Goal: Transaction & Acquisition: Purchase product/service

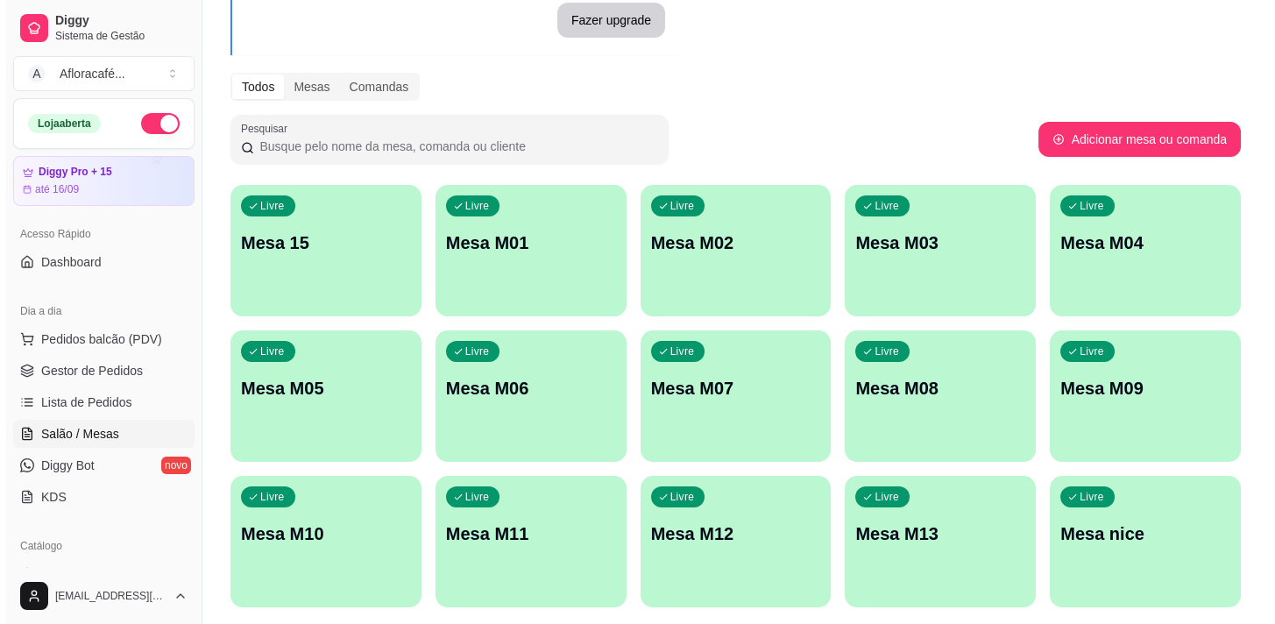
scroll to position [212, 0]
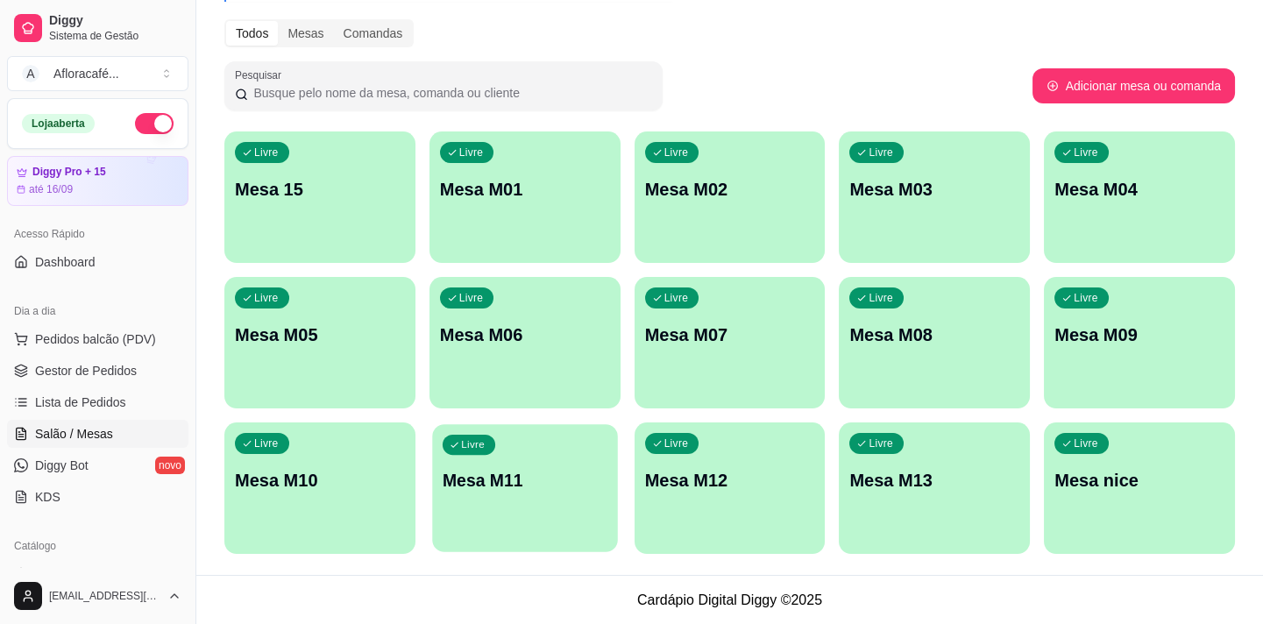
click at [507, 487] on p "Mesa M11" at bounding box center [525, 481] width 165 height 24
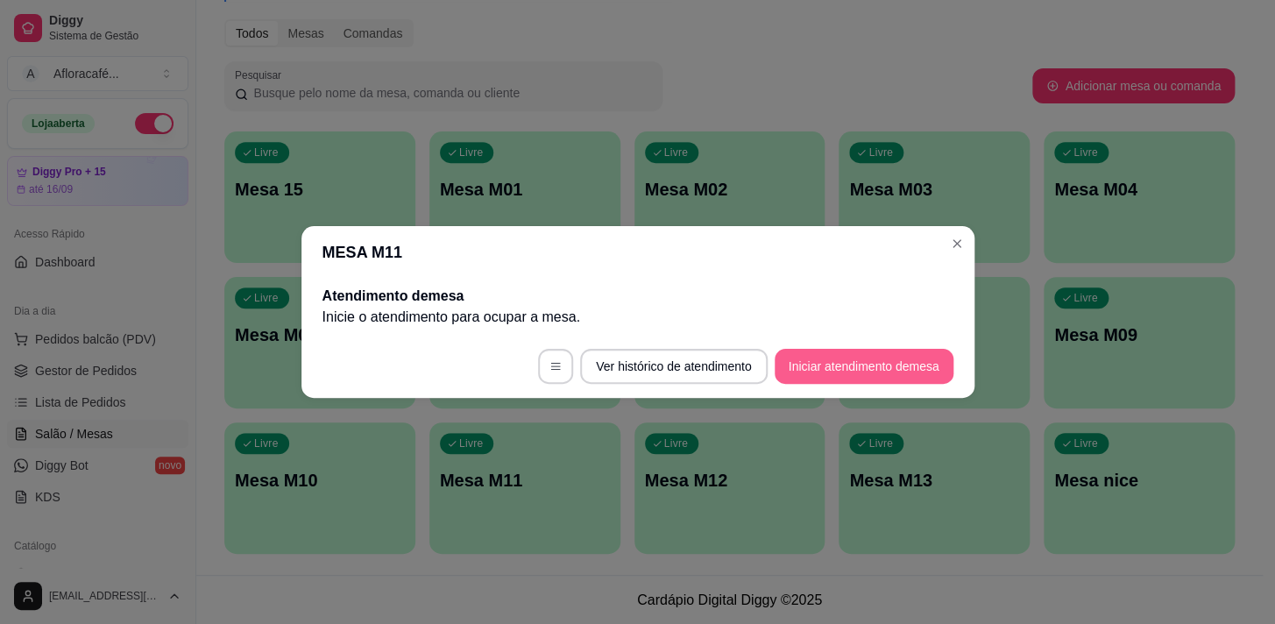
click at [893, 372] on button "Iniciar atendimento de mesa" at bounding box center [864, 366] width 179 height 35
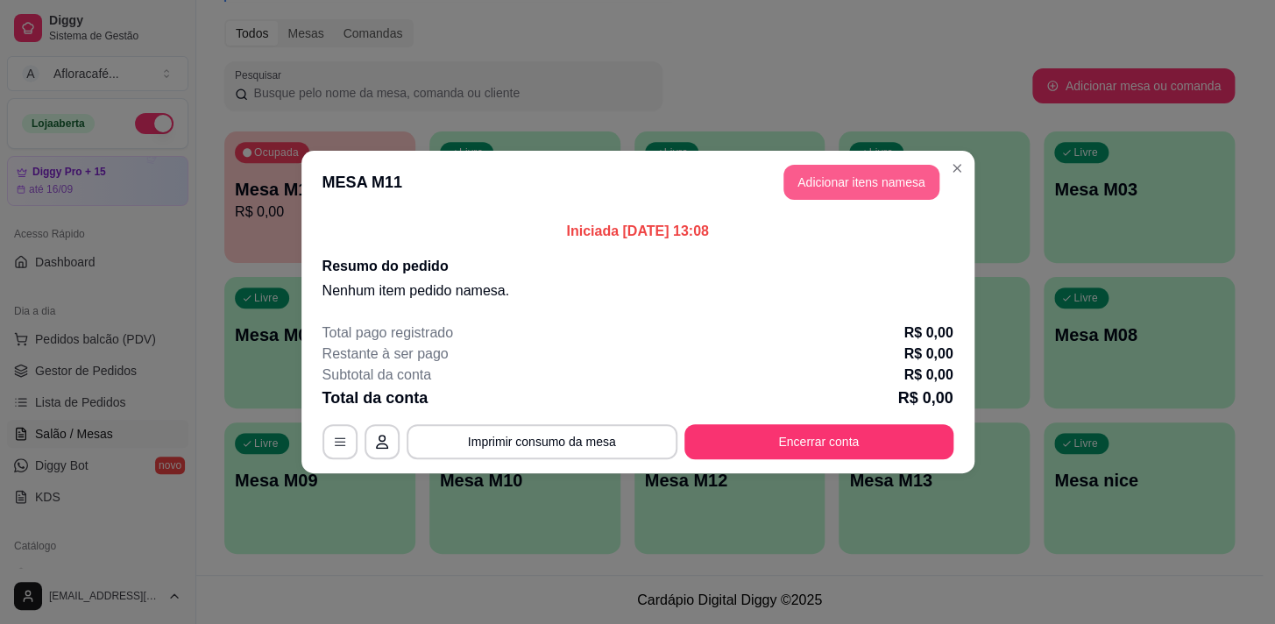
click at [878, 189] on button "Adicionar itens na mesa" at bounding box center [862, 182] width 156 height 35
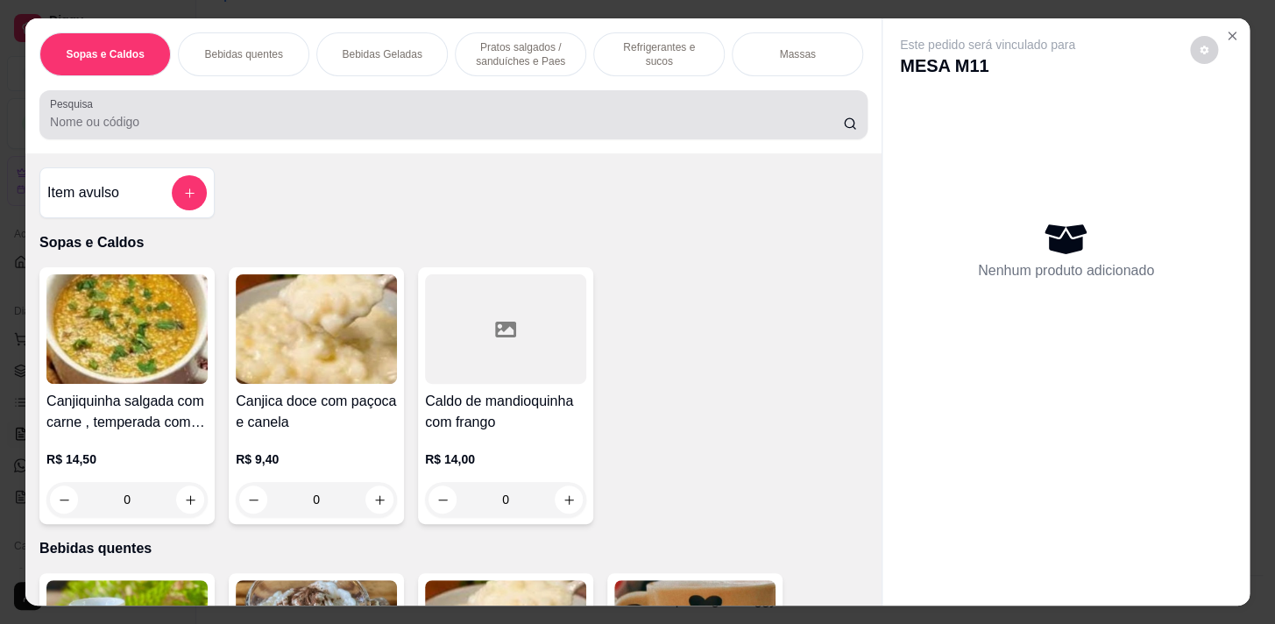
click at [395, 124] on input "Pesquisa" at bounding box center [446, 122] width 793 height 18
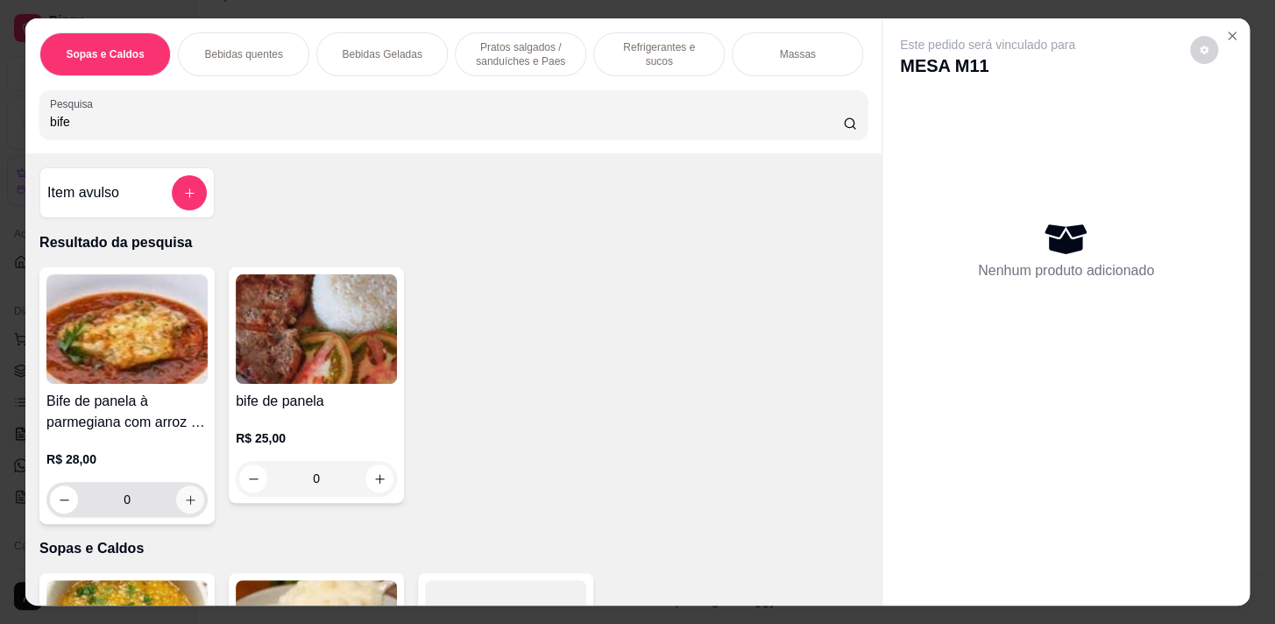
type input "bife"
click at [184, 507] on icon "increase-product-quantity" at bounding box center [190, 499] width 13 height 13
type input "1"
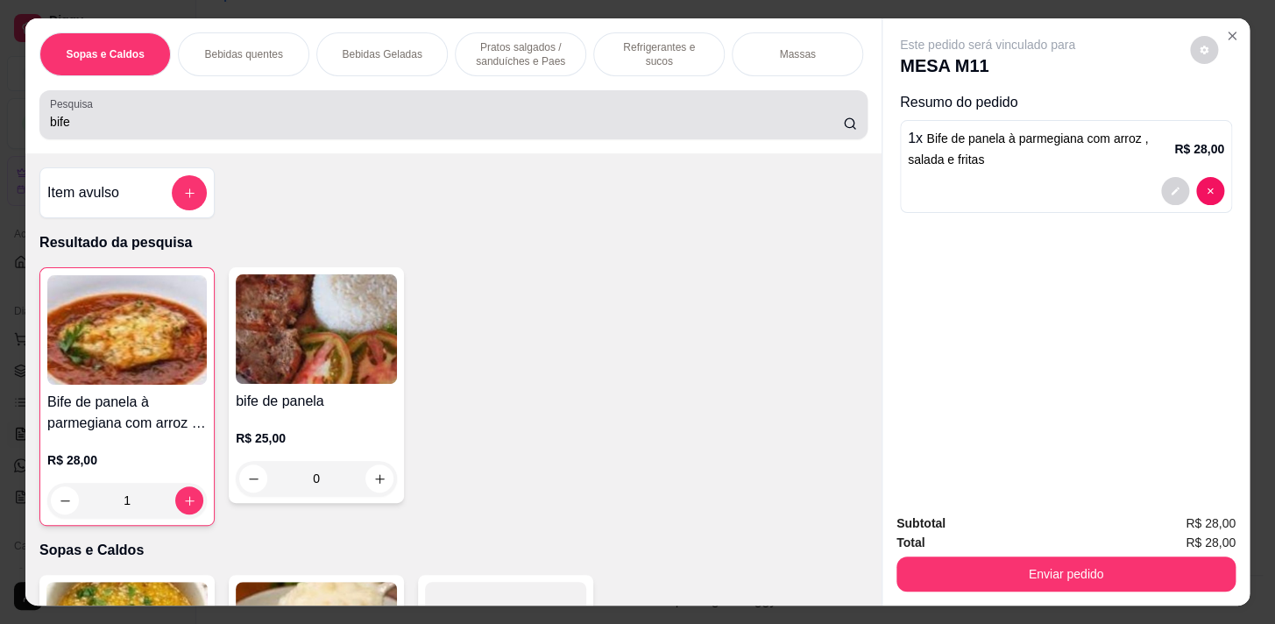
click at [231, 124] on input "bife" at bounding box center [446, 122] width 793 height 18
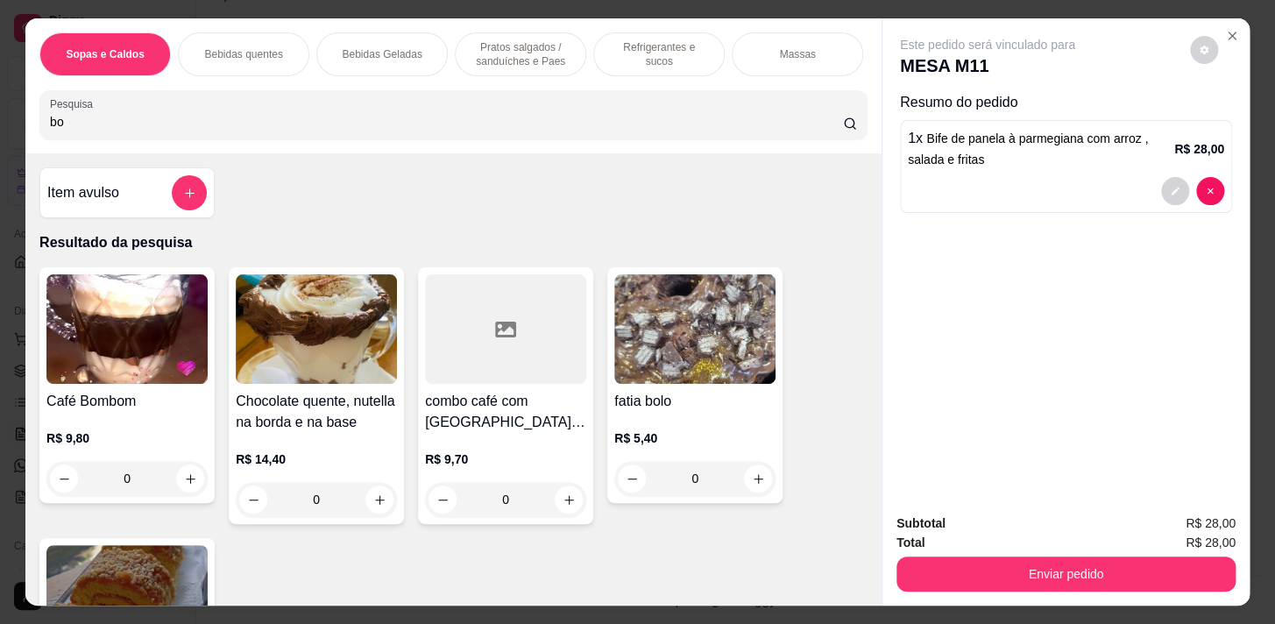
type input "b"
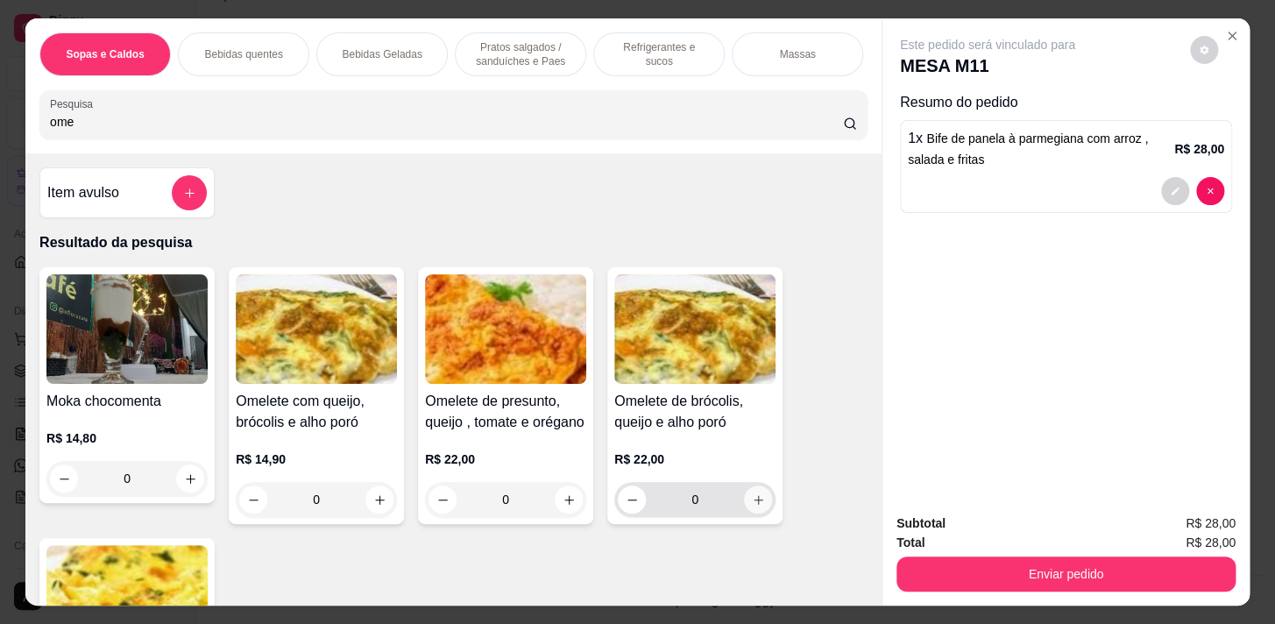
type input "ome"
click at [753, 507] on icon "increase-product-quantity" at bounding box center [758, 499] width 13 height 13
type input "1"
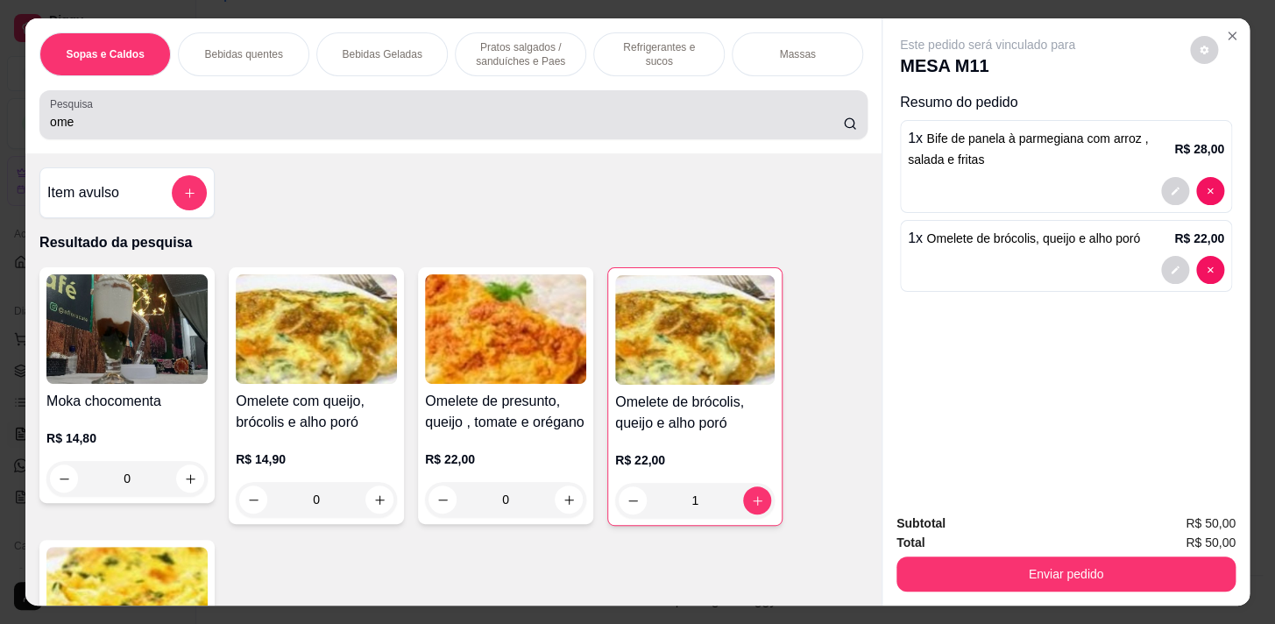
click at [138, 124] on input "ome" at bounding box center [446, 122] width 793 height 18
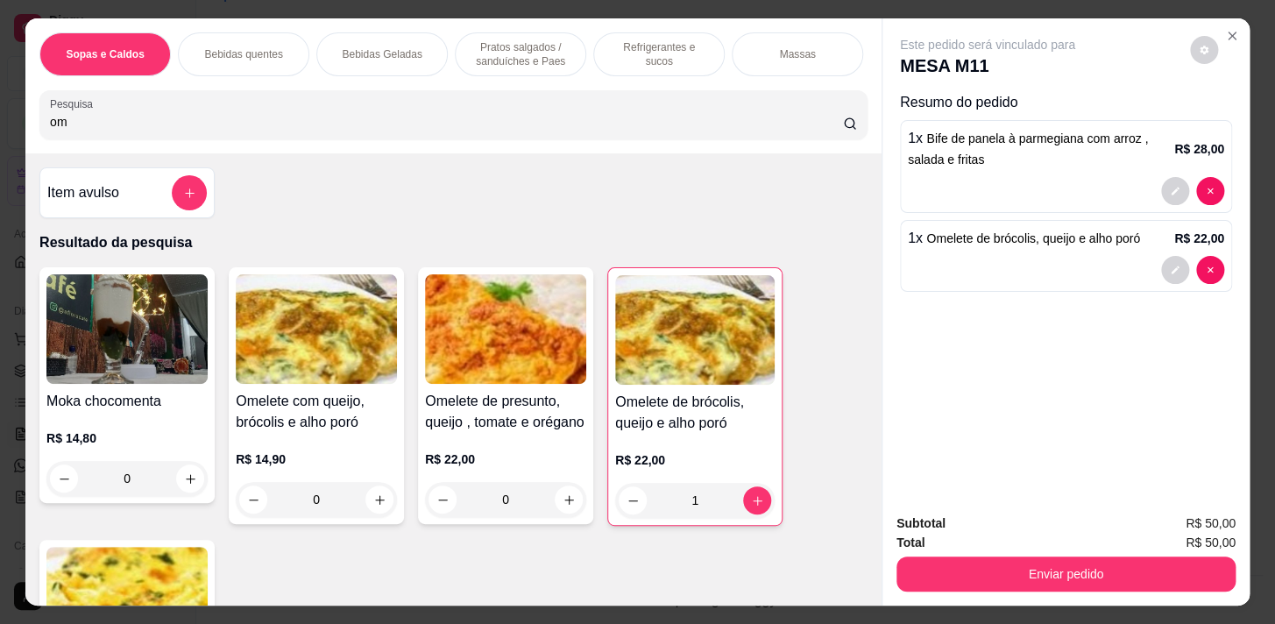
type input "o"
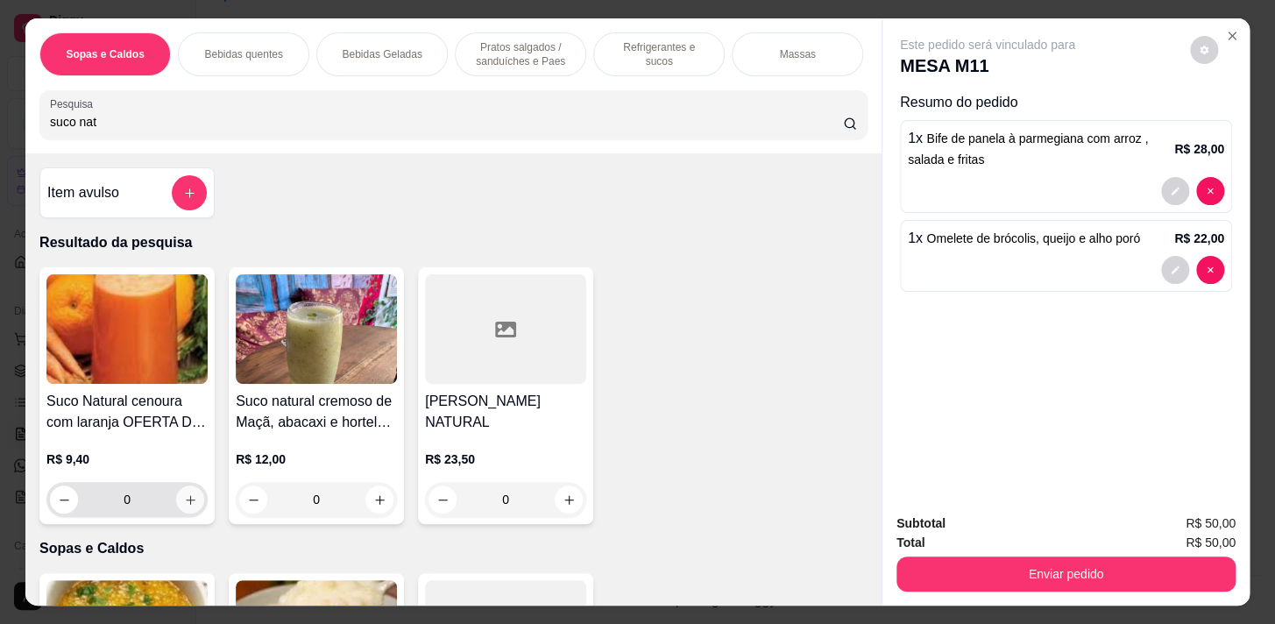
type input "suco nat"
click at [184, 504] on icon "increase-product-quantity" at bounding box center [190, 499] width 13 height 13
type input "1"
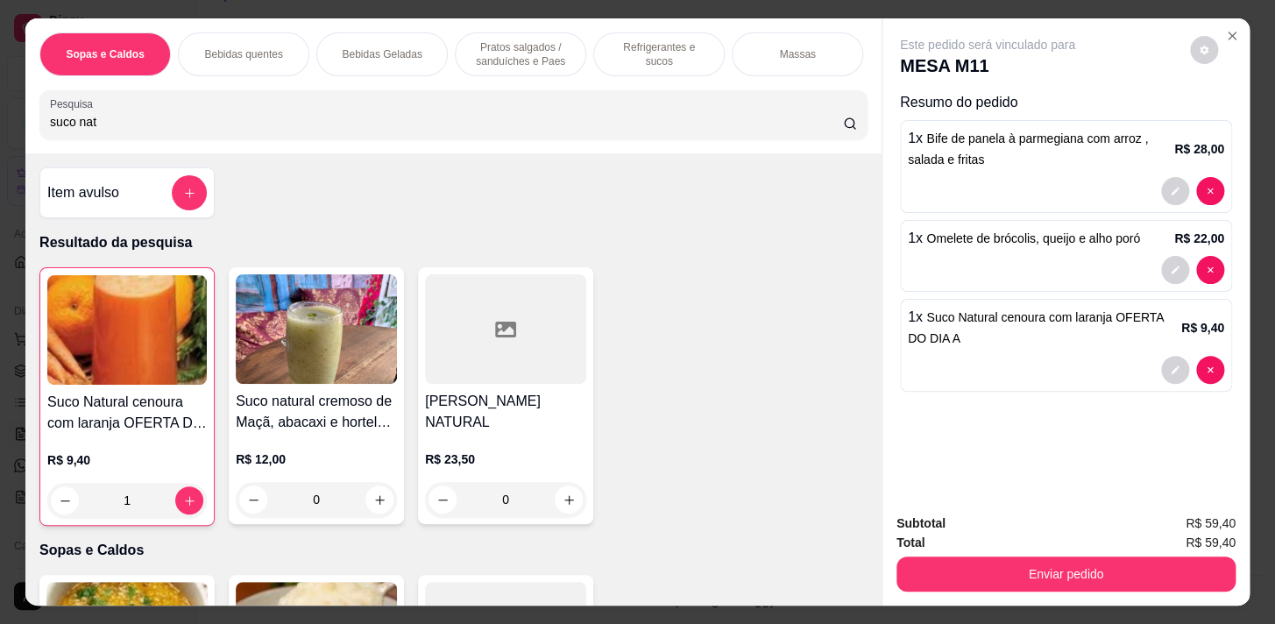
click at [112, 126] on input "suco nat" at bounding box center [446, 122] width 793 height 18
type input "s"
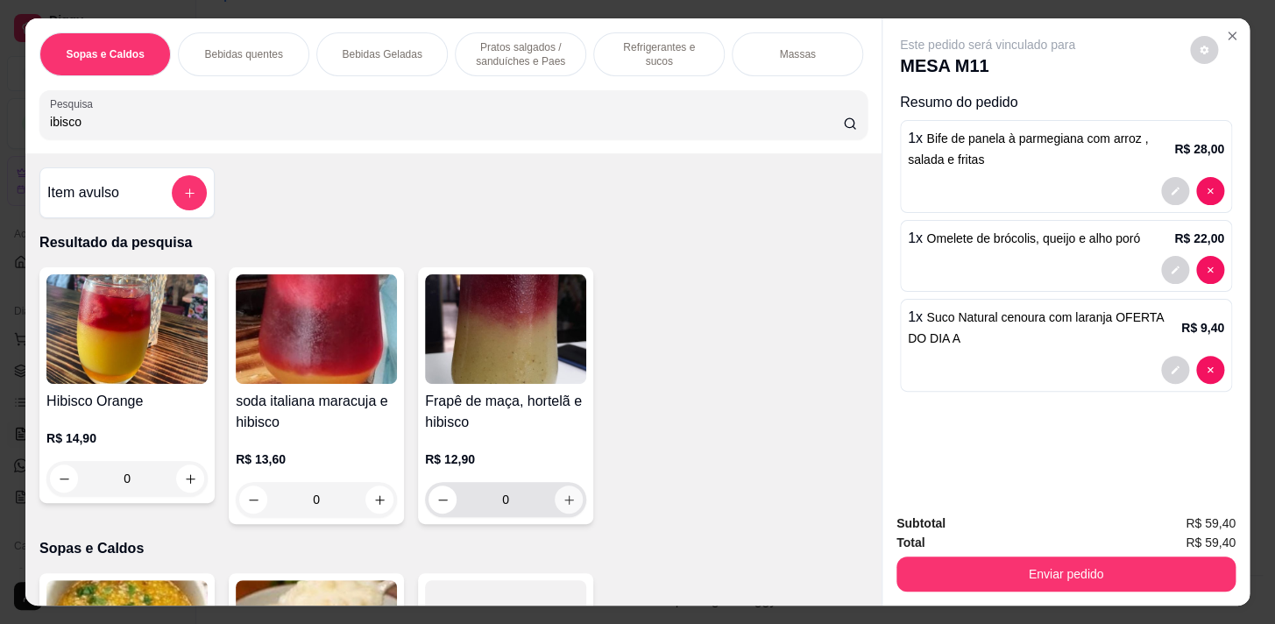
type input "ibisco"
click at [563, 507] on icon "increase-product-quantity" at bounding box center [569, 499] width 13 height 13
type input "1"
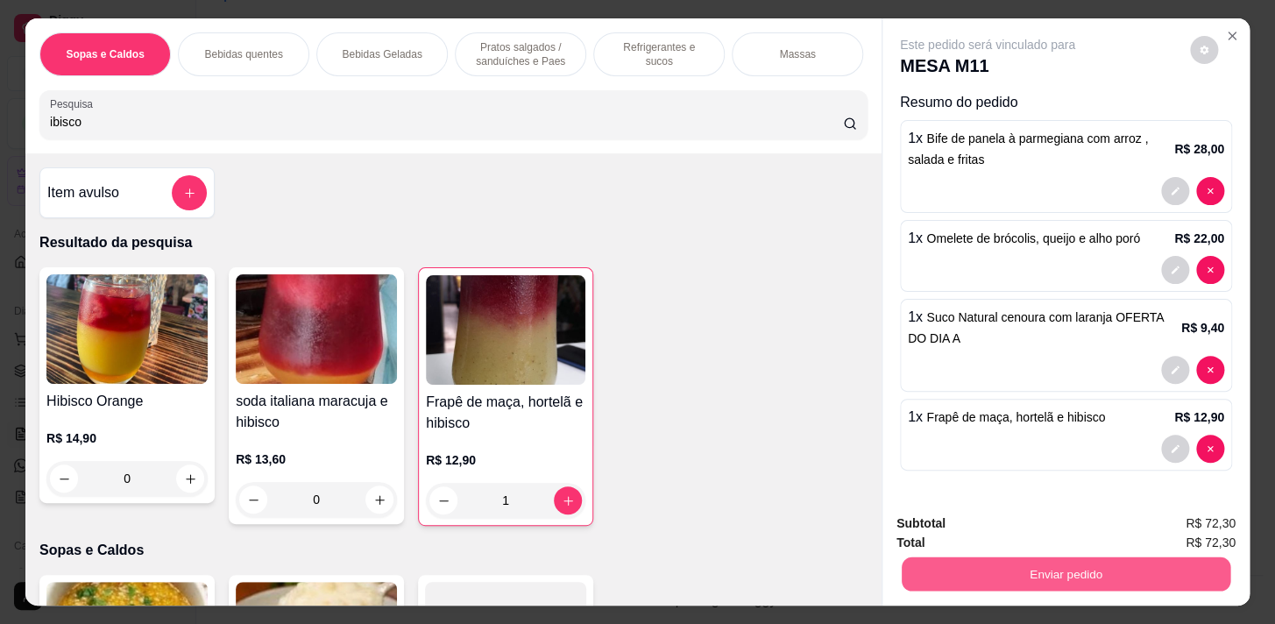
click at [1117, 570] on button "Enviar pedido" at bounding box center [1066, 574] width 329 height 34
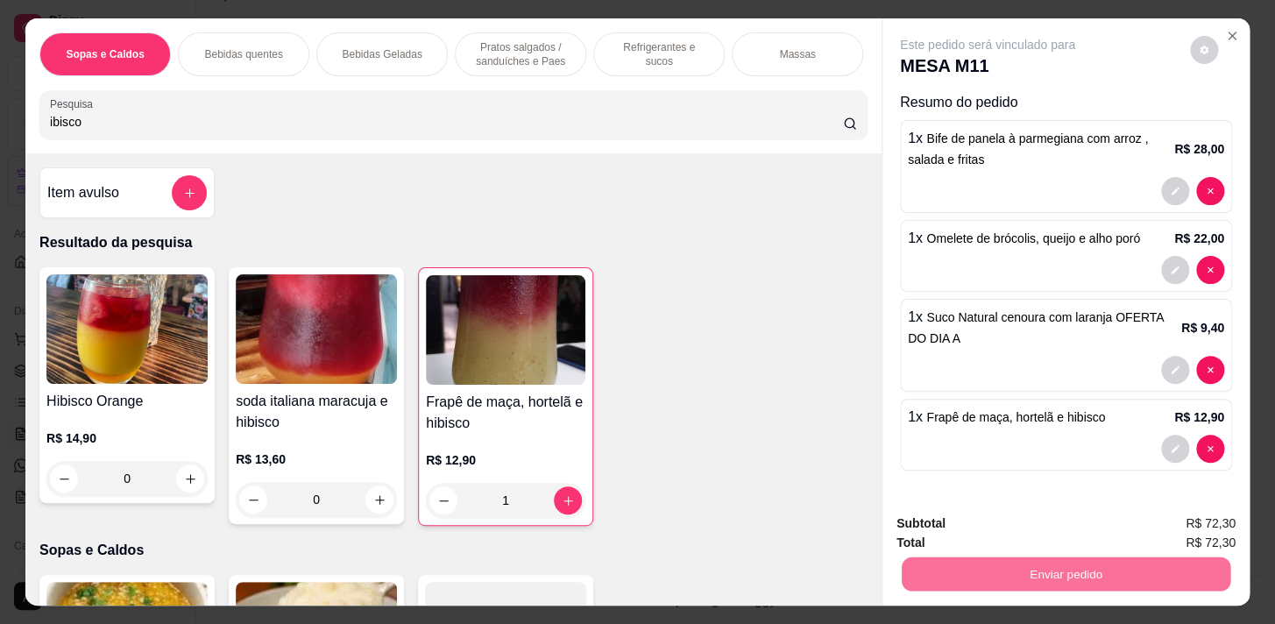
click at [1005, 527] on button "Não registrar e enviar pedido" at bounding box center [1008, 524] width 182 height 33
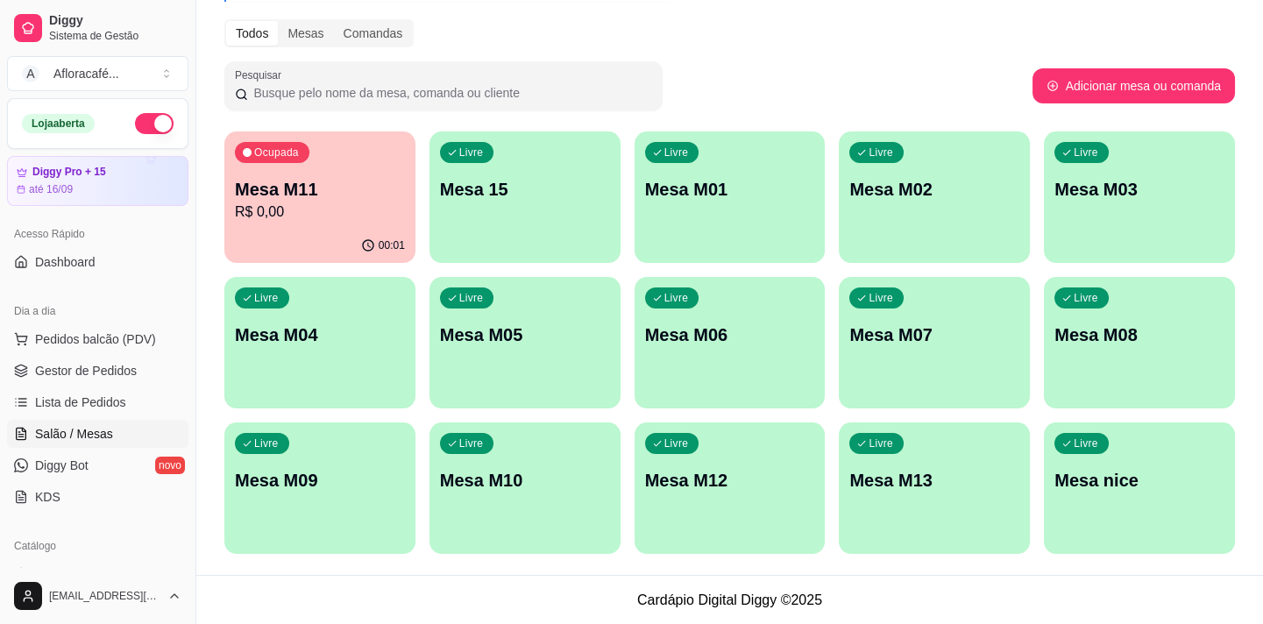
click at [496, 187] on p "Mesa 15" at bounding box center [525, 189] width 170 height 25
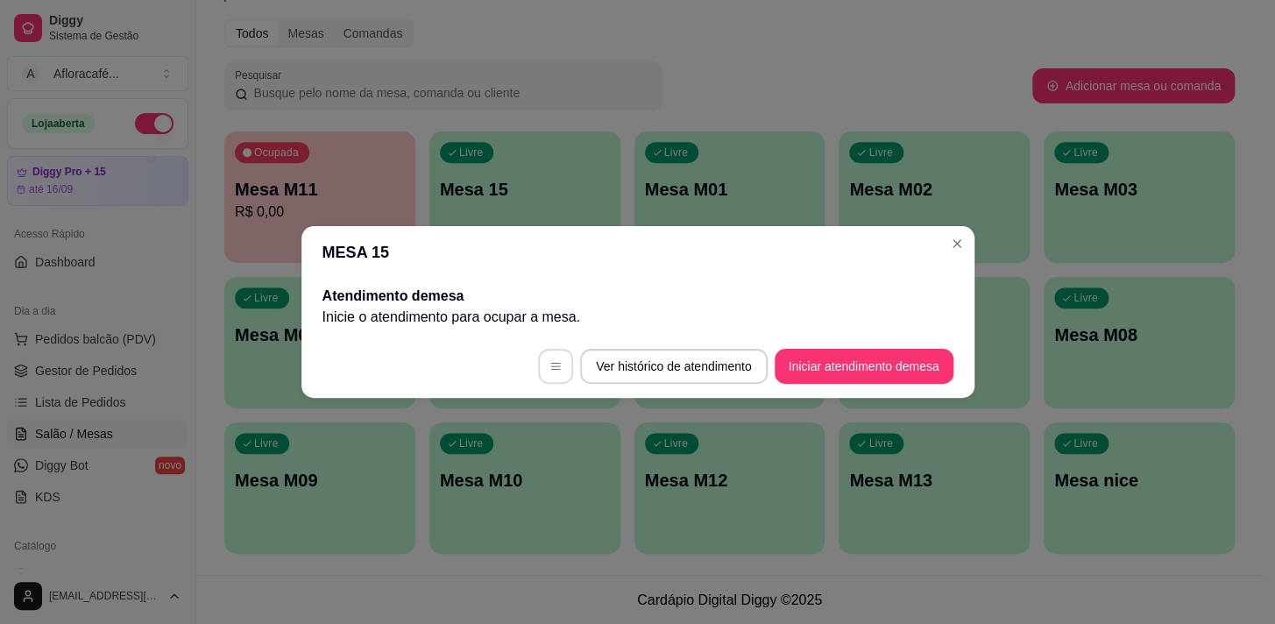
click at [550, 367] on button "button" at bounding box center [555, 366] width 35 height 35
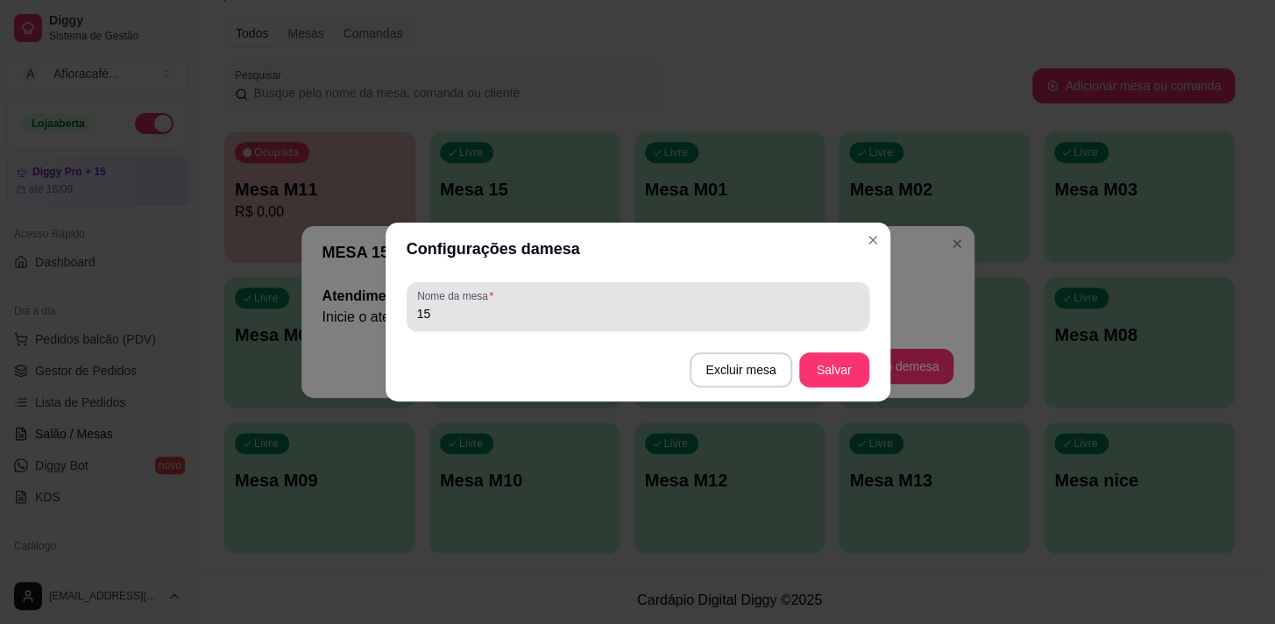
click at [437, 317] on input "15" at bounding box center [638, 314] width 442 height 18
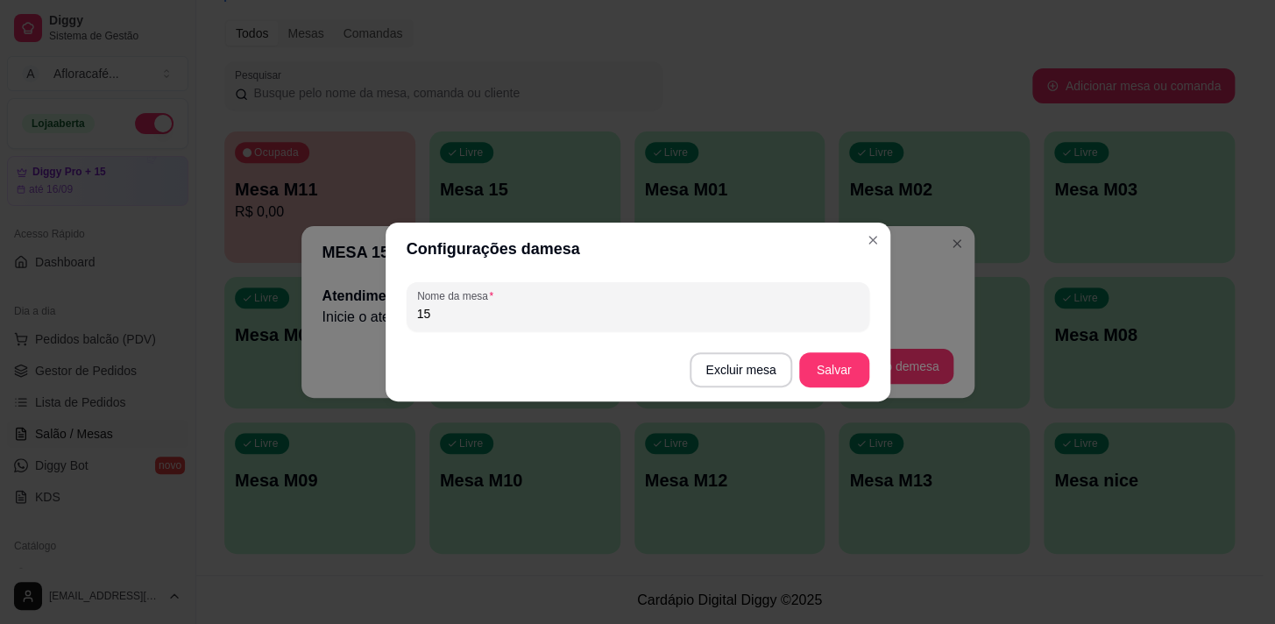
type input "1"
click at [432, 313] on input "Pae e Filha" at bounding box center [638, 314] width 442 height 18
click at [491, 321] on input "Pai e Filha" at bounding box center [638, 314] width 442 height 18
type input "Pai e Filha 01"
click at [832, 368] on button "Salvar" at bounding box center [834, 370] width 68 height 34
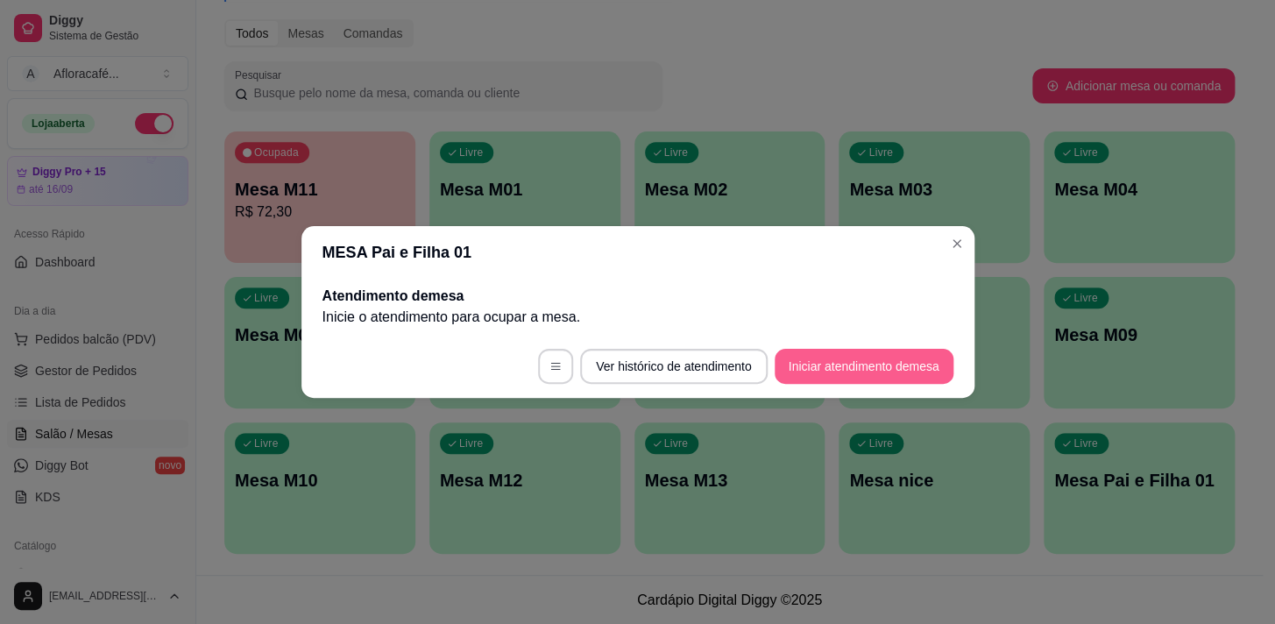
click at [868, 362] on button "Iniciar atendimento de mesa" at bounding box center [864, 366] width 179 height 35
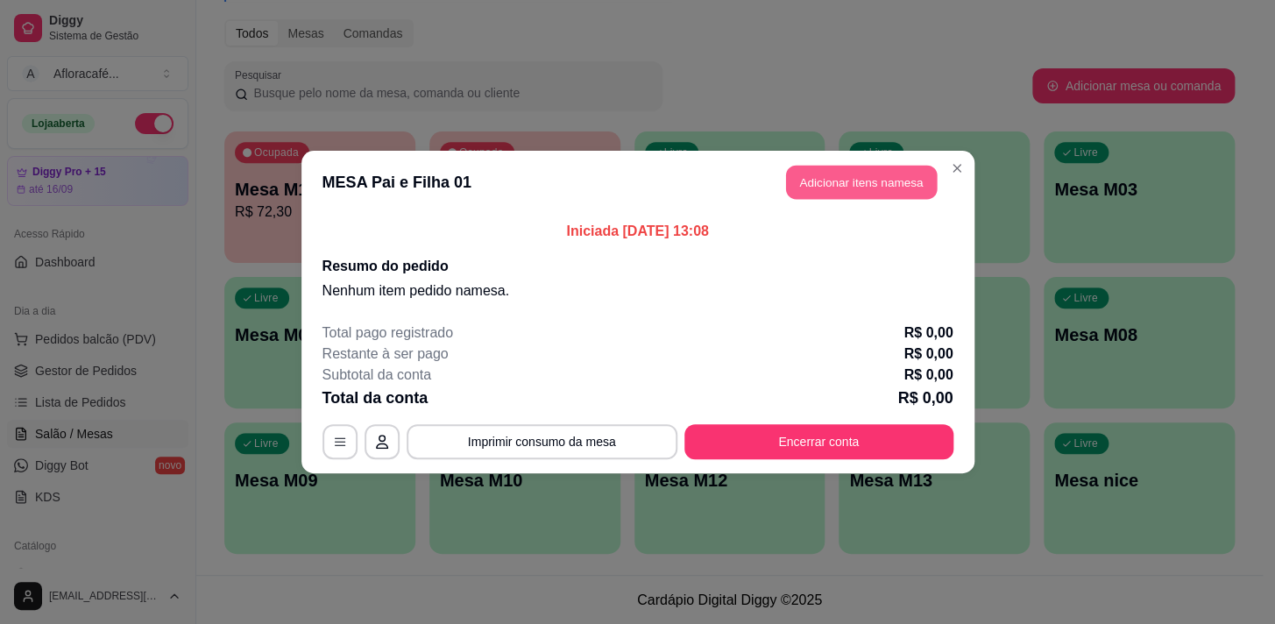
click at [836, 175] on button "Adicionar itens na mesa" at bounding box center [861, 183] width 151 height 34
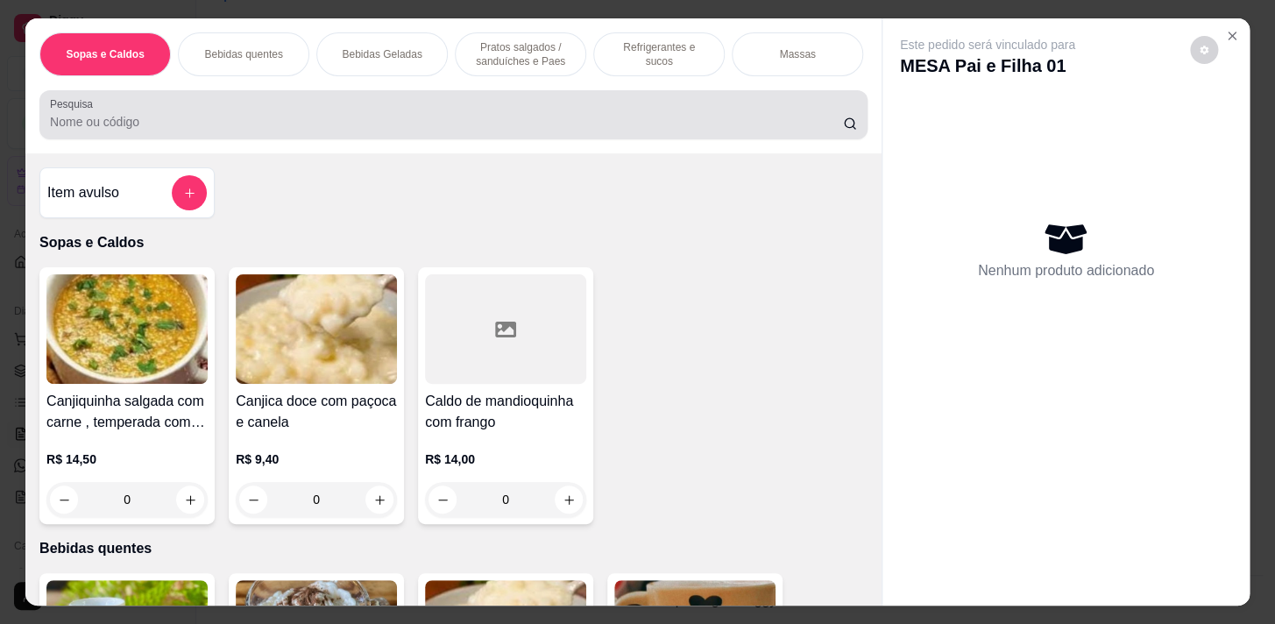
click at [208, 128] on input "Pesquisa" at bounding box center [446, 122] width 793 height 18
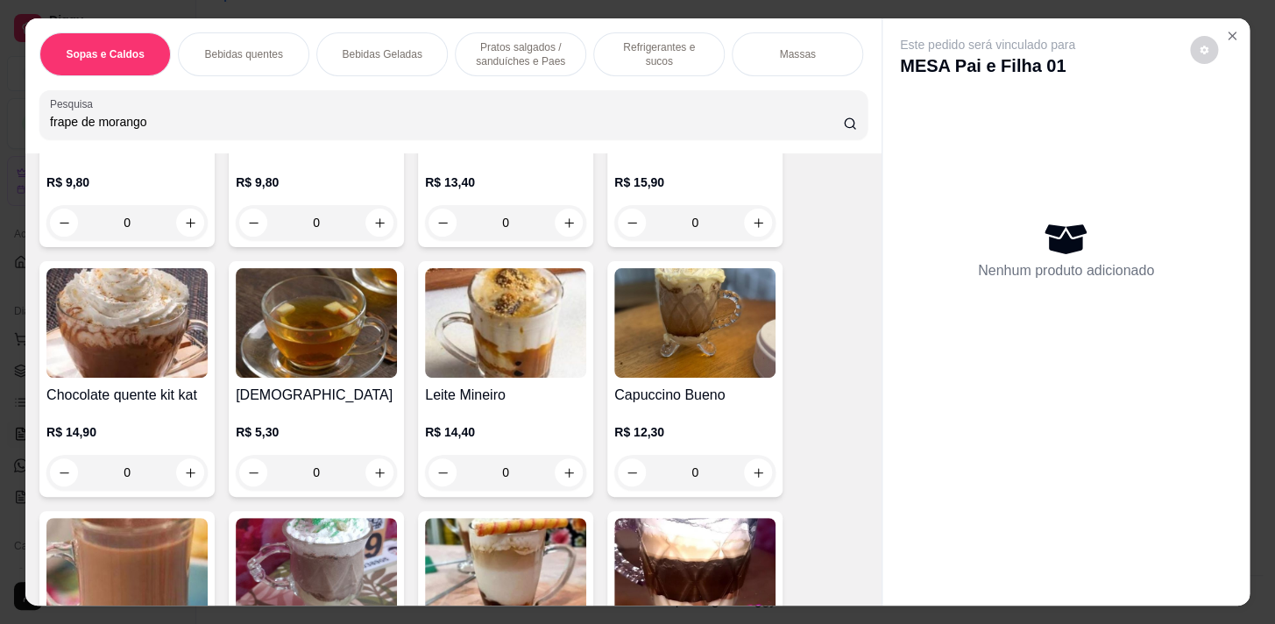
scroll to position [1035, 0]
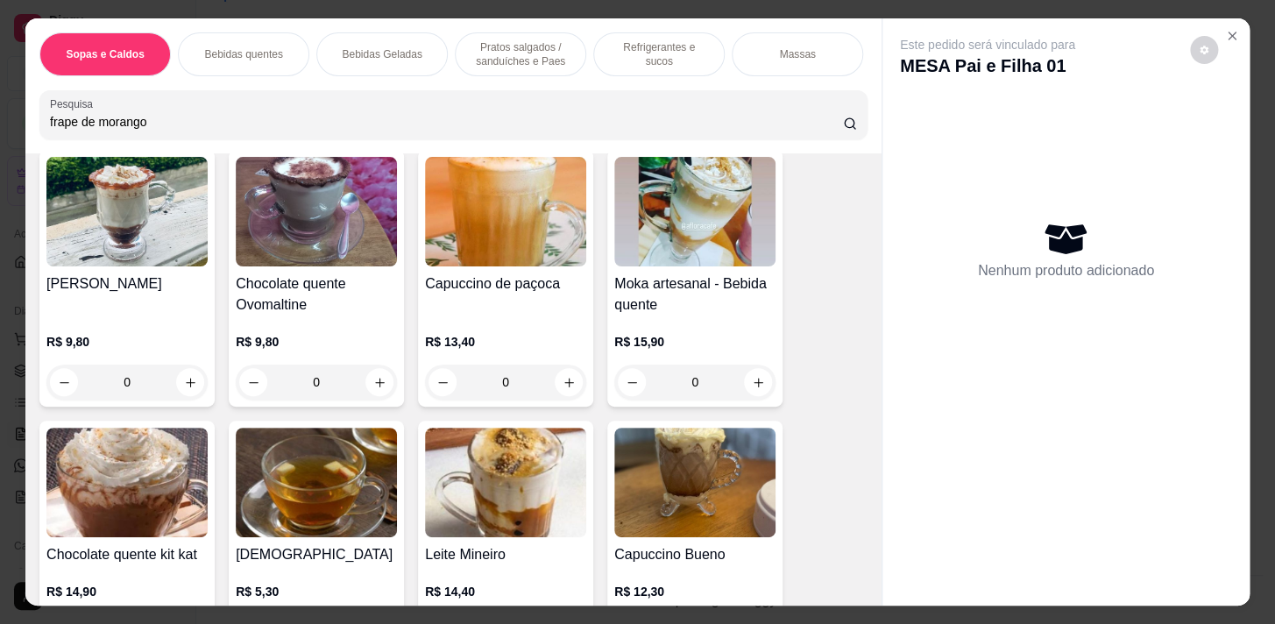
click at [159, 125] on input "frape de morango" at bounding box center [446, 122] width 793 height 18
type input "f"
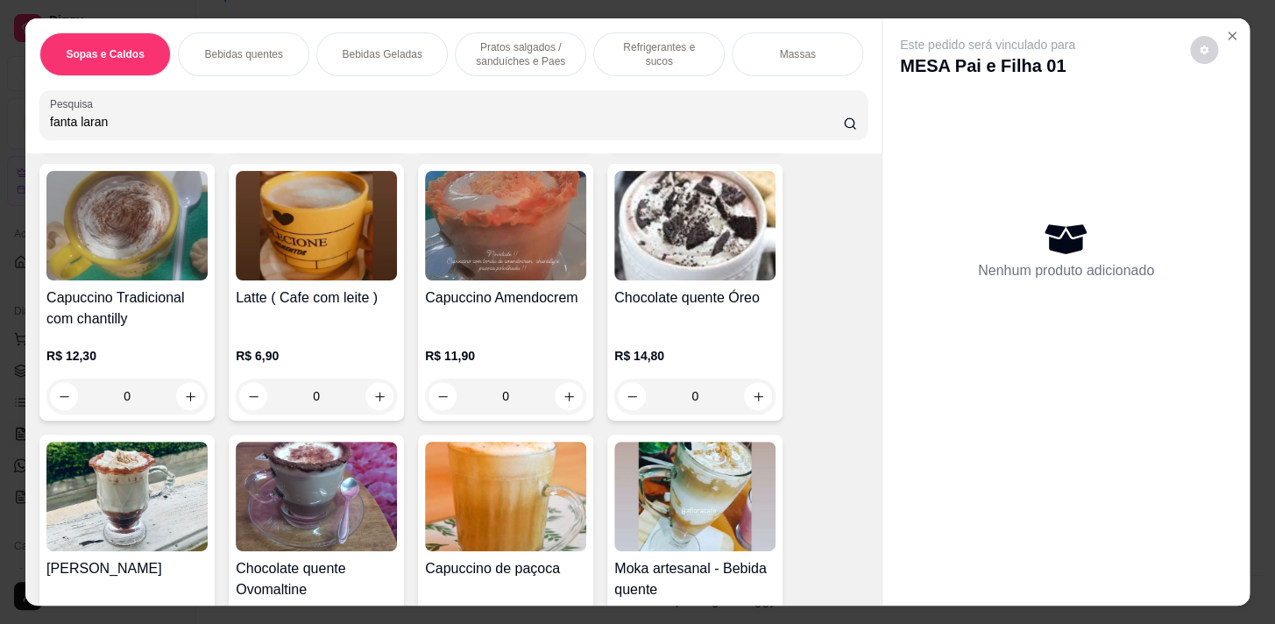
scroll to position [1251, 0]
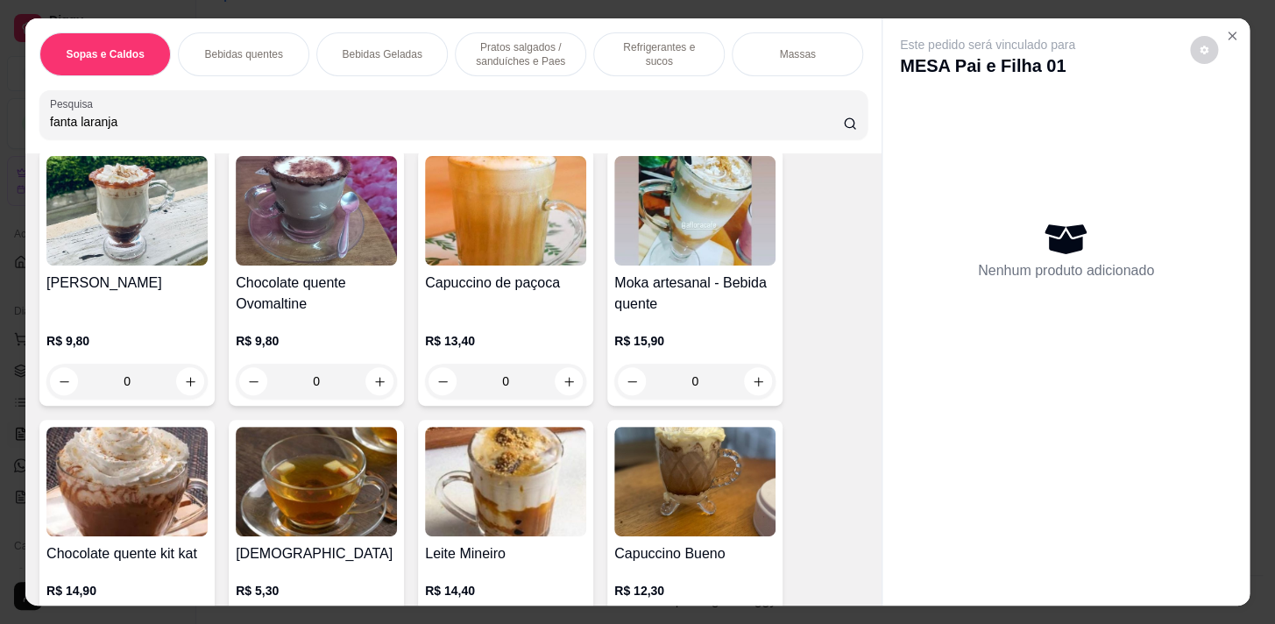
type input "fanta laranja"
click at [665, 43] on p "Refrigerantes e sucos" at bounding box center [659, 54] width 102 height 28
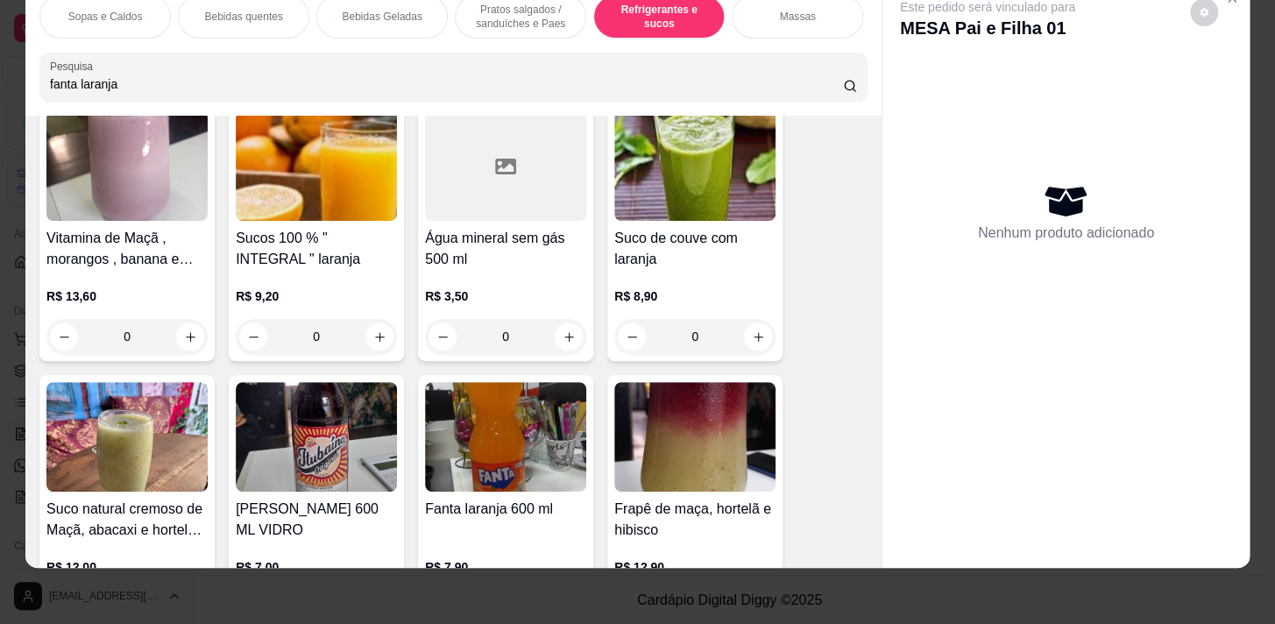
scroll to position [7608, 0]
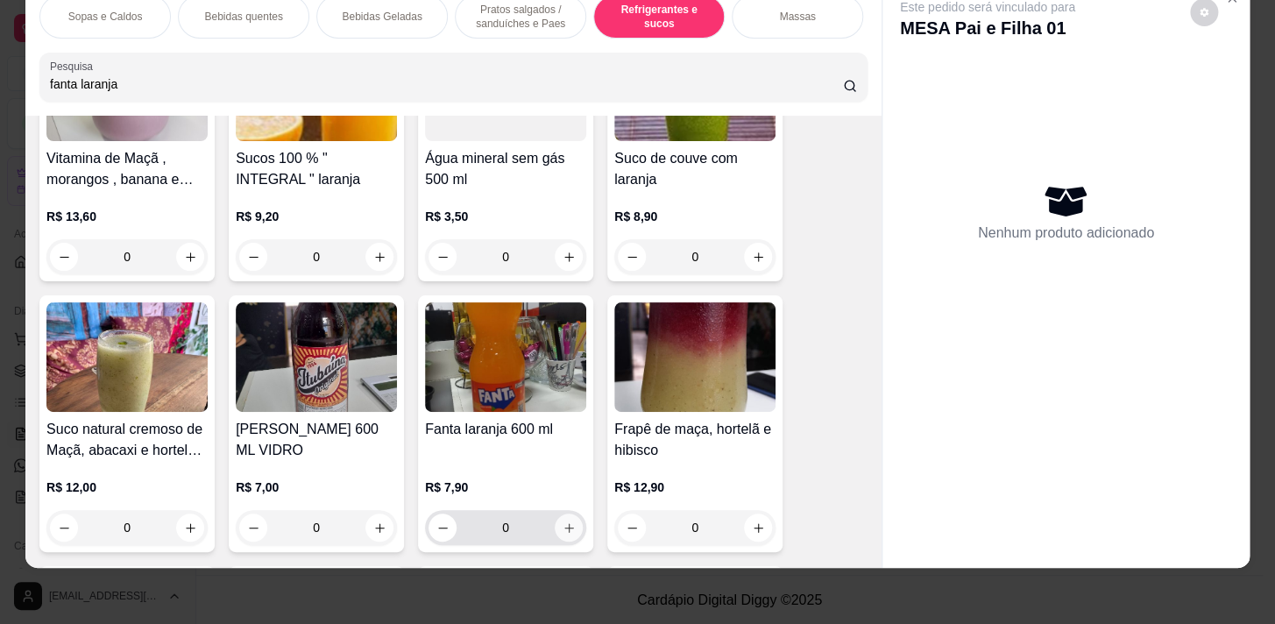
click at [564, 526] on icon "increase-product-quantity" at bounding box center [569, 528] width 10 height 10
type input "1"
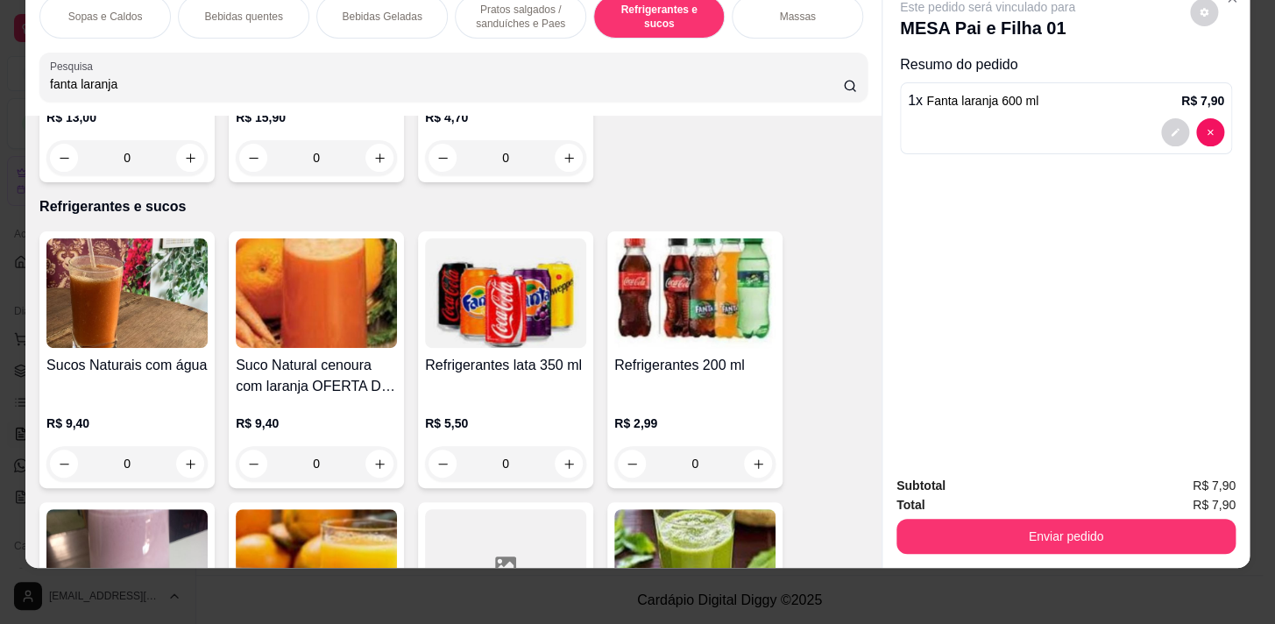
scroll to position [0, 0]
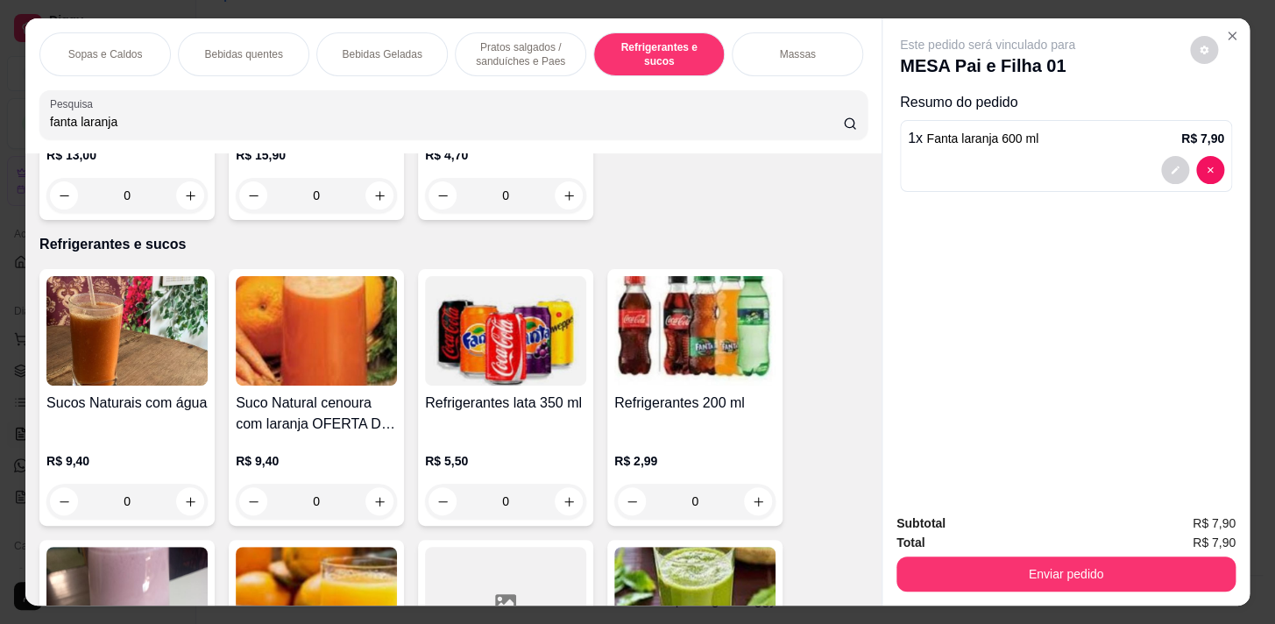
drag, startPoint x: 117, startPoint y: 129, endPoint x: 0, endPoint y: 131, distance: 116.6
click at [0, 140] on div "Sopas e Caldos Bebidas quentes Bebidas Geladas Pratos salgados / sanduíches e P…" at bounding box center [637, 312] width 1275 height 624
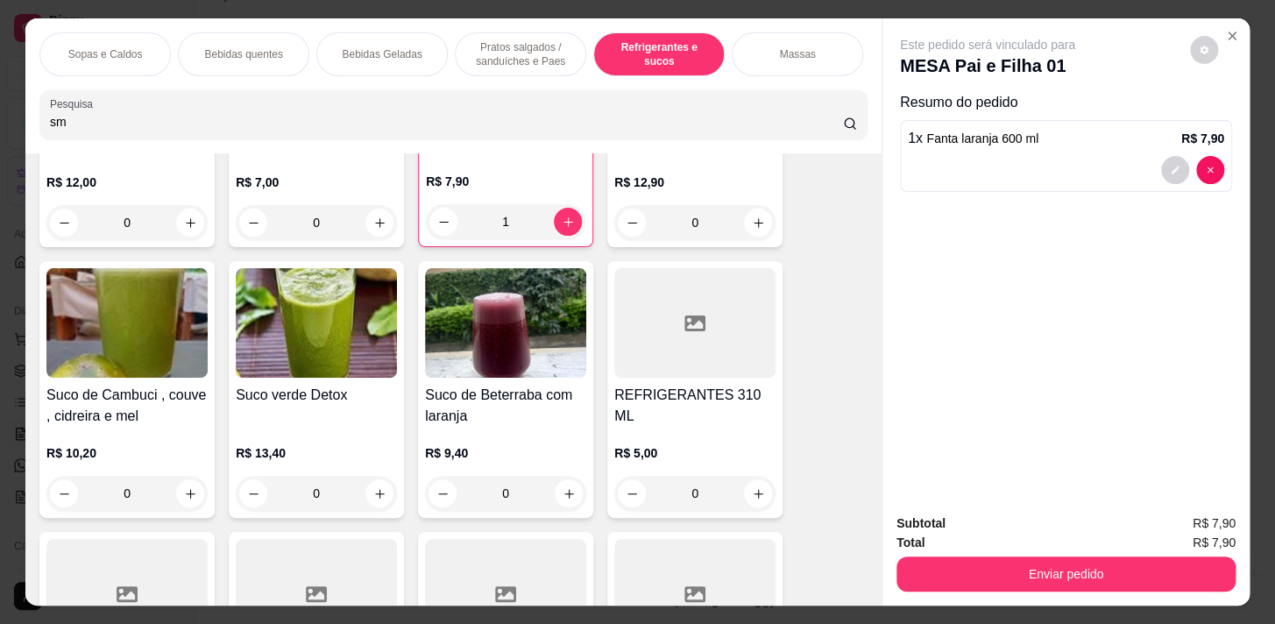
scroll to position [8167, 0]
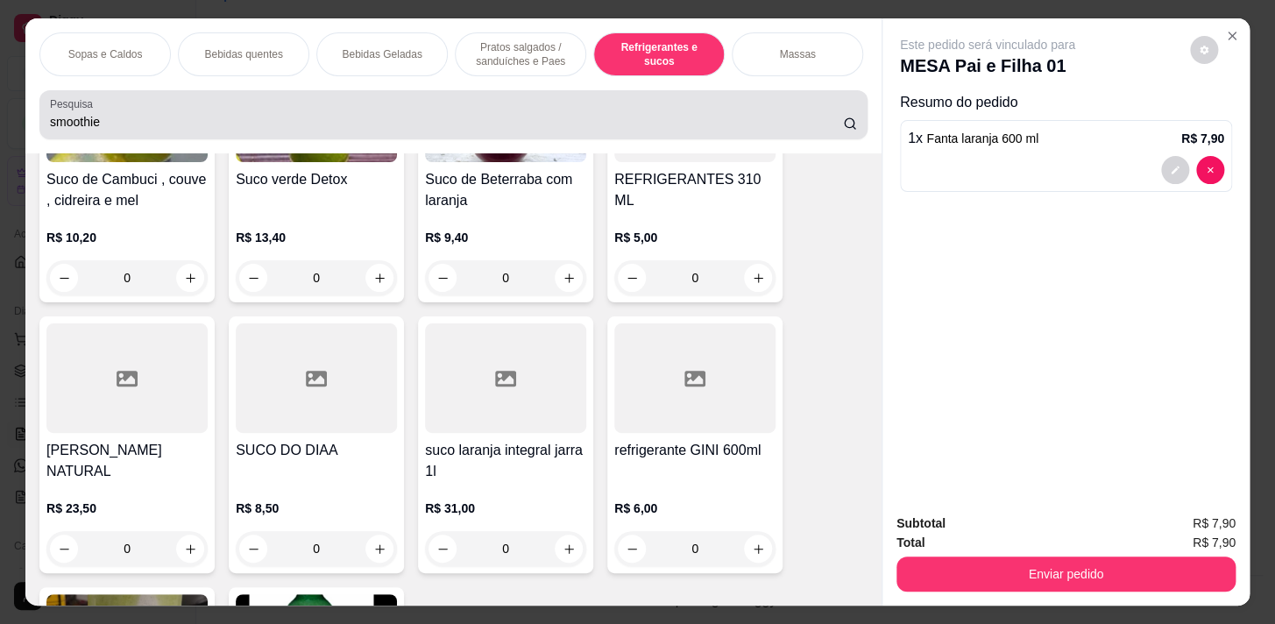
click at [843, 131] on icon at bounding box center [850, 124] width 14 height 14
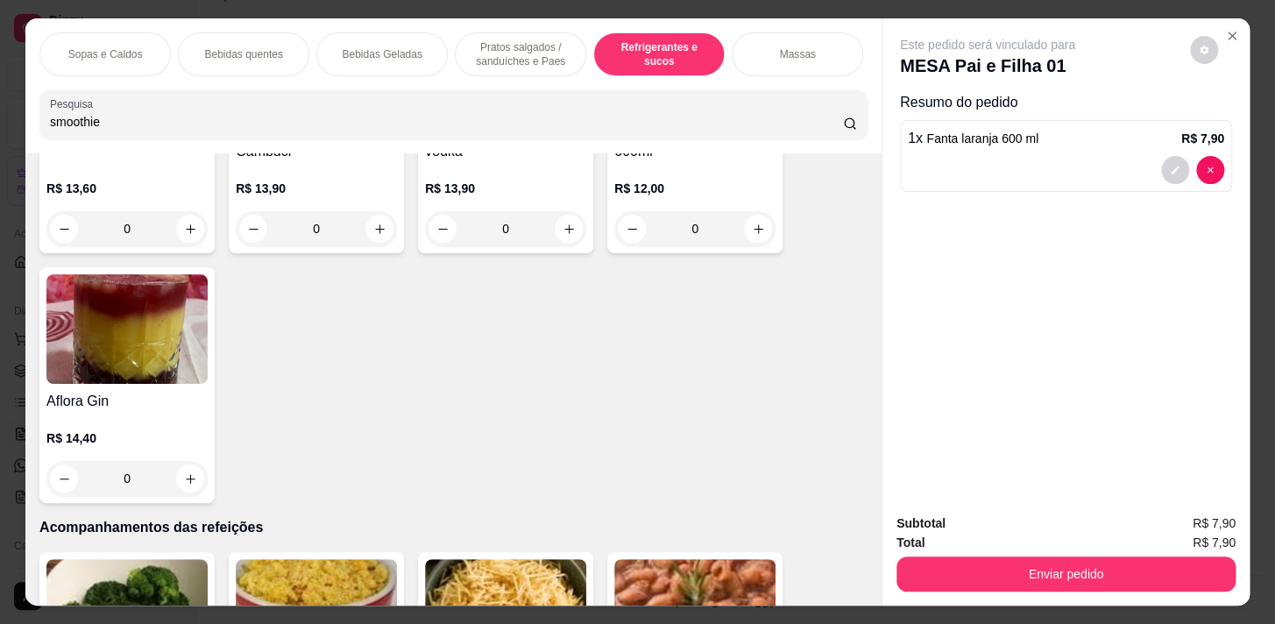
scroll to position [10477, 0]
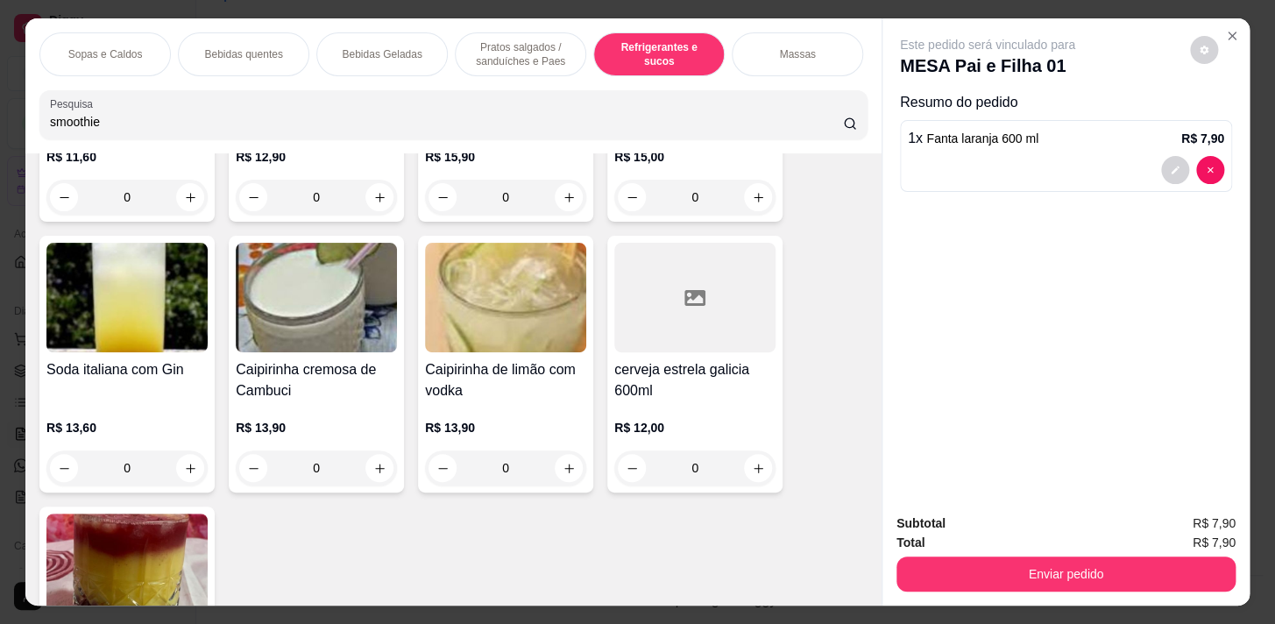
click at [117, 124] on input "smoothie" at bounding box center [446, 122] width 793 height 18
type input "s"
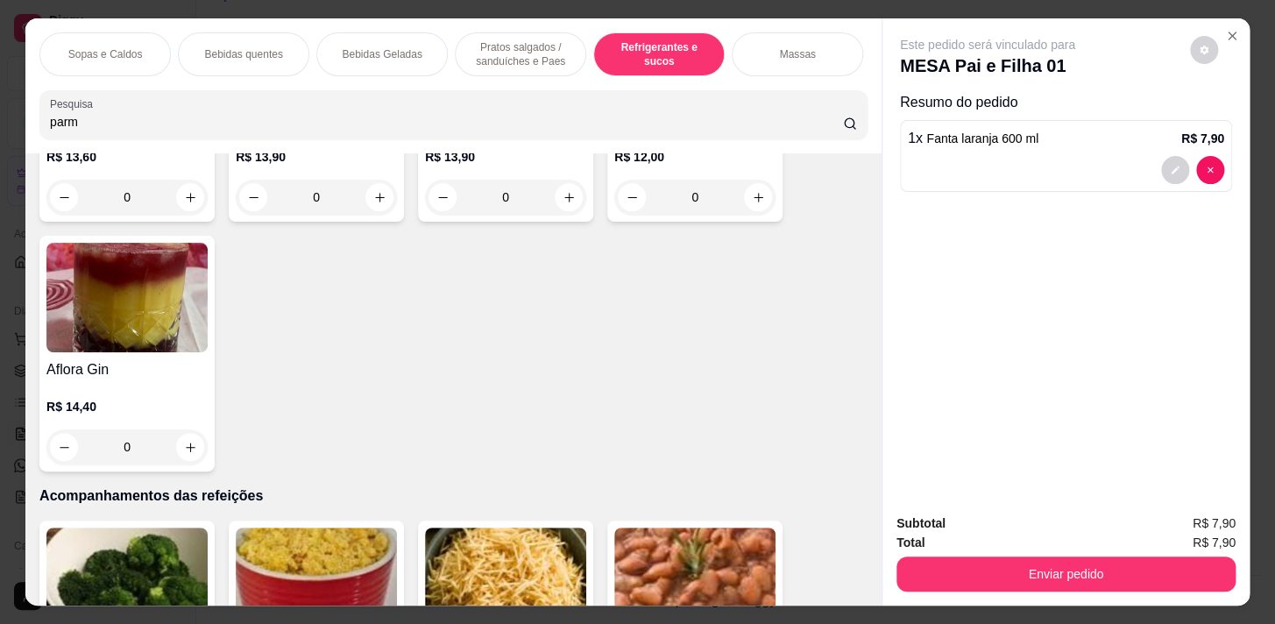
scroll to position [10499, 0]
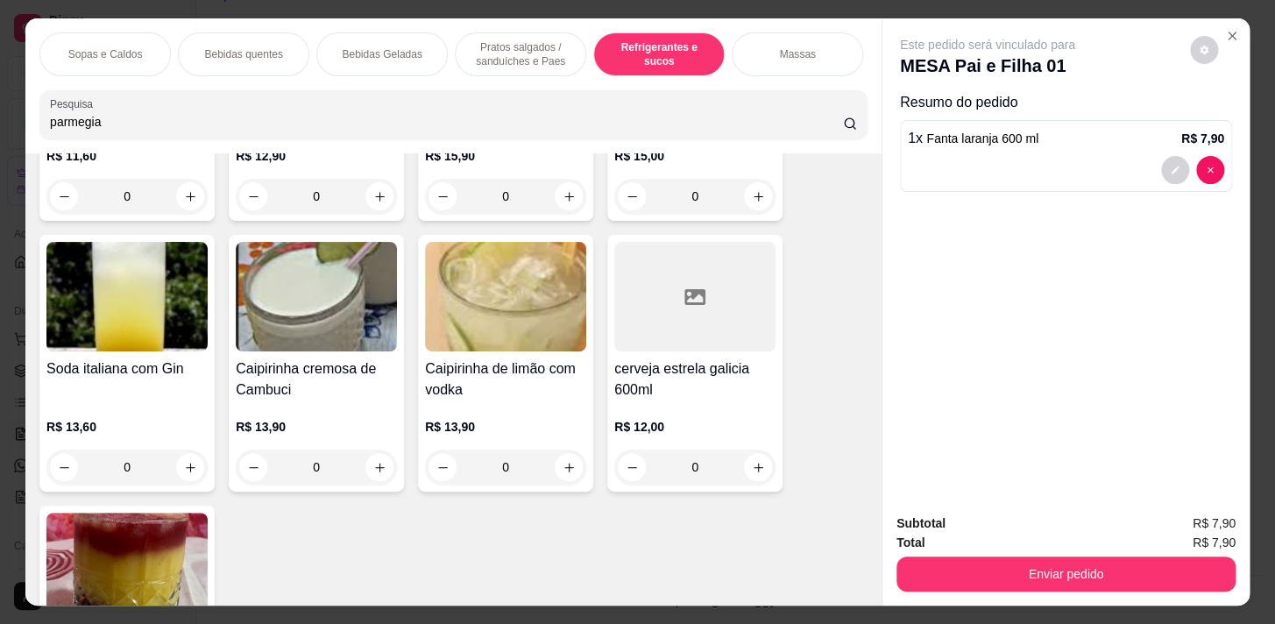
click at [536, 51] on p "Pratos salgados / sanduíches e Paes" at bounding box center [521, 54] width 102 height 28
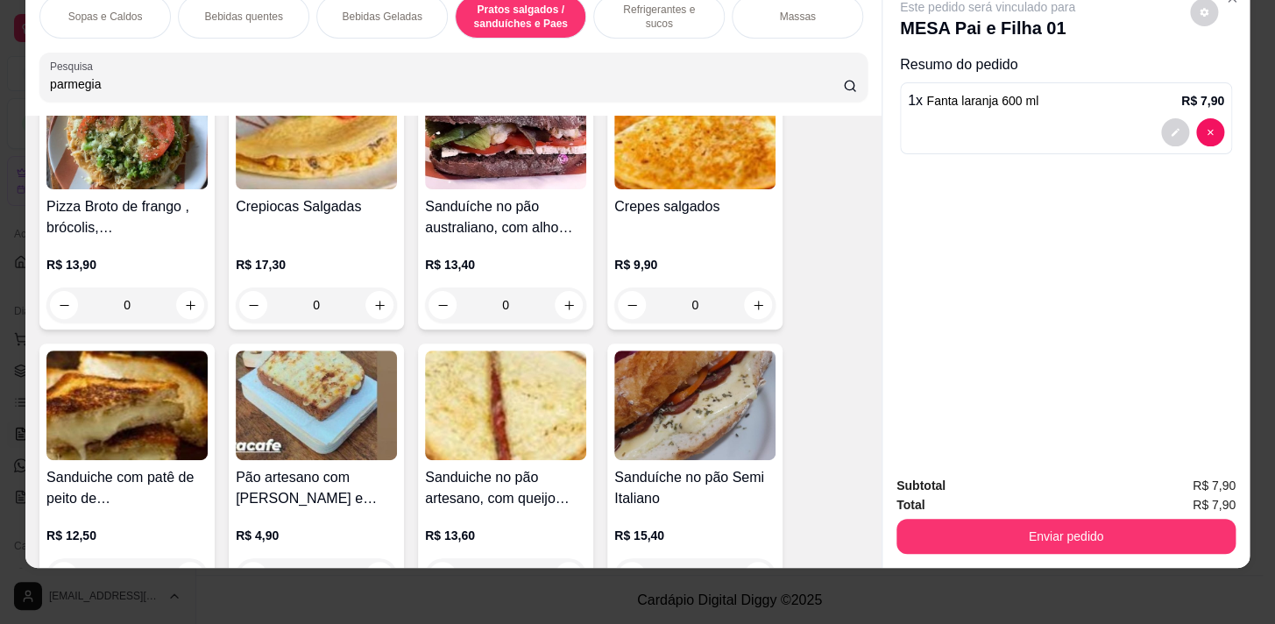
scroll to position [4647, 0]
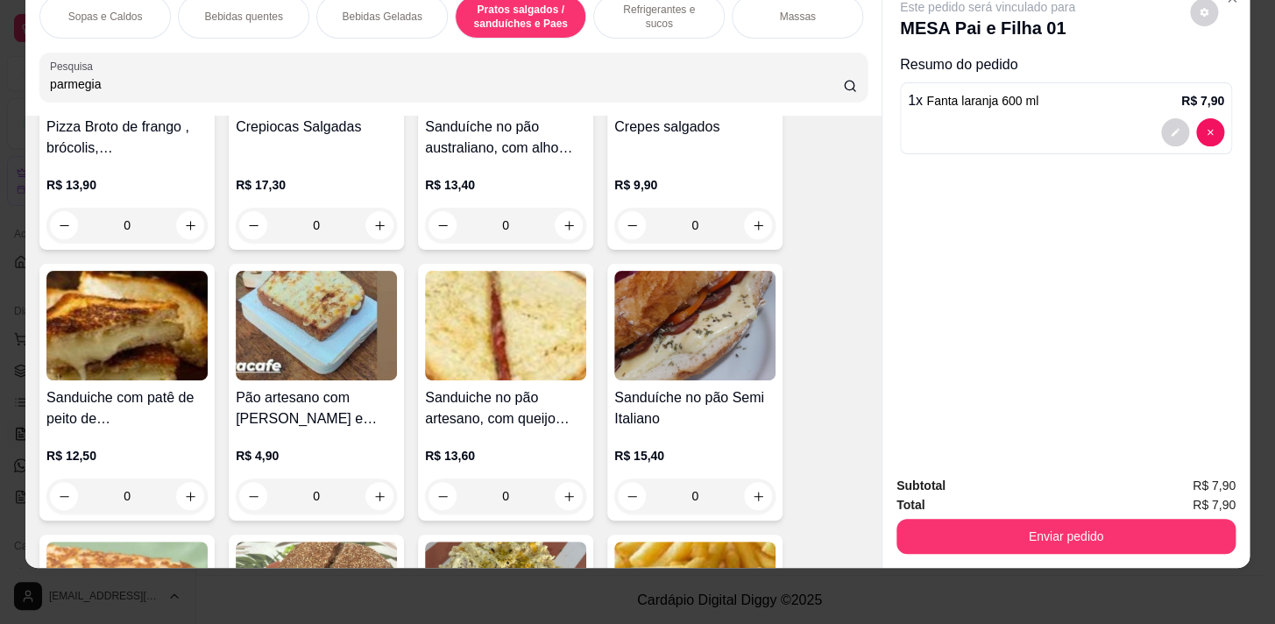
click at [123, 84] on input "parmegia" at bounding box center [446, 84] width 793 height 18
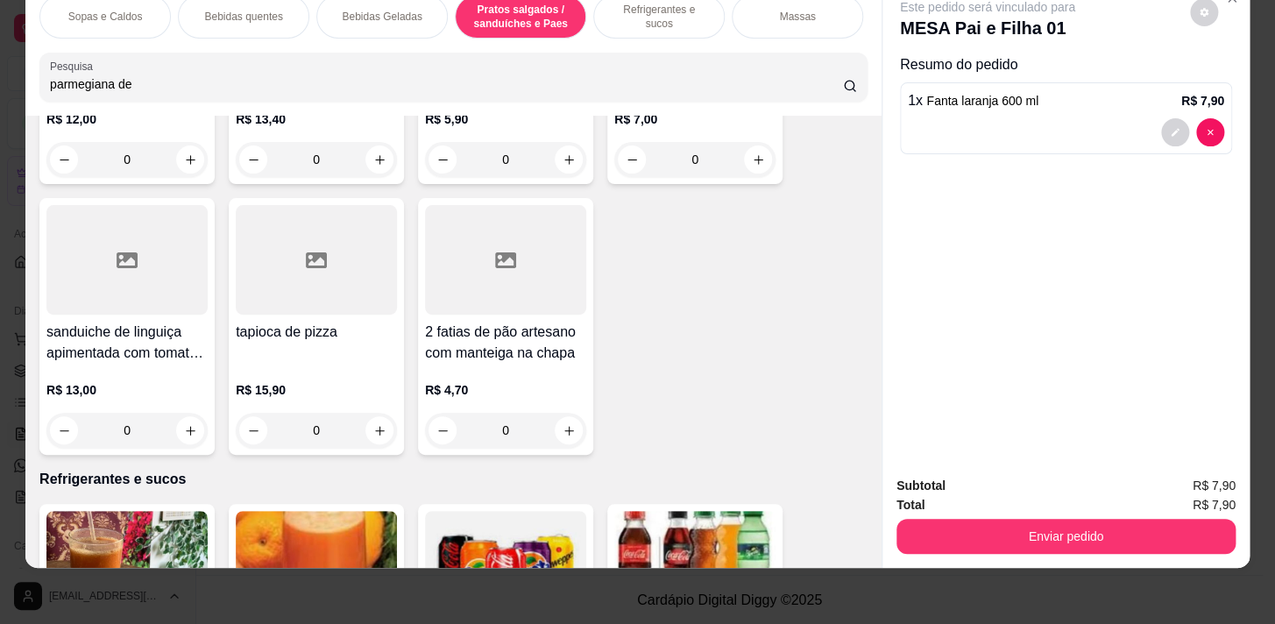
scroll to position [6245, 0]
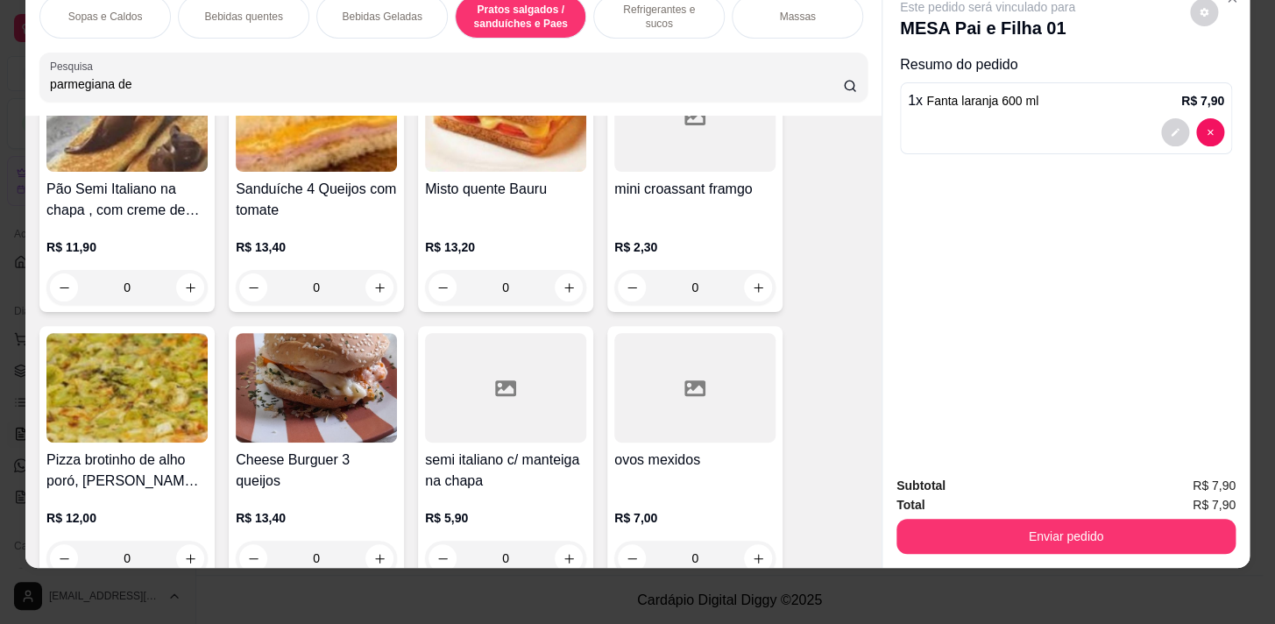
click at [517, 9] on p "Pratos salgados / sanduíches e Paes" at bounding box center [521, 17] width 102 height 28
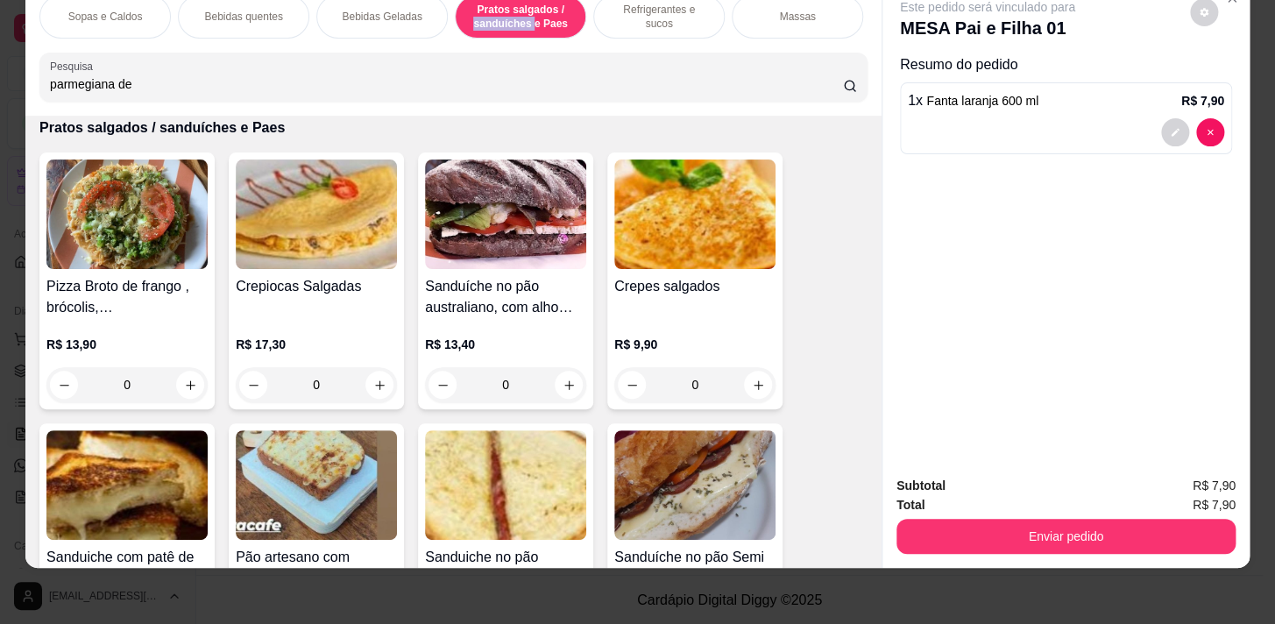
click at [517, 9] on p "Pratos salgados / sanduíches e Paes" at bounding box center [521, 17] width 102 height 28
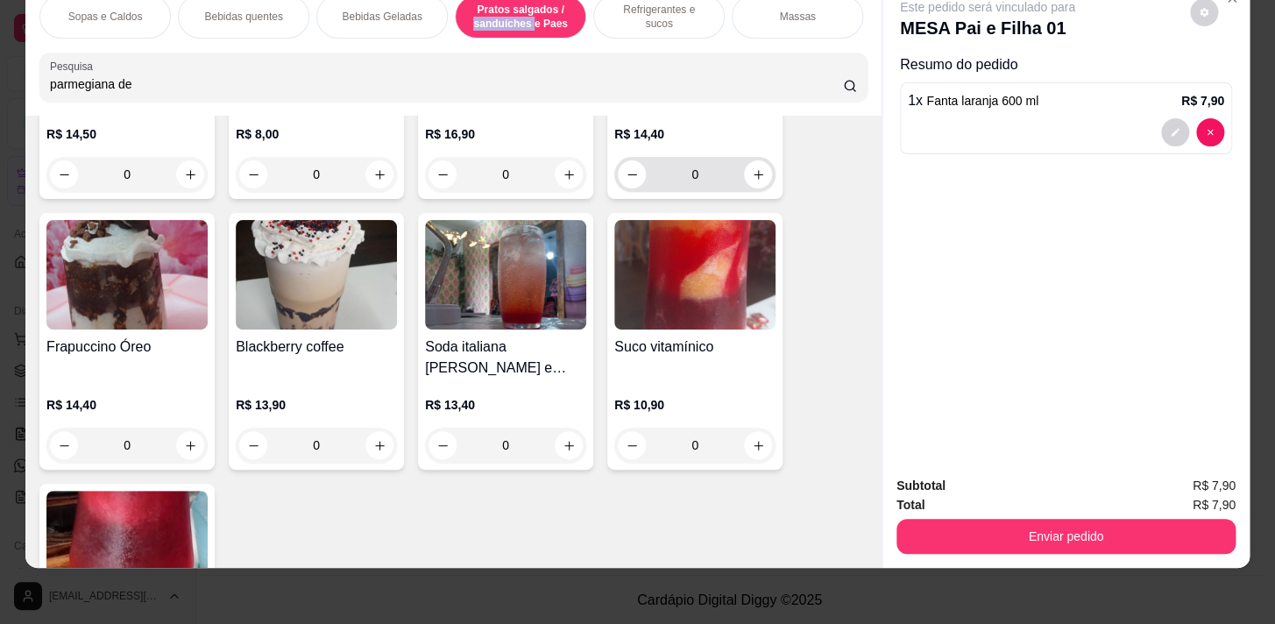
scroll to position [3137, 0]
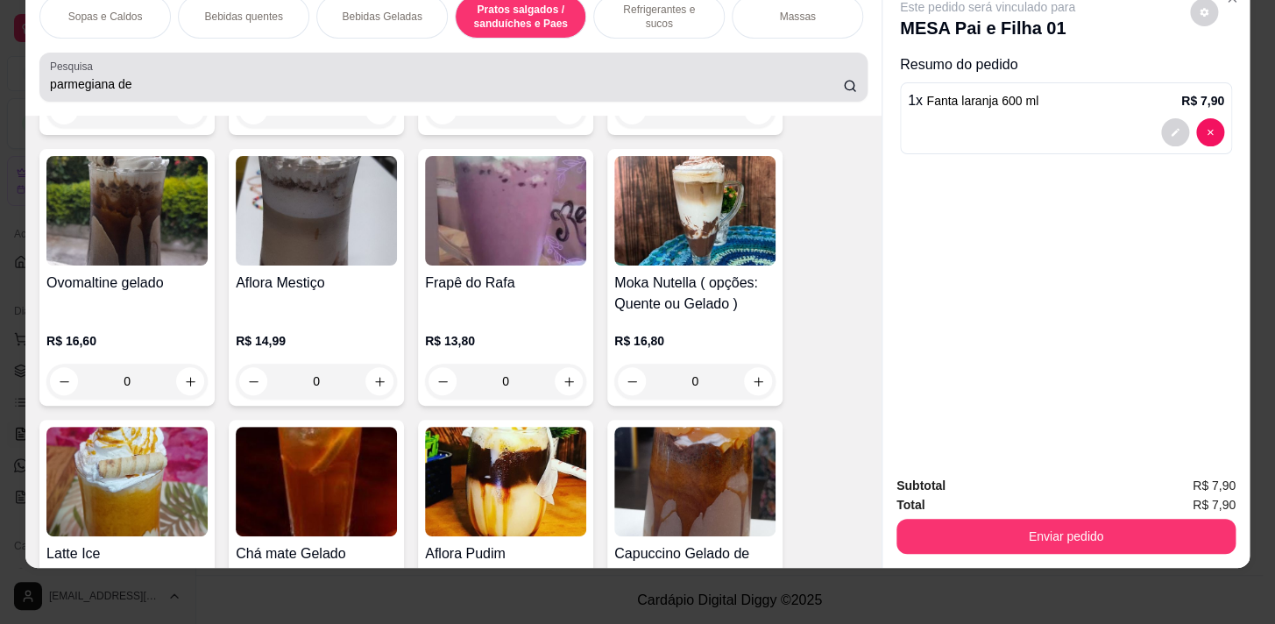
click at [169, 79] on input "parmegiana de" at bounding box center [446, 84] width 793 height 18
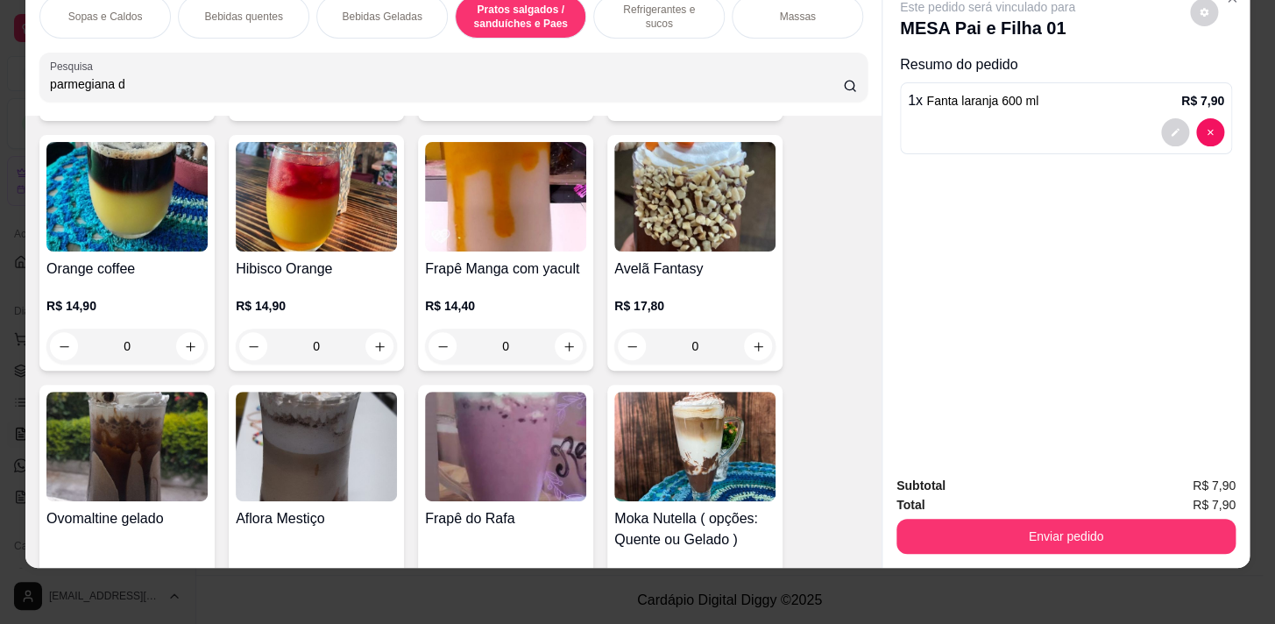
scroll to position [3373, 0]
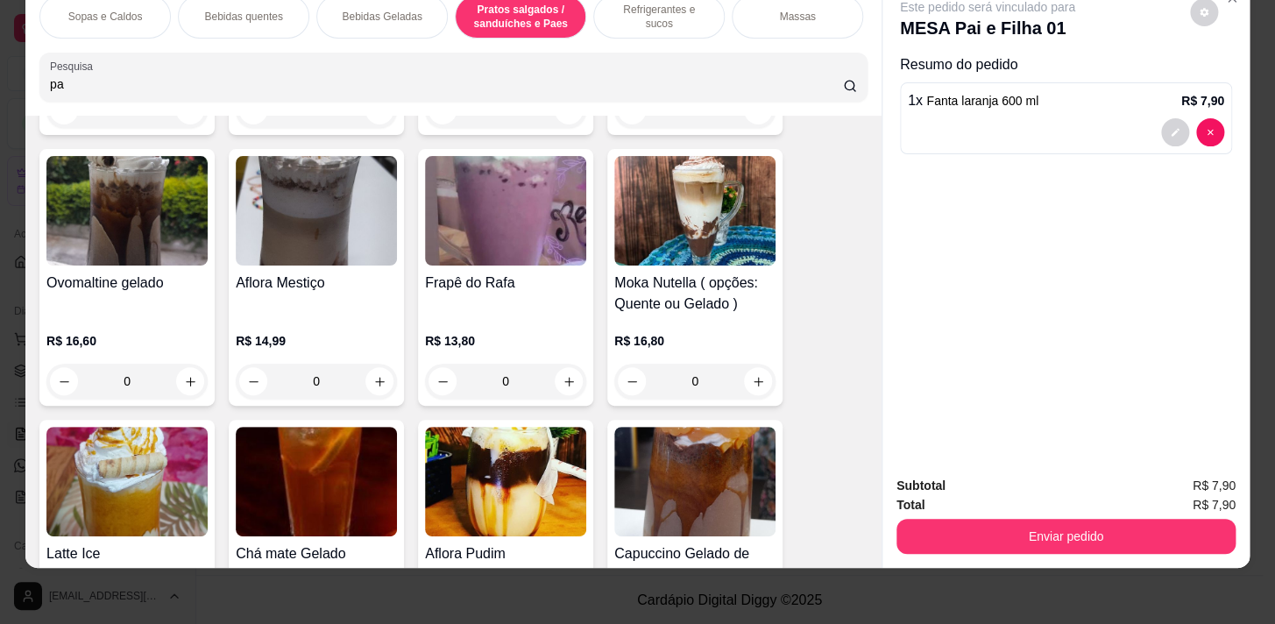
type input "p"
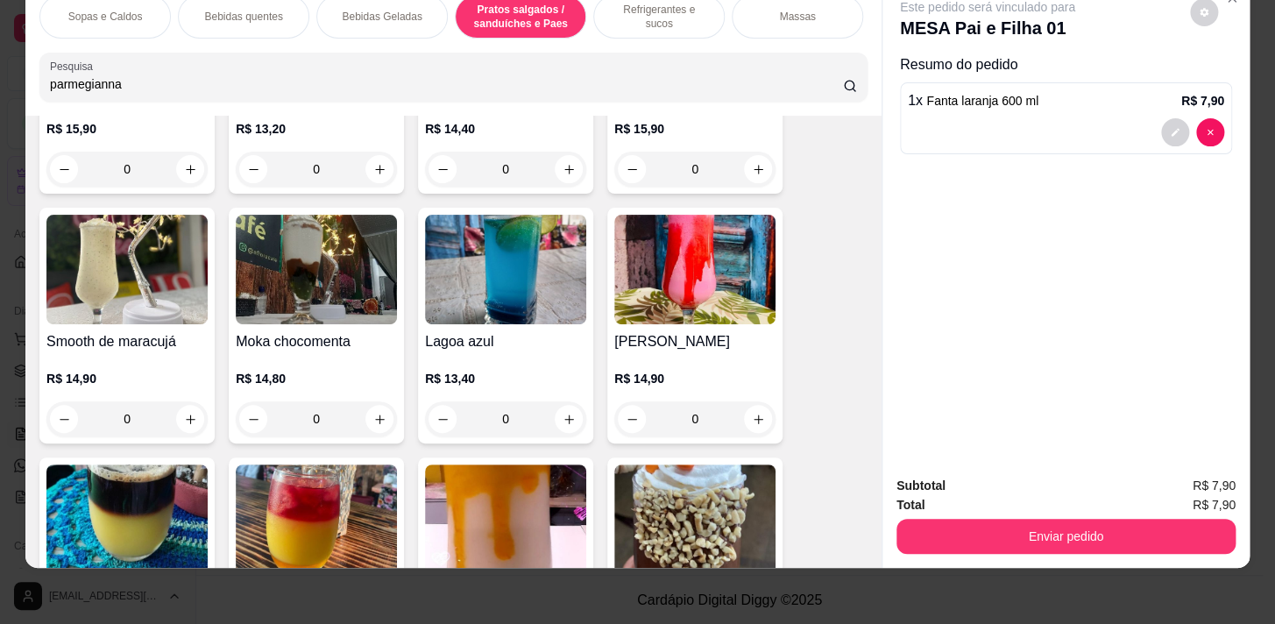
scroll to position [2260, 0]
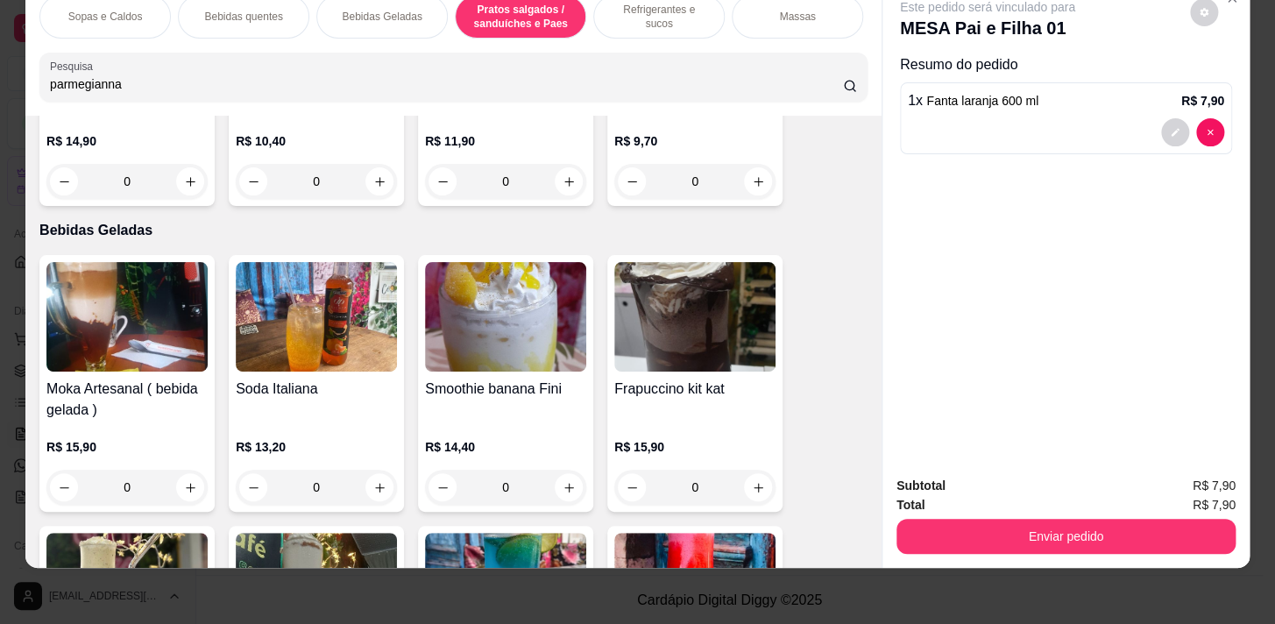
type input "parmegianna"
click at [843, 88] on icon at bounding box center [850, 86] width 14 height 14
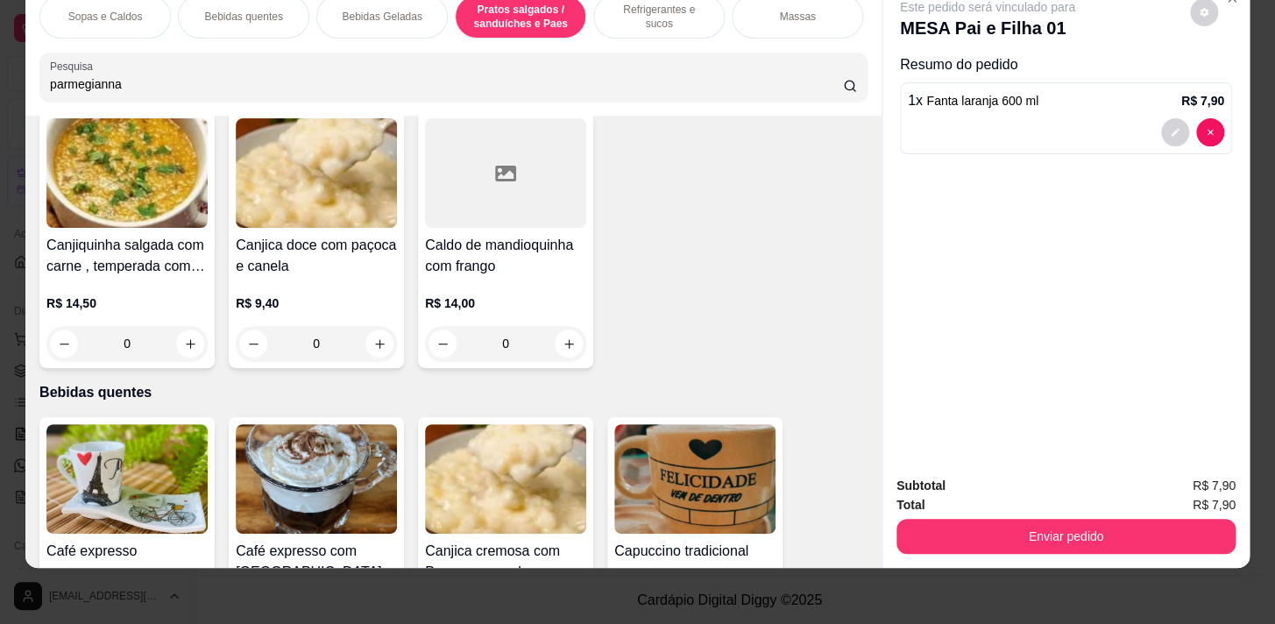
scroll to position [0, 0]
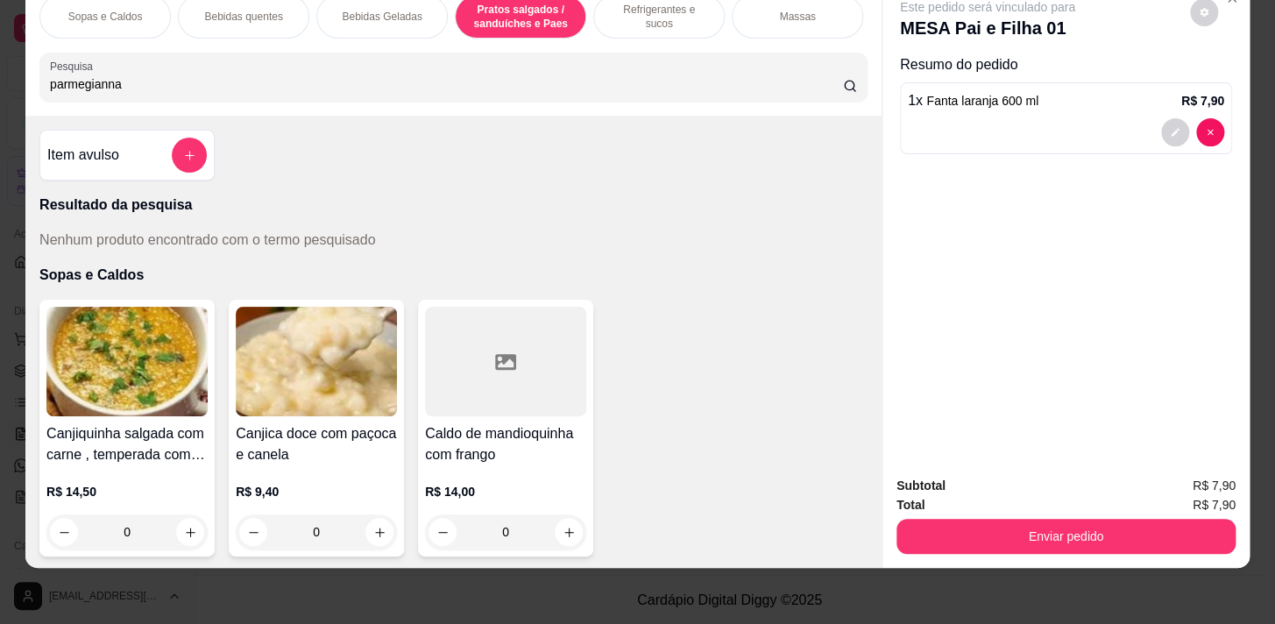
click at [824, 85] on input "parmegianna" at bounding box center [446, 84] width 793 height 18
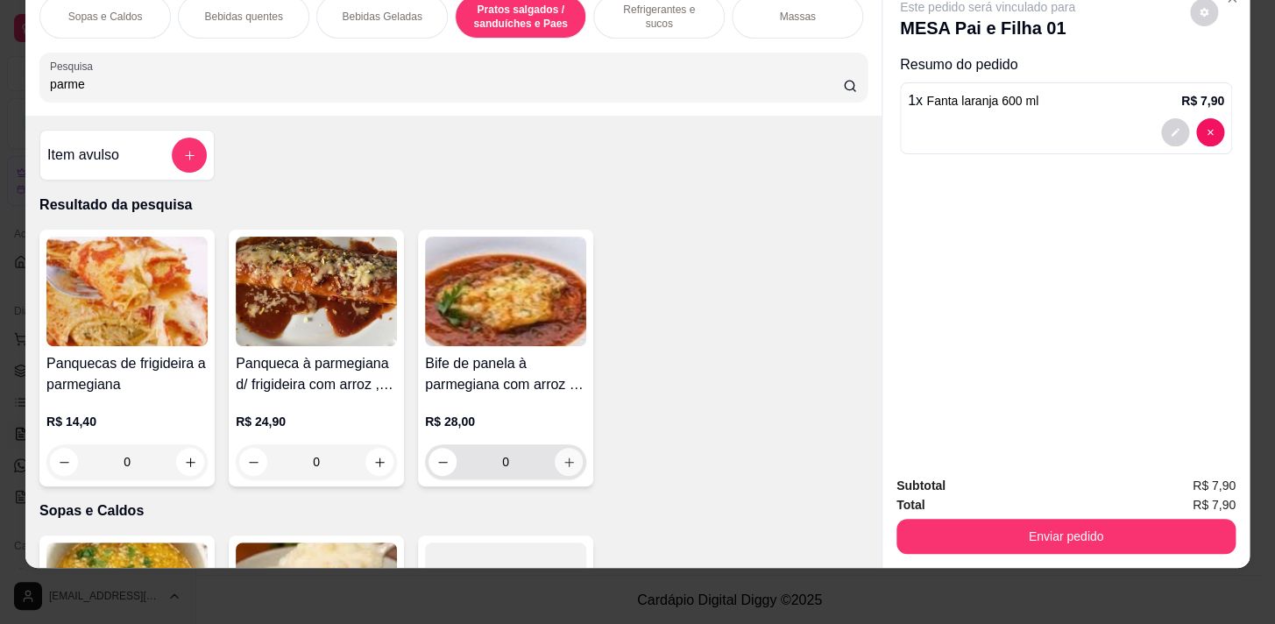
type input "parme"
click at [564, 462] on icon "increase-product-quantity" at bounding box center [569, 462] width 10 height 10
type input "1"
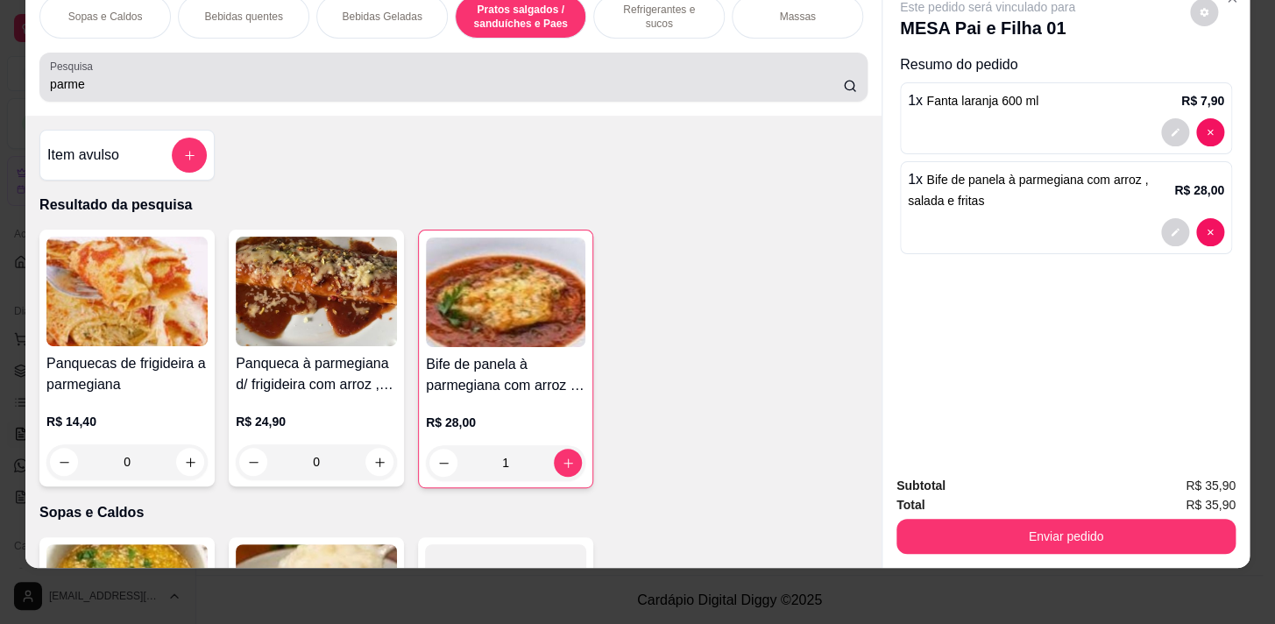
click at [823, 85] on input "parme" at bounding box center [446, 84] width 793 height 18
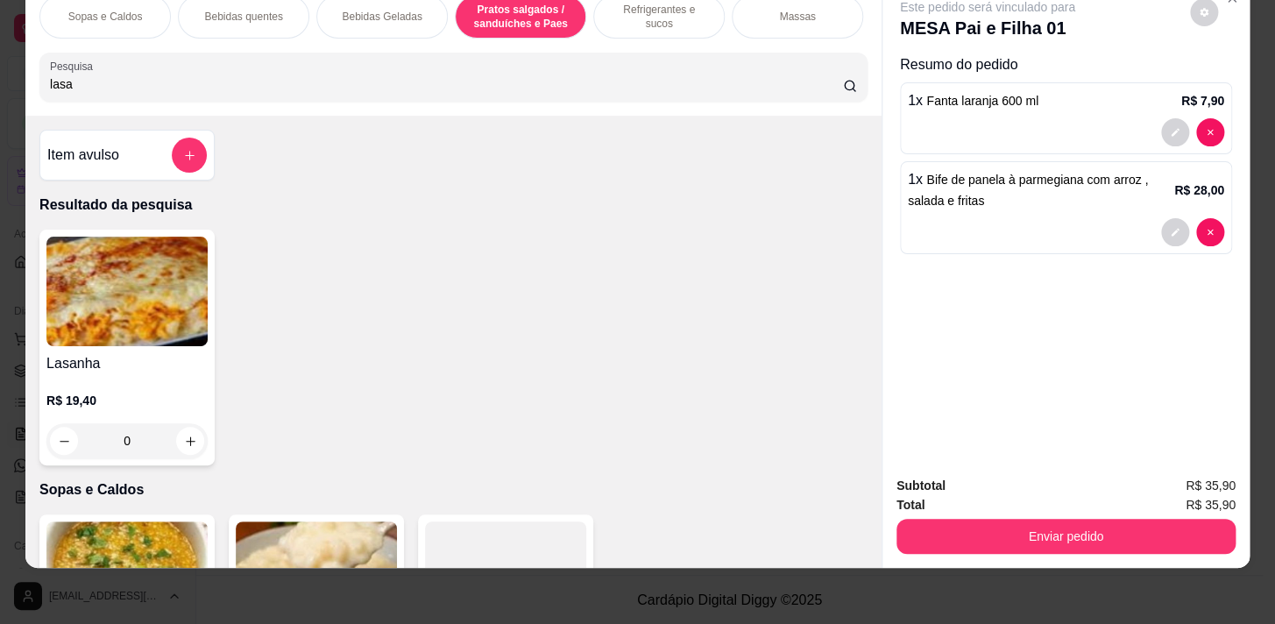
scroll to position [79, 0]
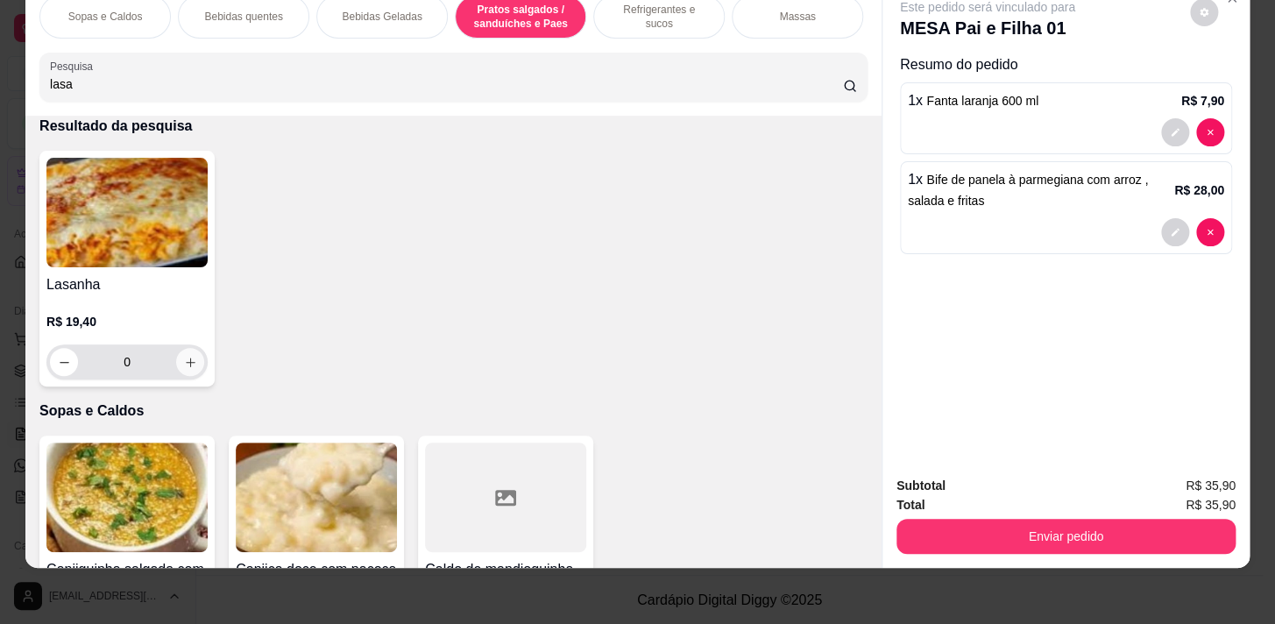
type input "lasa"
click at [188, 356] on icon "increase-product-quantity" at bounding box center [190, 362] width 13 height 13
type input "1"
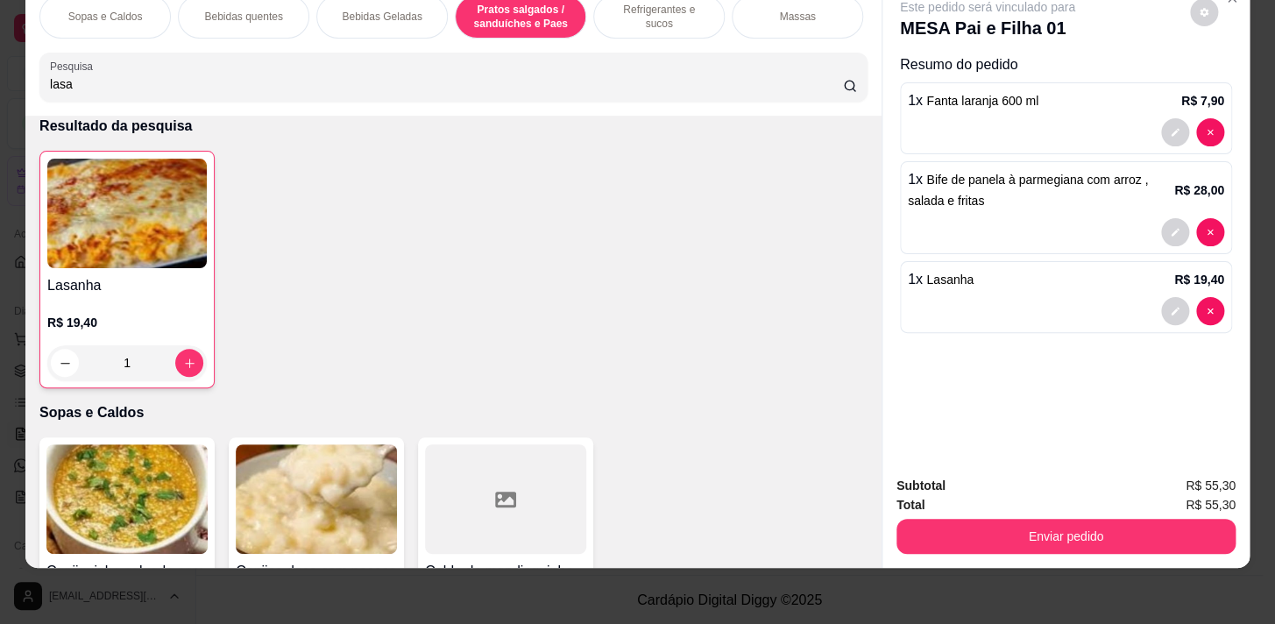
scroll to position [0, 0]
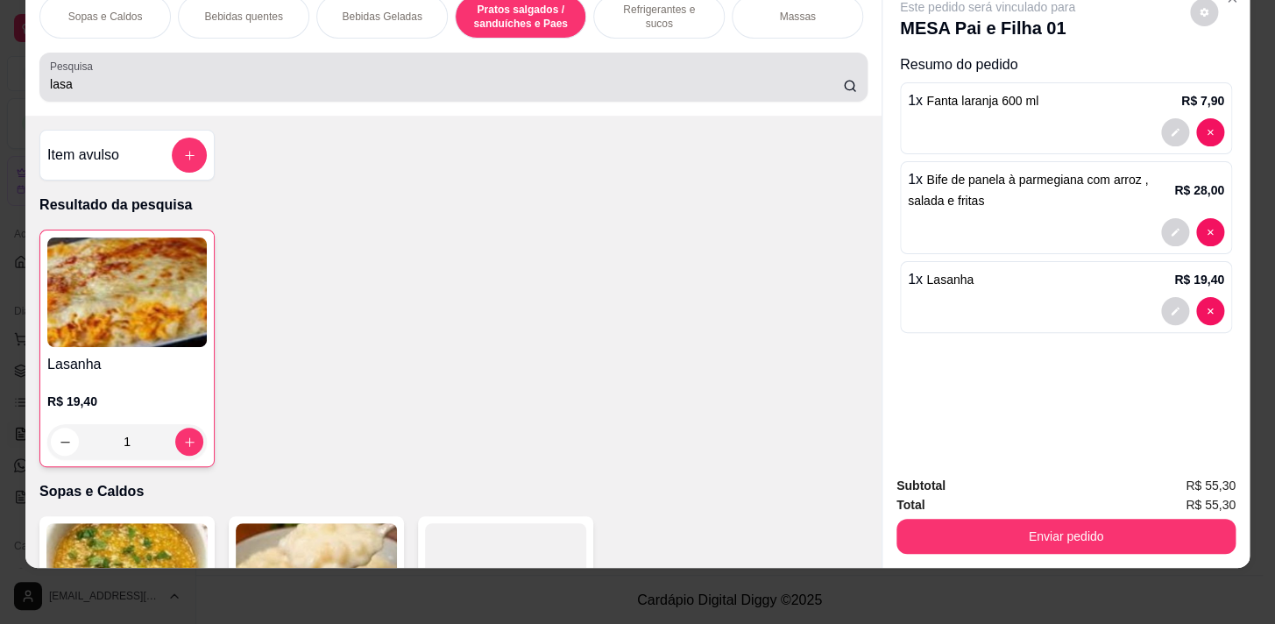
click at [823, 82] on input "lasa" at bounding box center [446, 84] width 793 height 18
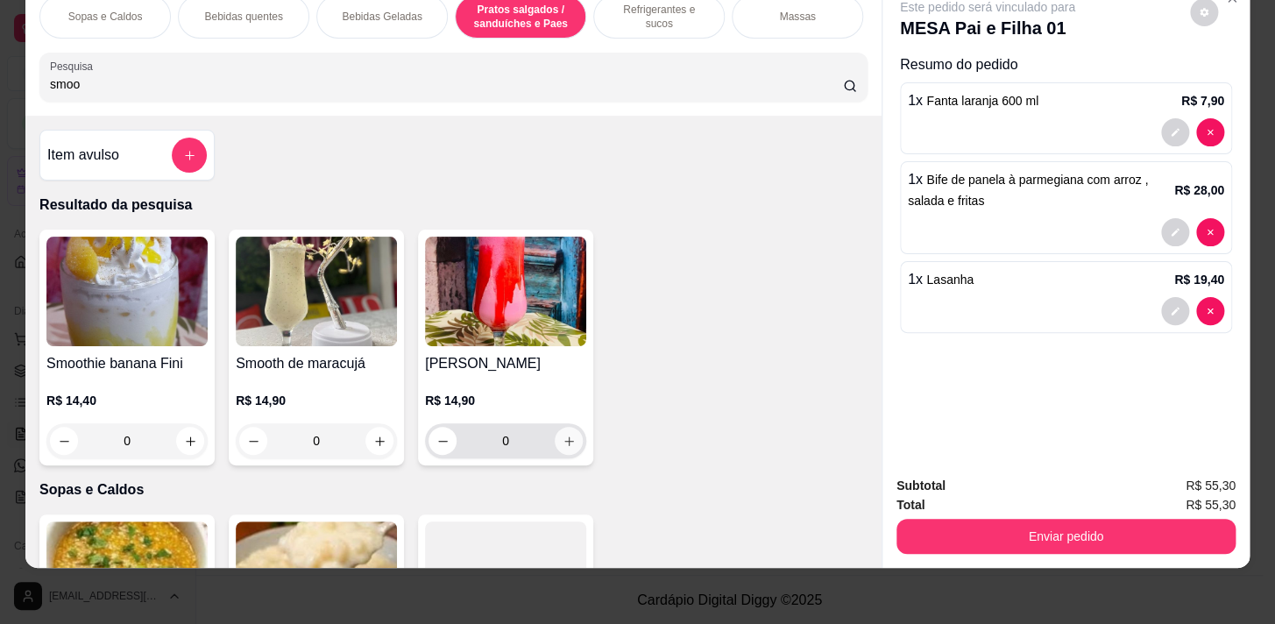
type input "smoo"
click at [565, 443] on icon "increase-product-quantity" at bounding box center [569, 441] width 13 height 13
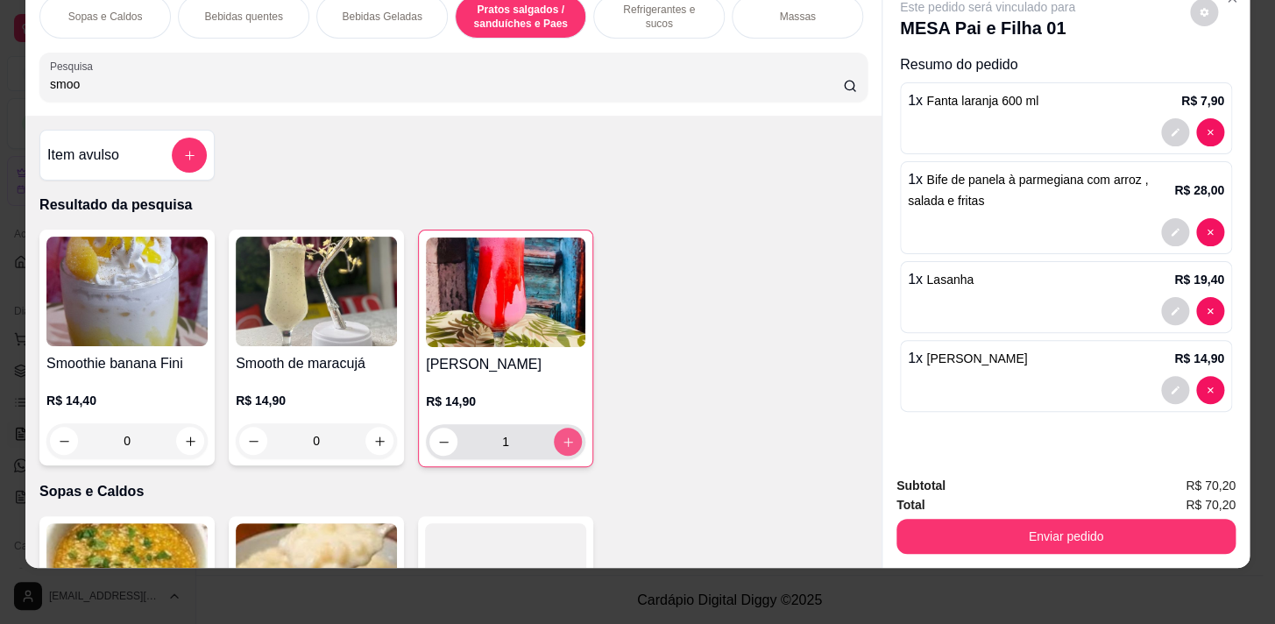
type input "1"
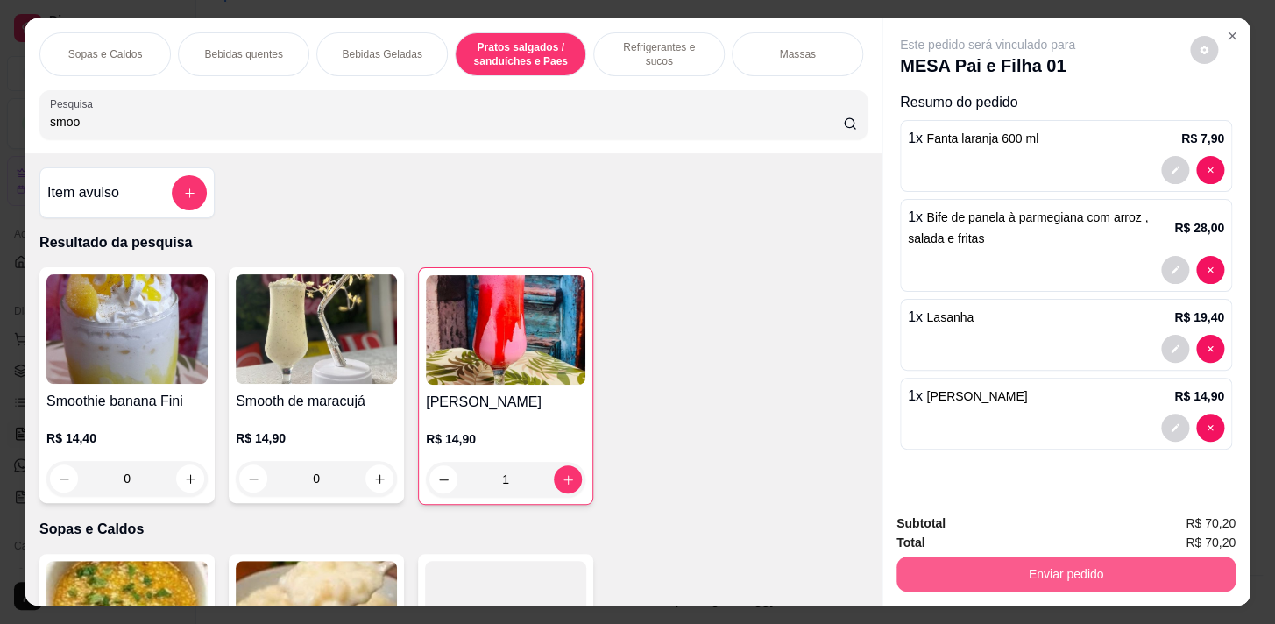
click at [1062, 570] on button "Enviar pedido" at bounding box center [1066, 574] width 339 height 35
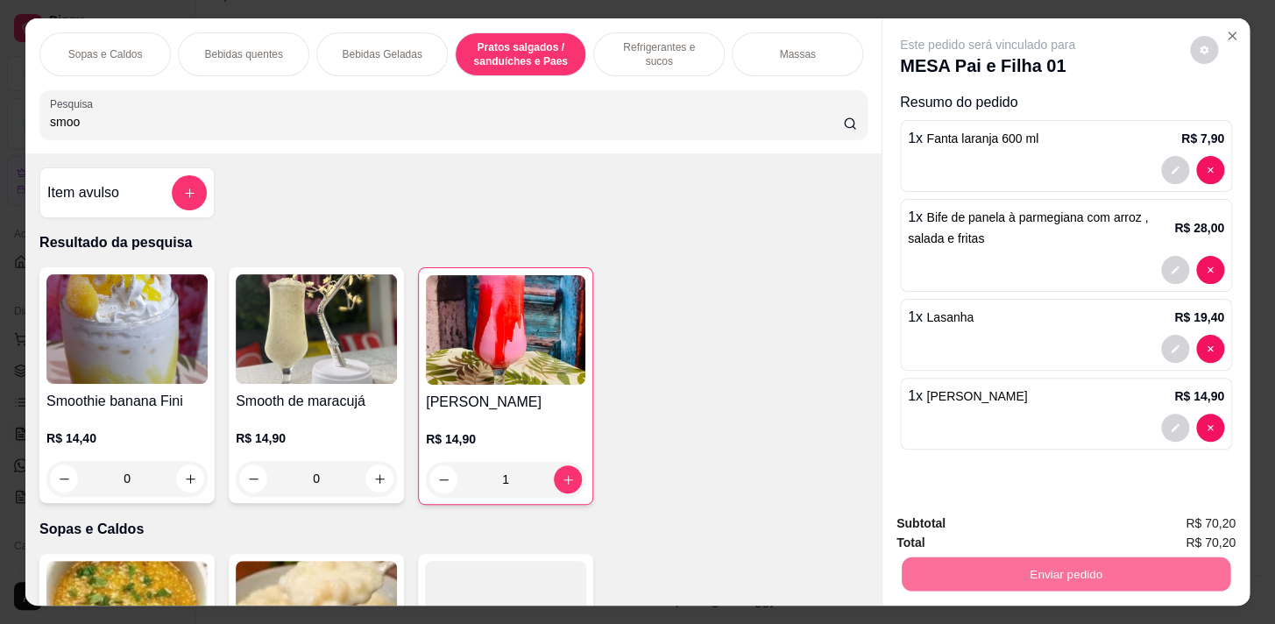
click at [751, 405] on div "Smoothie banana Fini R$ 14,40 0 Smooth de maracujá R$ 14,90 0 Smoothie Morango …" at bounding box center [453, 386] width 828 height 238
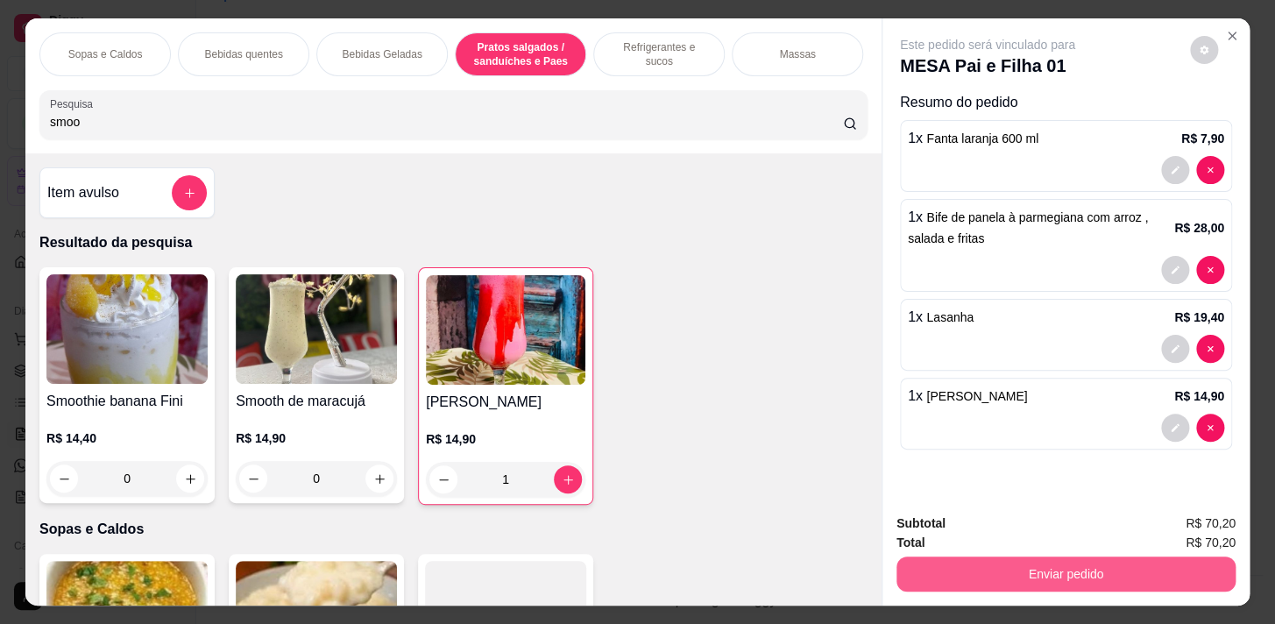
click at [1107, 568] on button "Enviar pedido" at bounding box center [1066, 574] width 339 height 35
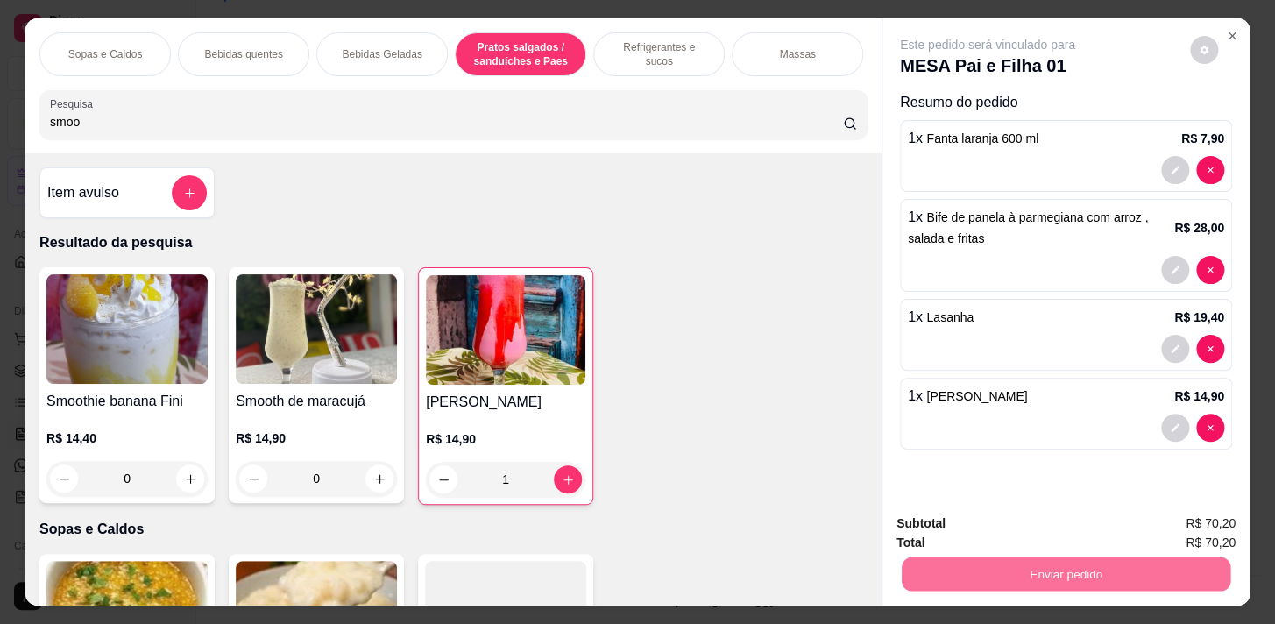
click at [990, 525] on button "Não registrar e enviar pedido" at bounding box center [1007, 524] width 177 height 32
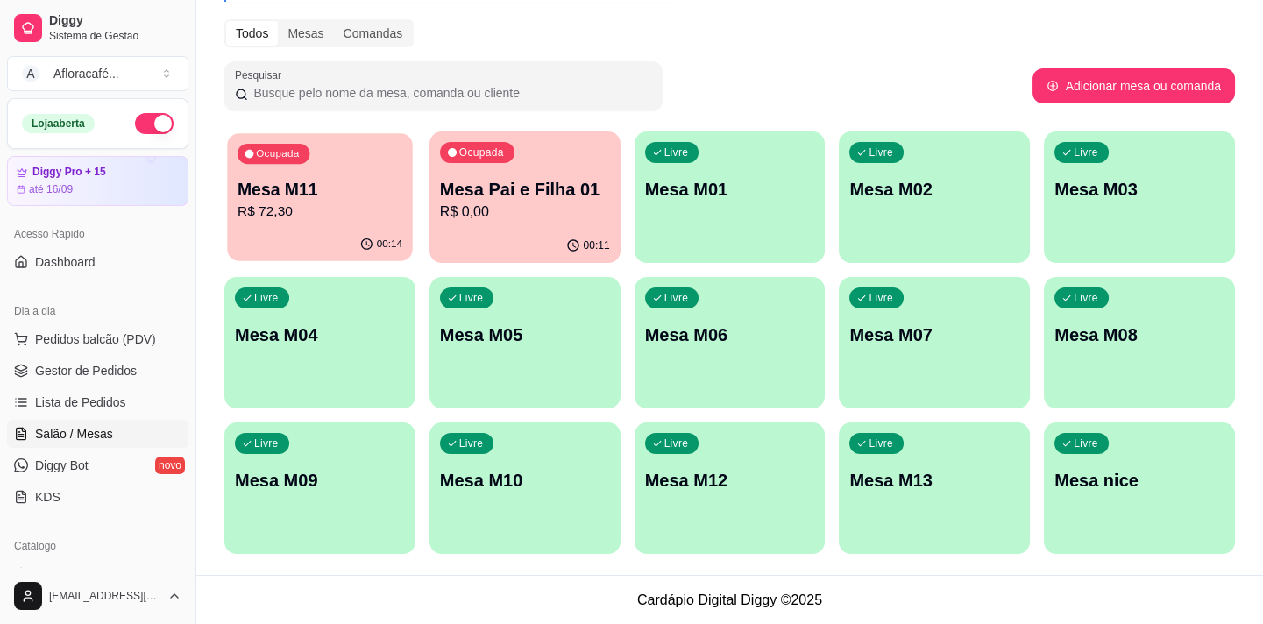
click at [308, 195] on p "Mesa M11" at bounding box center [320, 190] width 165 height 24
click at [779, 209] on div "Livre Mesa M01" at bounding box center [730, 186] width 191 height 110
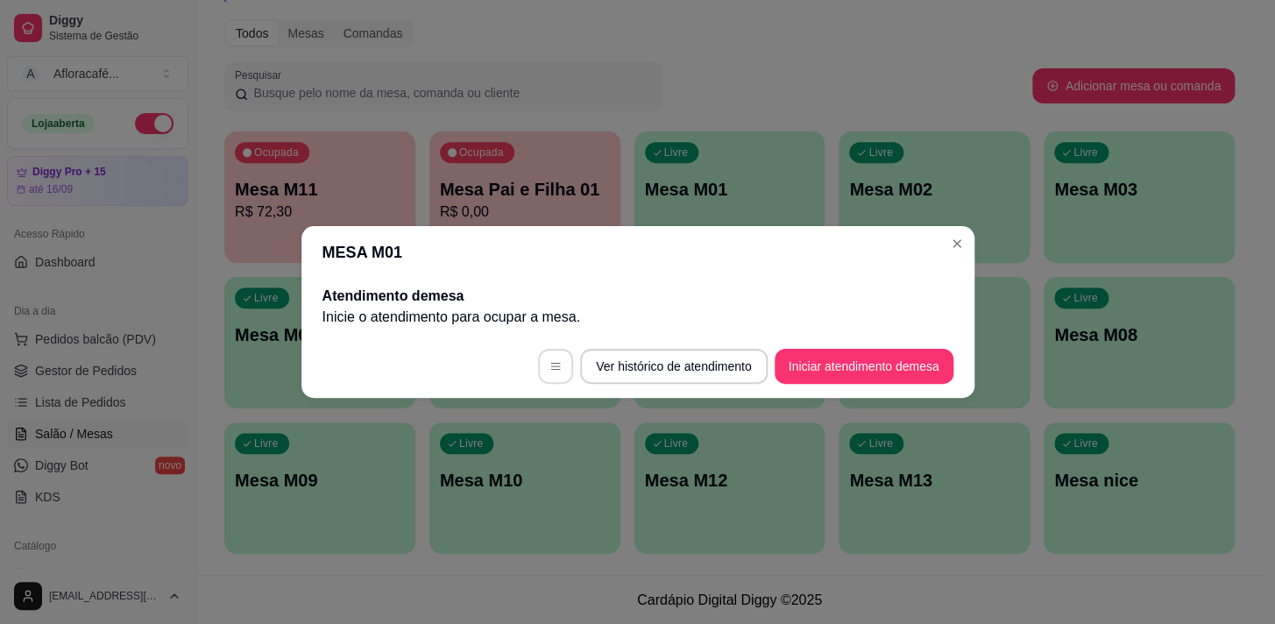
click at [550, 375] on button "button" at bounding box center [555, 366] width 35 height 35
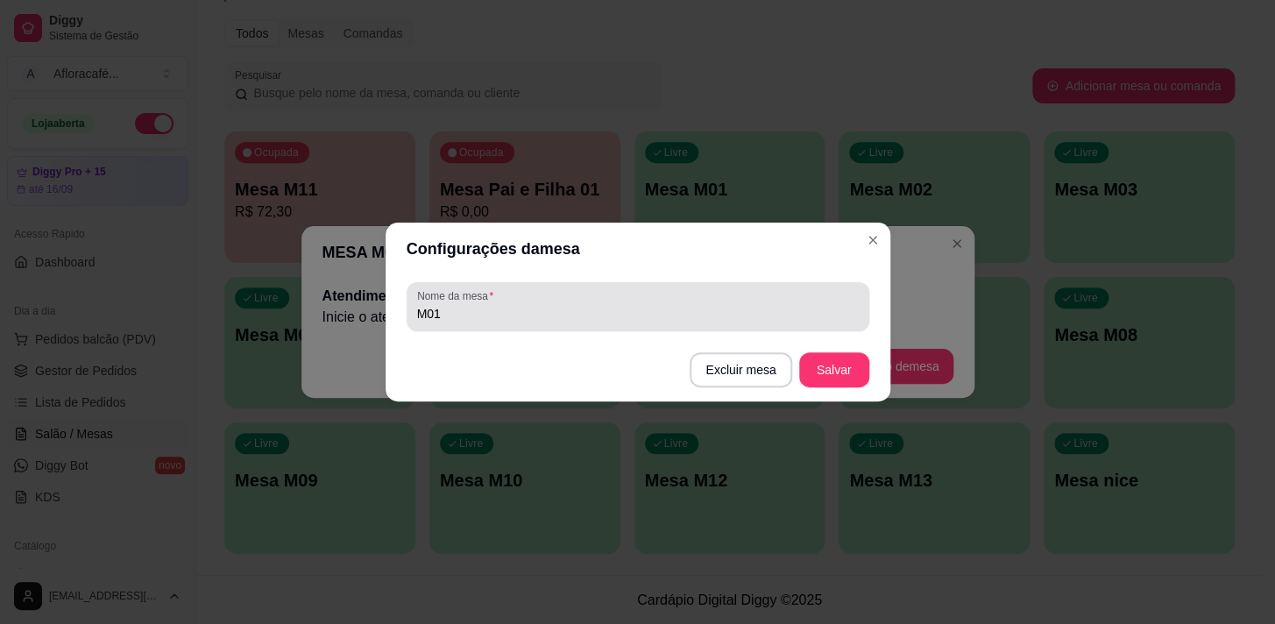
click at [457, 320] on input "M01" at bounding box center [638, 314] width 442 height 18
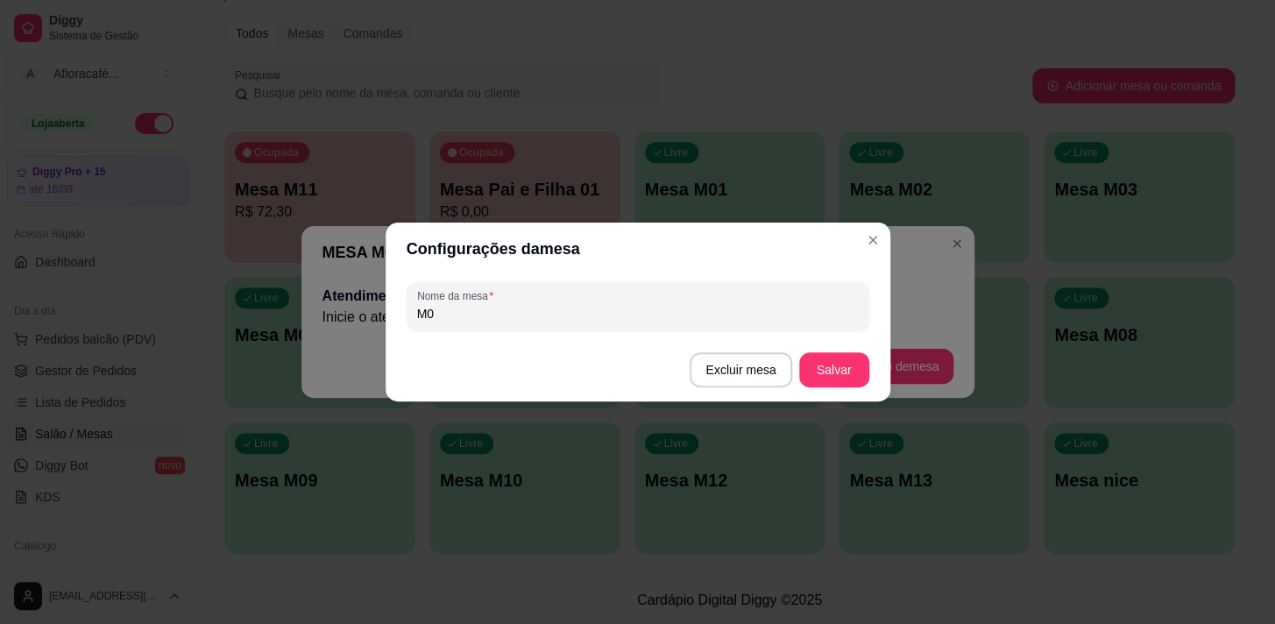
type input "M"
click at [420, 315] on input "Jqueline" at bounding box center [638, 314] width 442 height 18
type input "Jaqueline"
click at [850, 368] on button "Salvar" at bounding box center [834, 369] width 70 height 35
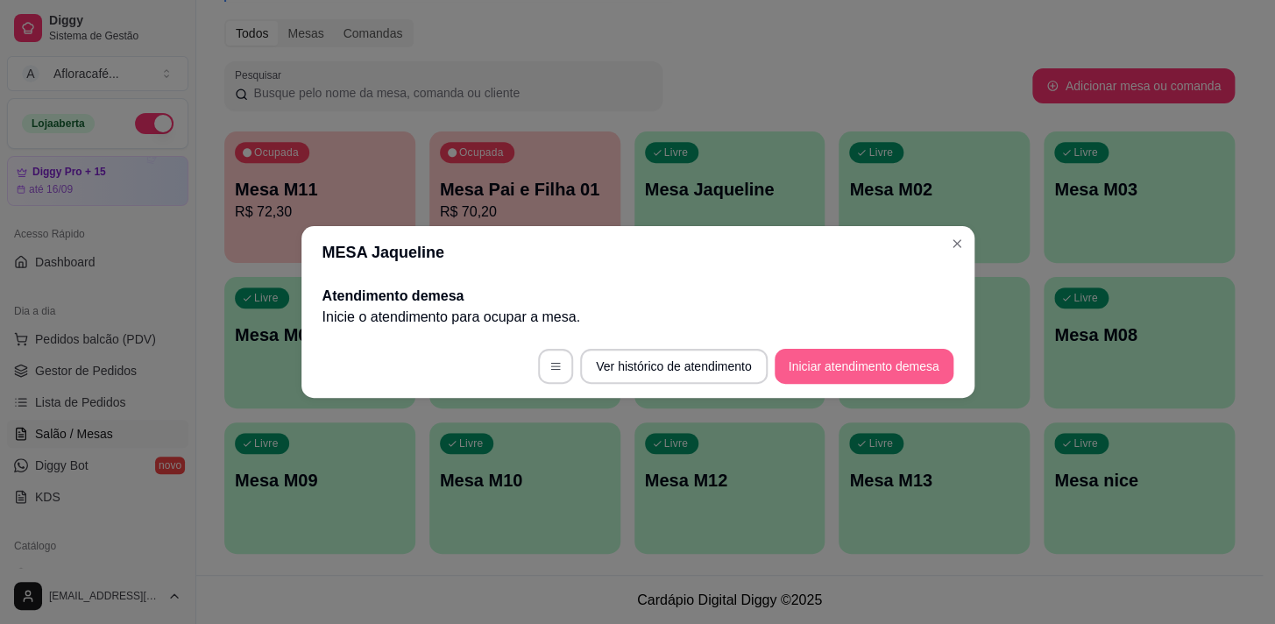
click at [901, 373] on button "Iniciar atendimento de mesa" at bounding box center [864, 366] width 179 height 35
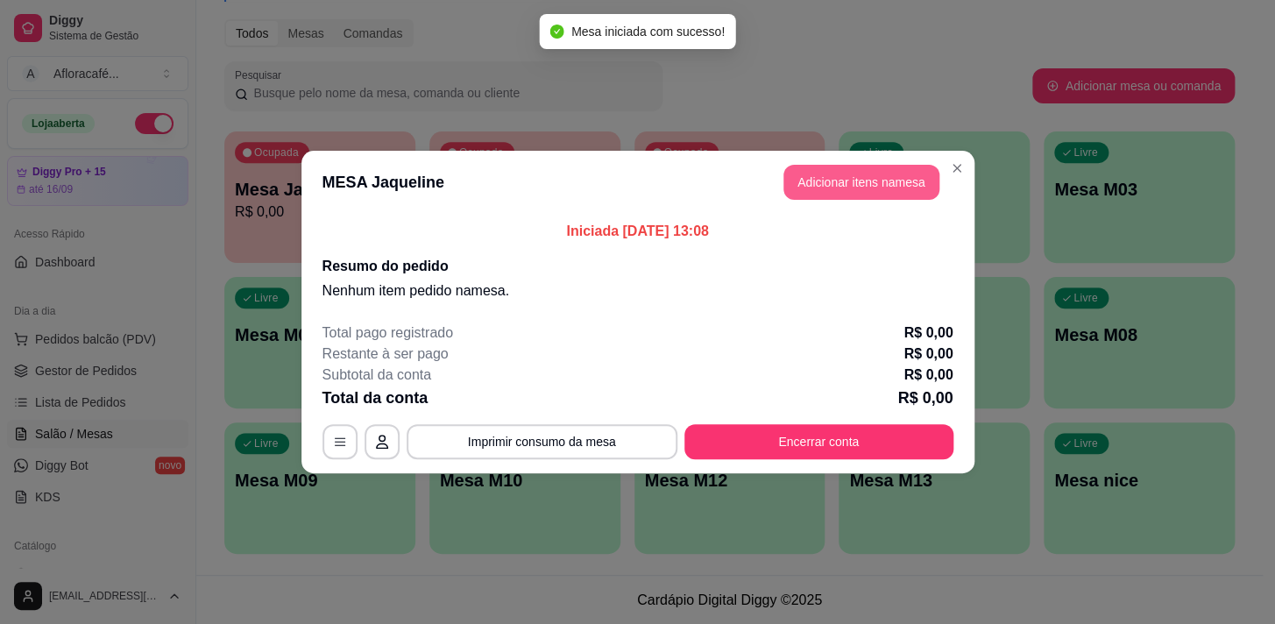
click at [879, 177] on button "Adicionar itens na mesa" at bounding box center [862, 182] width 156 height 35
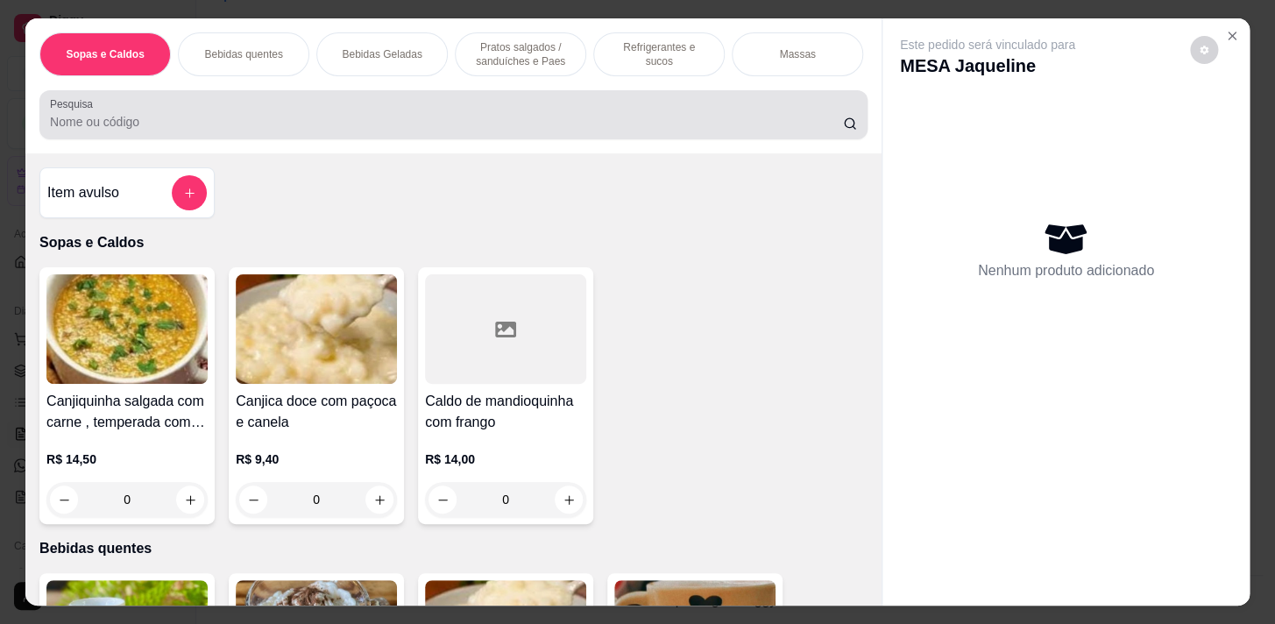
click at [327, 123] on input "Pesquisa" at bounding box center [446, 122] width 793 height 18
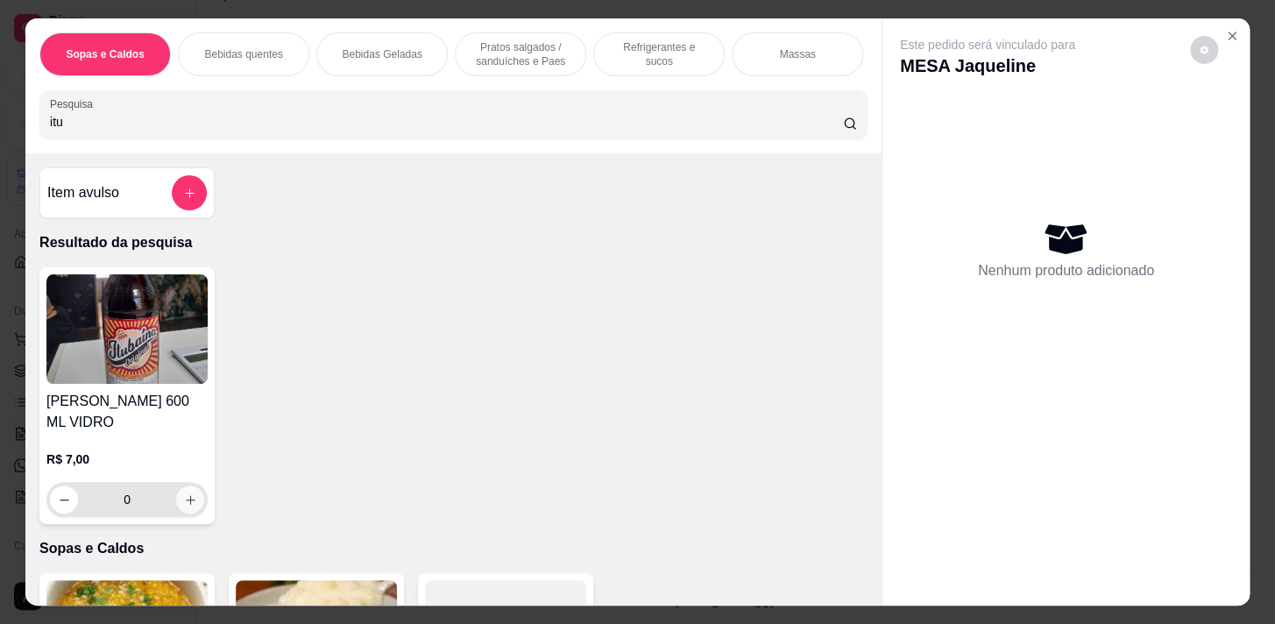
type input "itu"
click at [191, 488] on button "increase-product-quantity" at bounding box center [190, 500] width 28 height 28
type input "1"
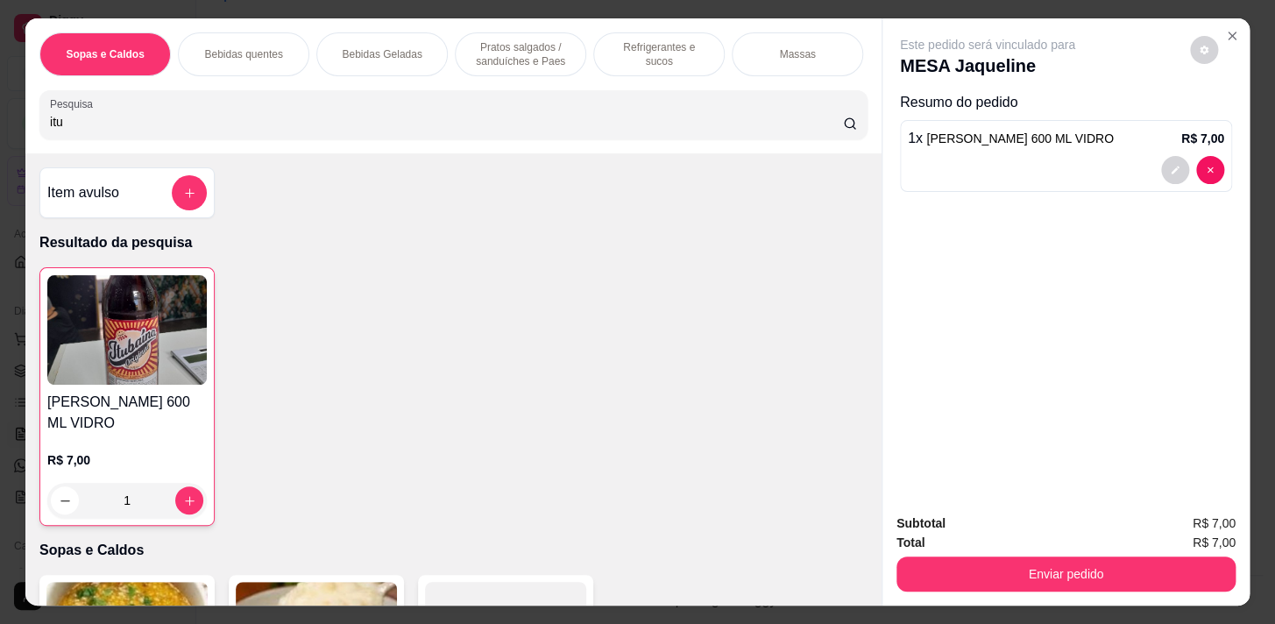
click at [824, 126] on input "itu" at bounding box center [446, 122] width 793 height 18
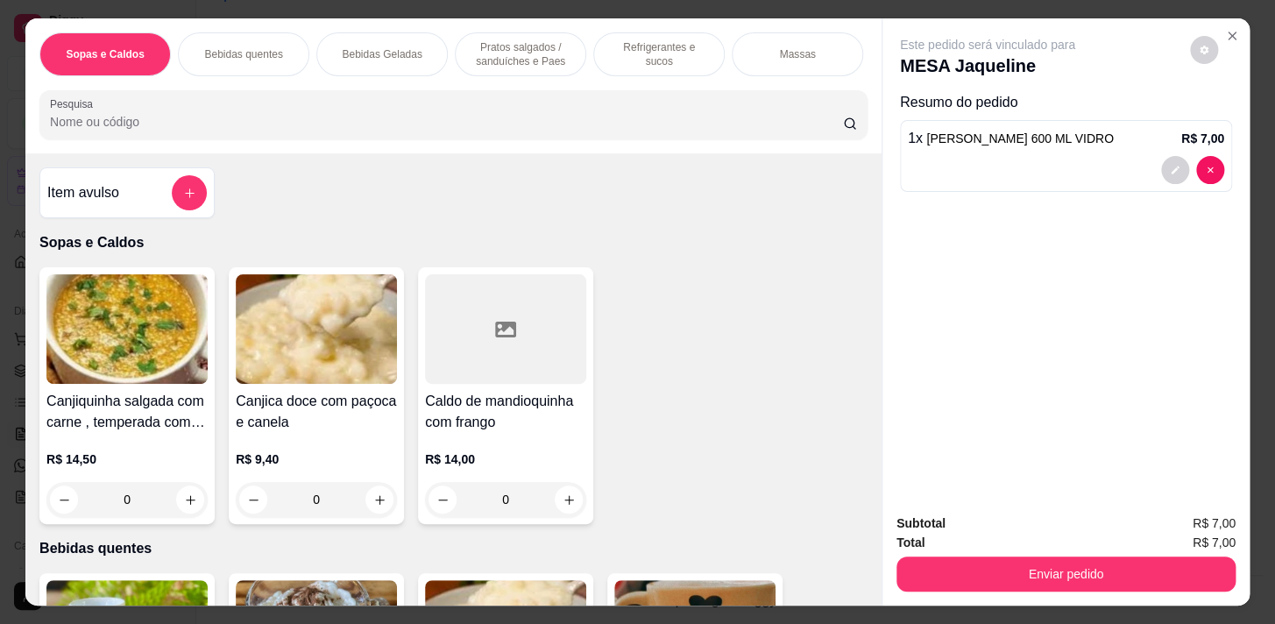
click at [286, 127] on input "Pesquisa" at bounding box center [446, 122] width 793 height 18
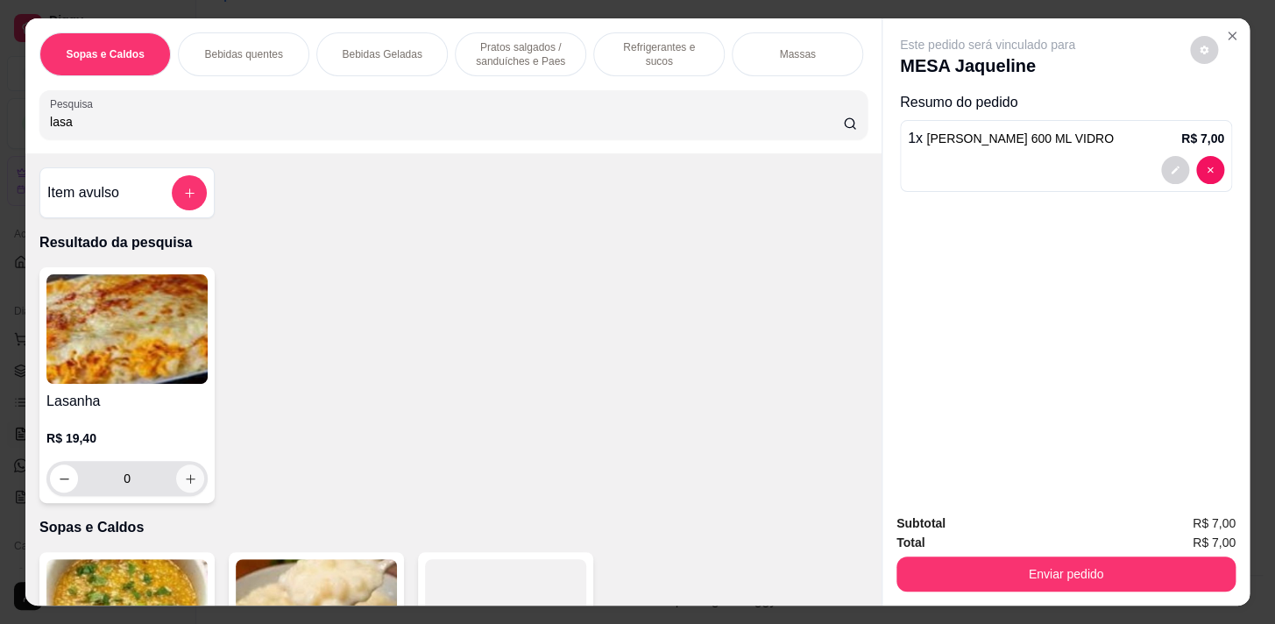
type input "lasa"
click at [191, 487] on button "increase-product-quantity" at bounding box center [190, 479] width 28 height 28
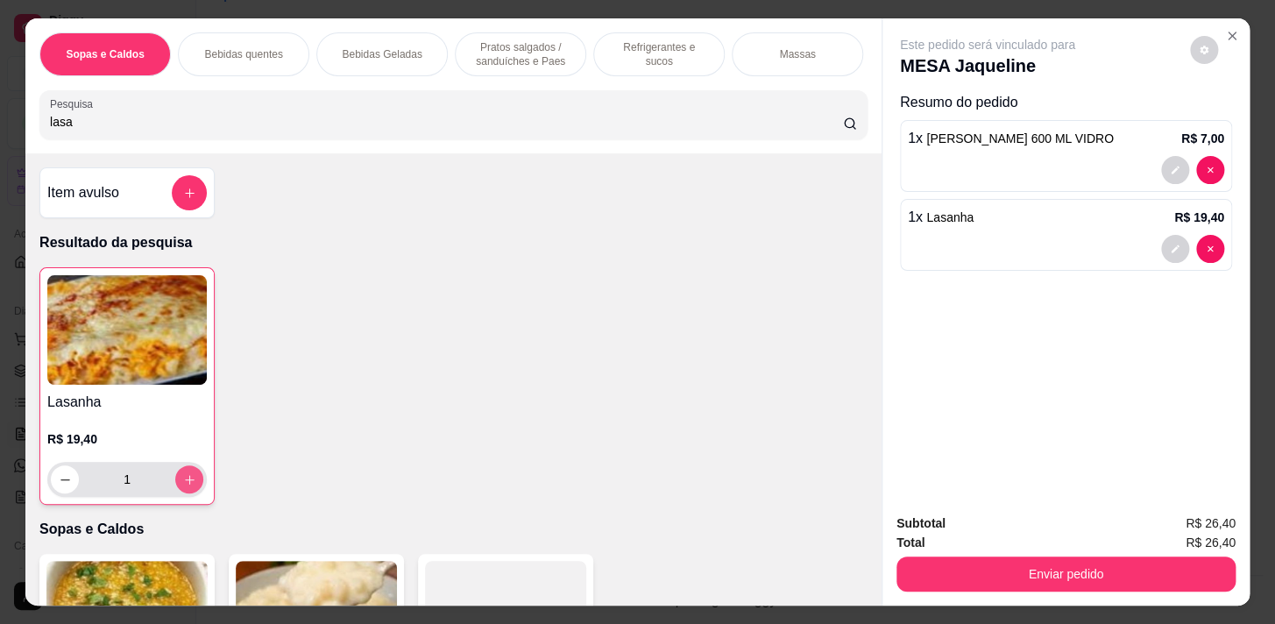
type input "1"
click at [187, 486] on icon "increase-product-quantity" at bounding box center [189, 479] width 13 height 13
type input "2"
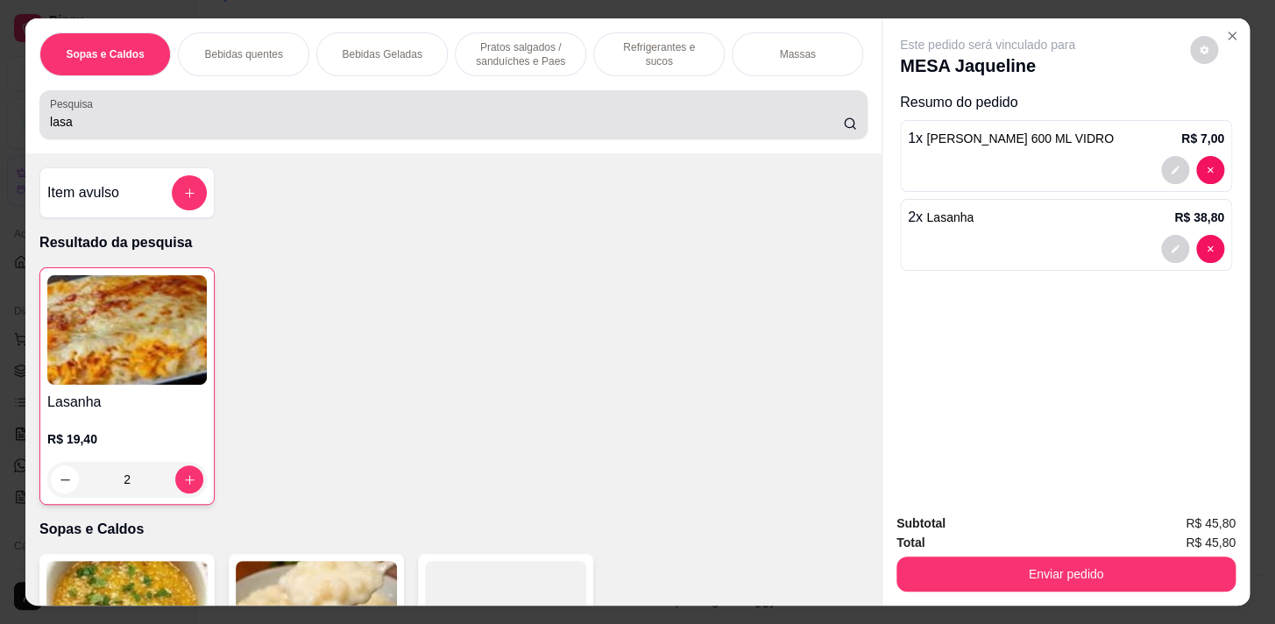
click at [826, 128] on input "lasa" at bounding box center [446, 122] width 793 height 18
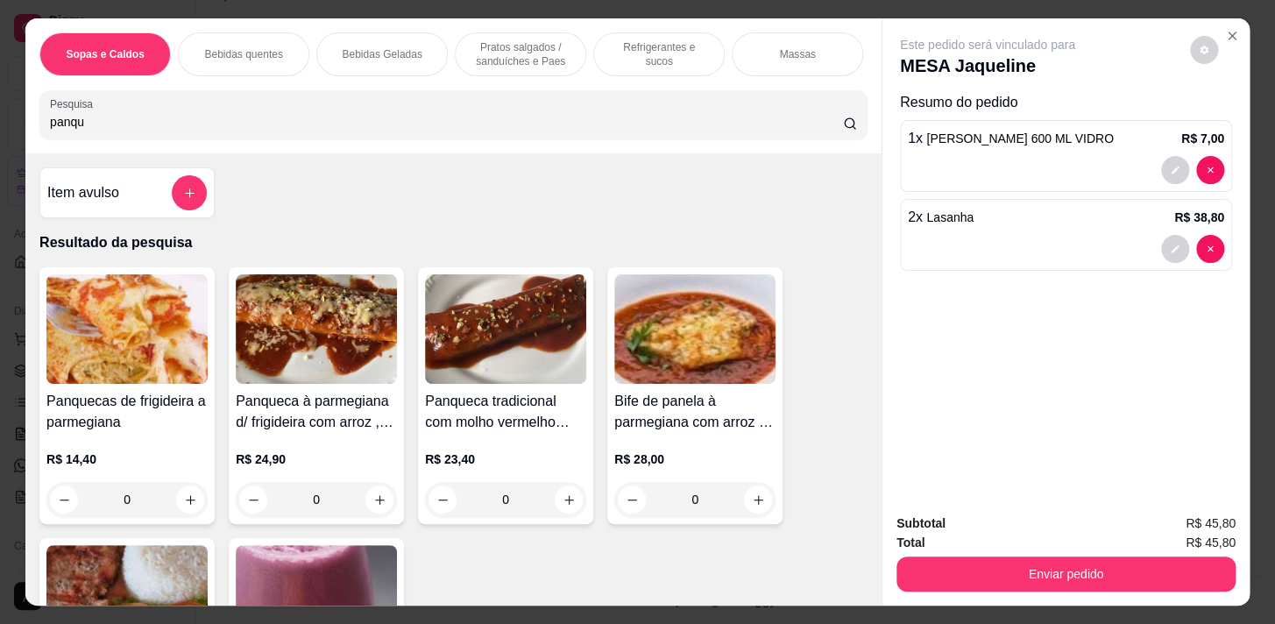
type input "panque"
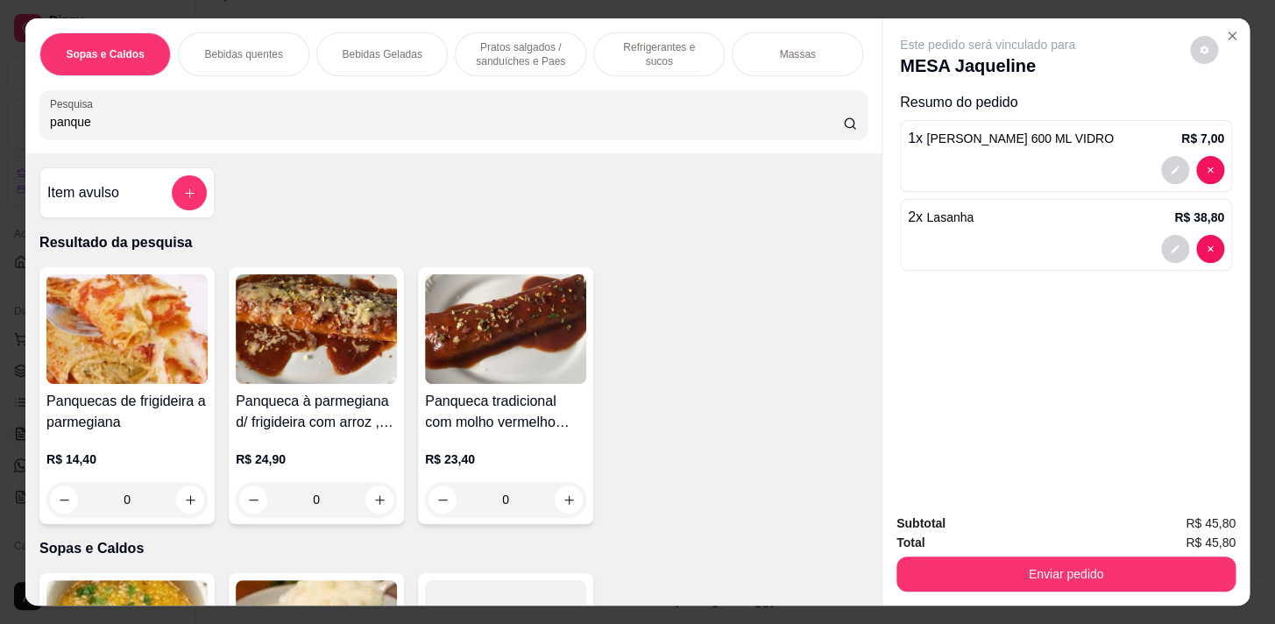
click at [824, 128] on input "panque" at bounding box center [446, 122] width 793 height 18
type input "panque"
click at [186, 505] on icon "increase-product-quantity" at bounding box center [191, 500] width 10 height 10
type input "1"
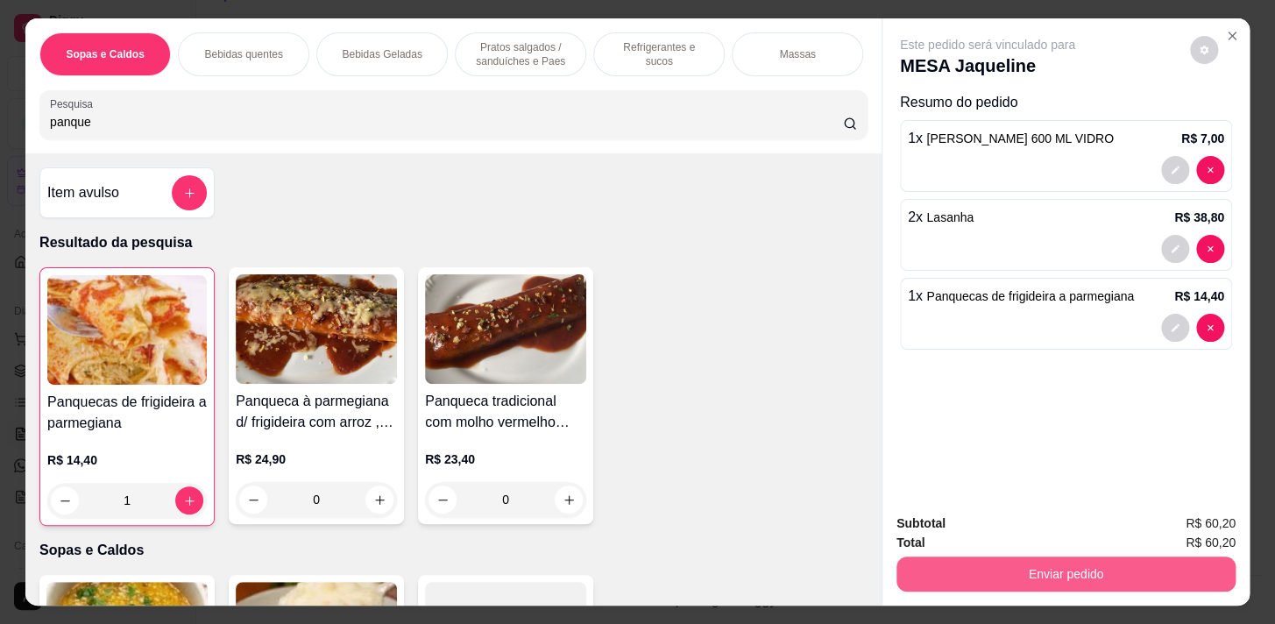
click at [1143, 564] on button "Enviar pedido" at bounding box center [1066, 574] width 339 height 35
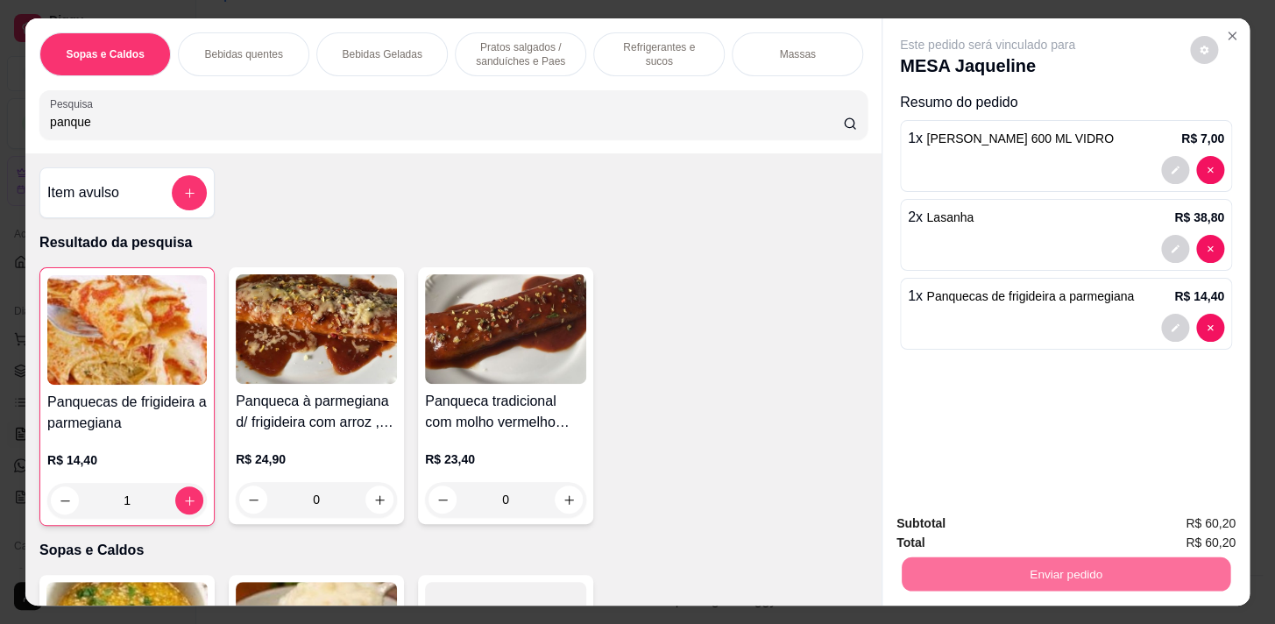
click at [1000, 528] on button "Não registrar e enviar pedido" at bounding box center [1007, 524] width 177 height 32
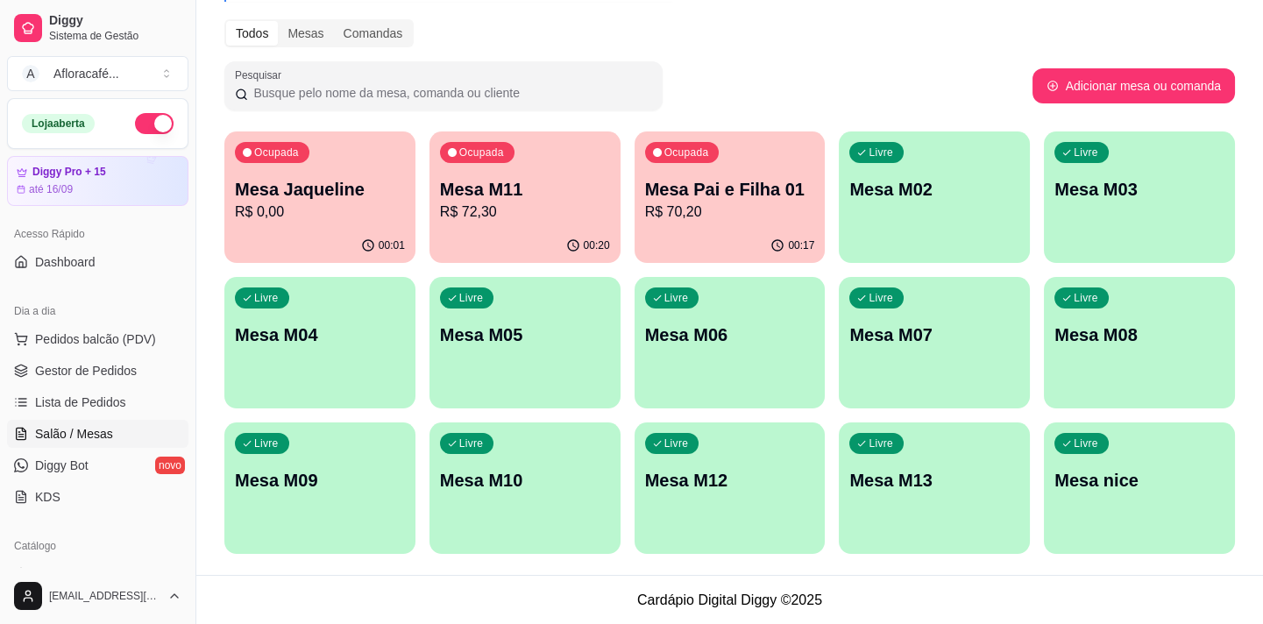
click at [368, 221] on div "Ocupada Mesa Jaqueline R$ 0,00" at bounding box center [319, 179] width 191 height 97
click at [655, 237] on div "00:21" at bounding box center [730, 246] width 191 height 34
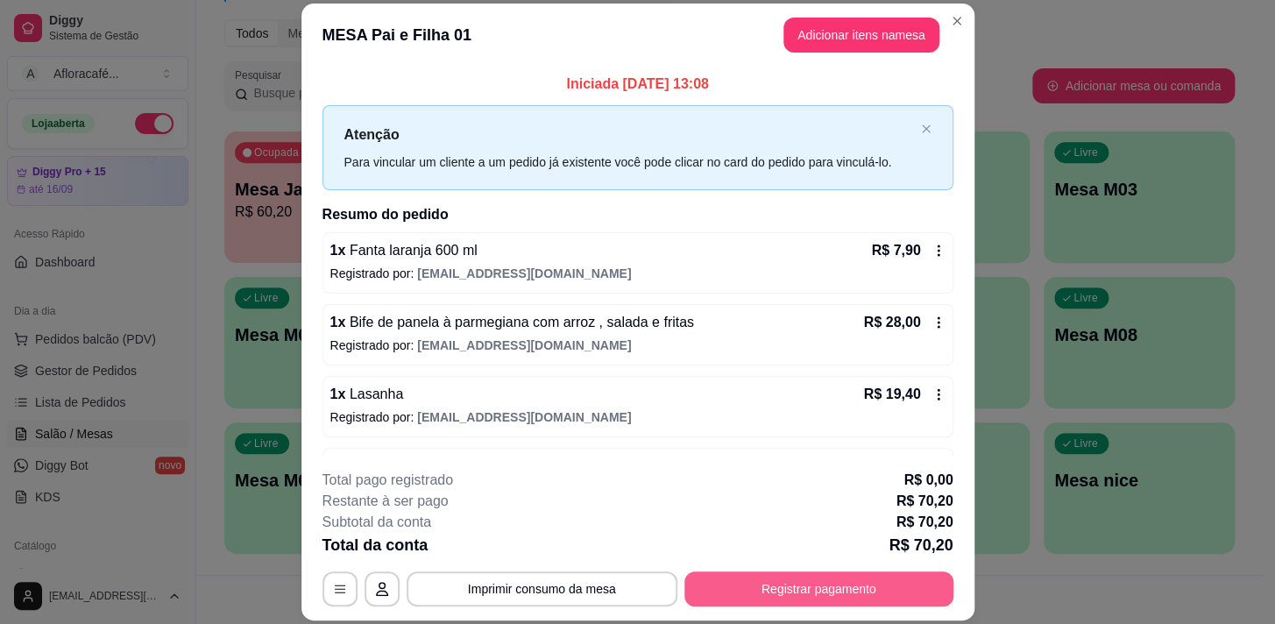
click at [763, 594] on button "Registrar pagamento" at bounding box center [818, 588] width 269 height 35
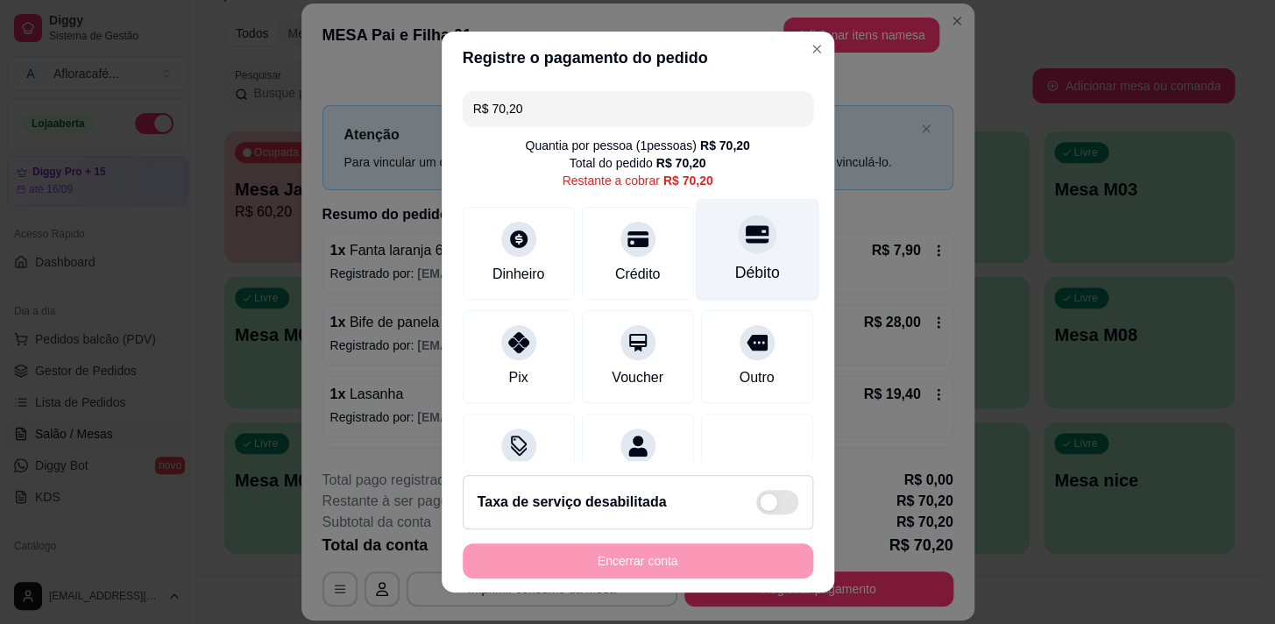
click at [742, 242] on div at bounding box center [757, 234] width 39 height 39
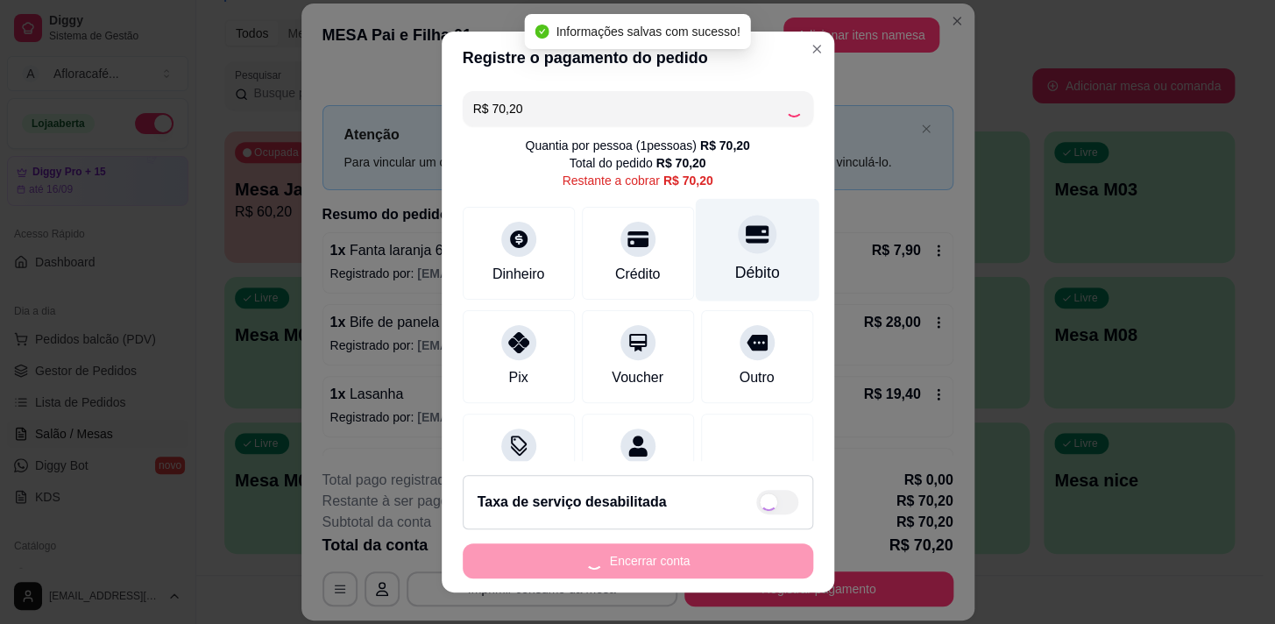
type input "R$ 0,00"
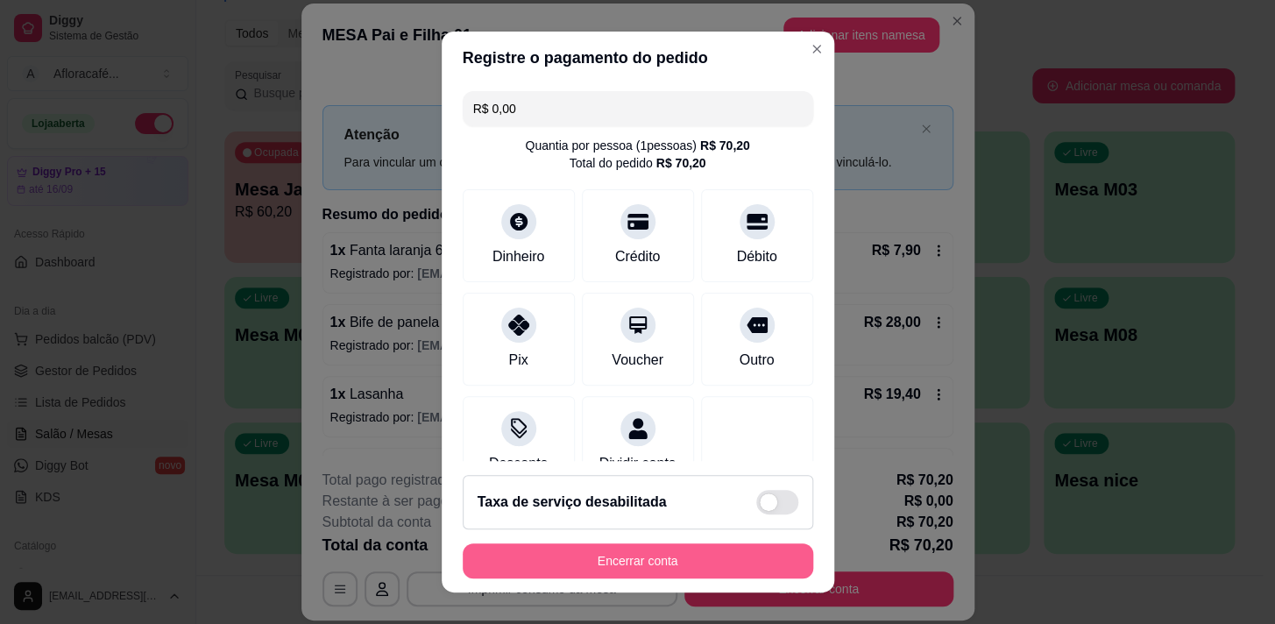
click at [686, 551] on button "Encerrar conta" at bounding box center [638, 560] width 351 height 35
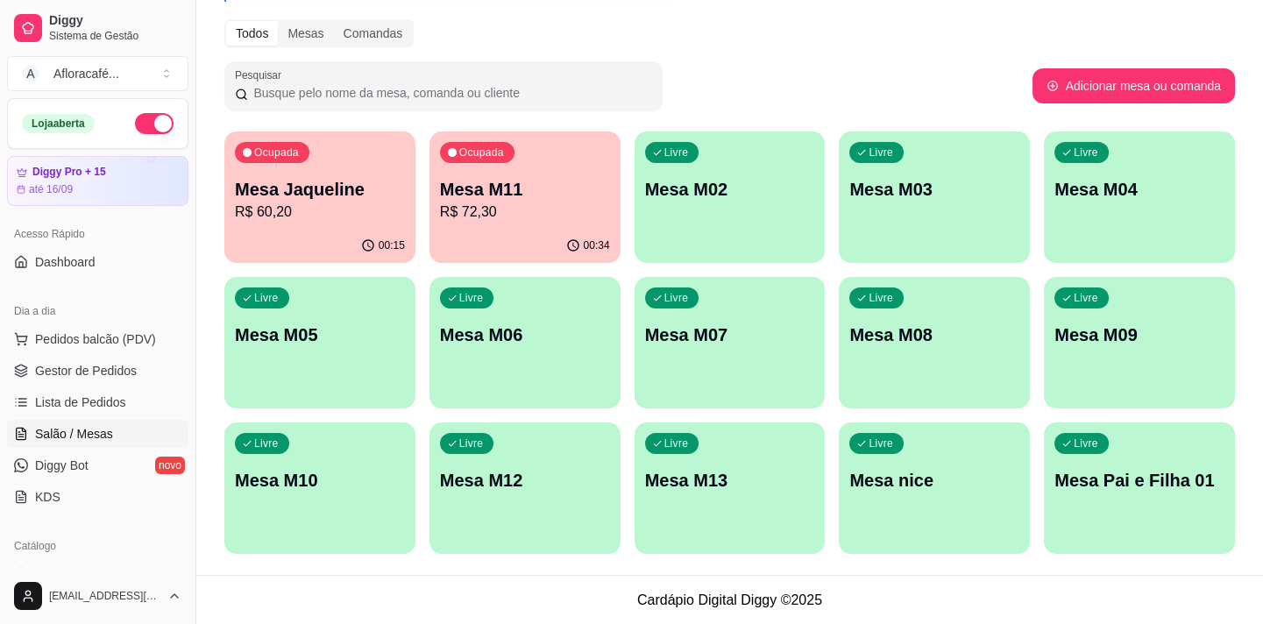
click at [523, 223] on div "Ocupada Mesa M11 R$ 72,30" at bounding box center [524, 179] width 191 height 97
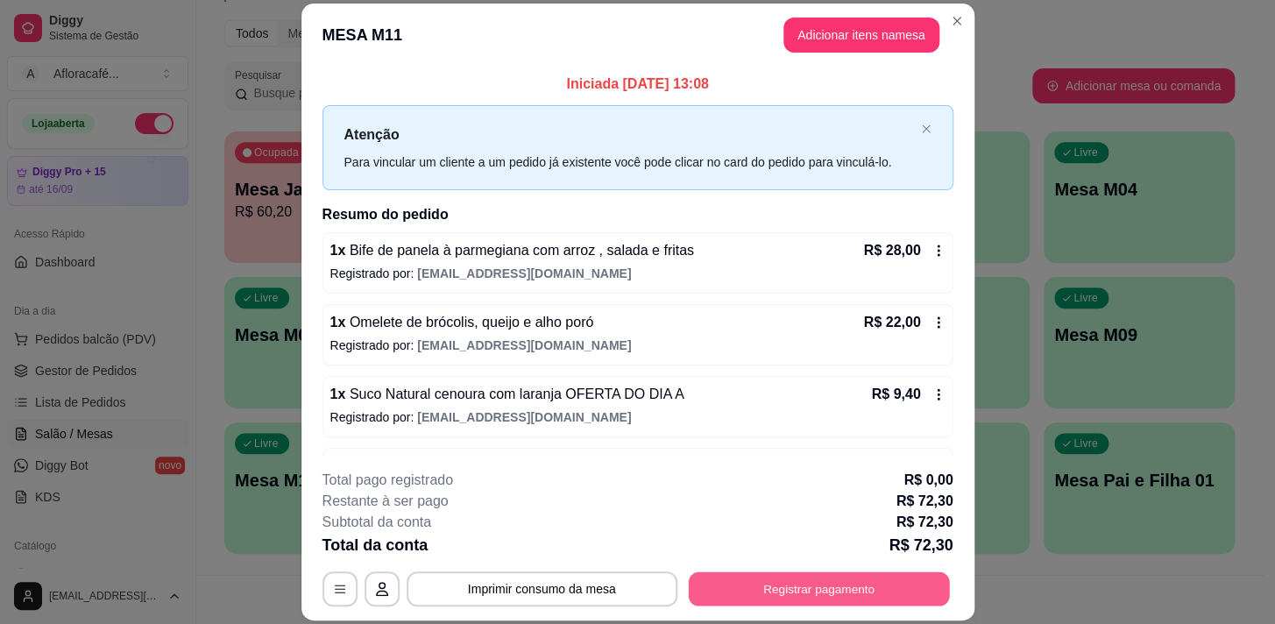
click at [798, 582] on button "Registrar pagamento" at bounding box center [818, 589] width 261 height 34
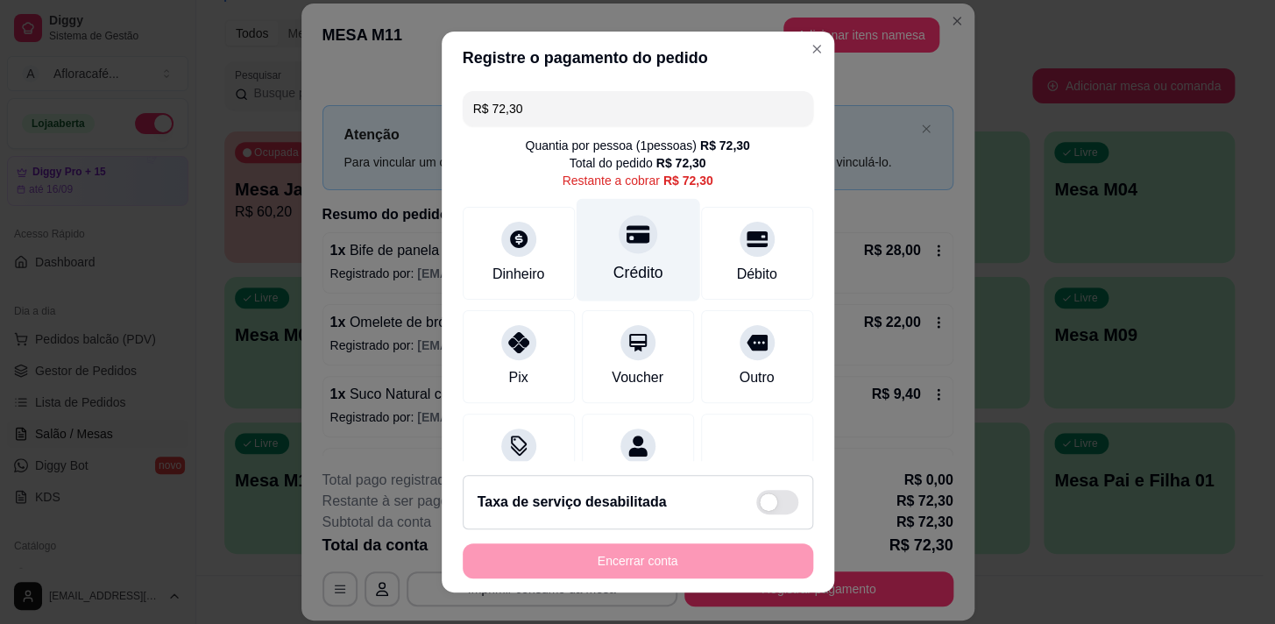
click at [613, 272] on div "Crédito" at bounding box center [638, 272] width 50 height 23
type input "R$ 0,00"
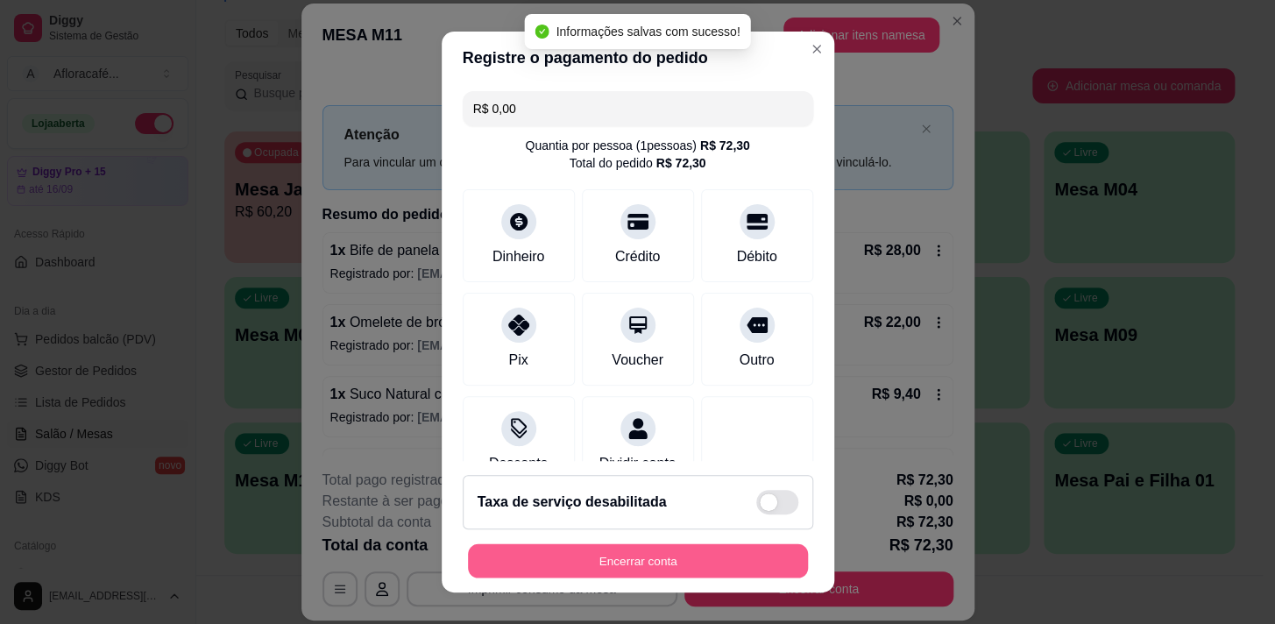
click at [708, 552] on button "Encerrar conta" at bounding box center [638, 561] width 340 height 34
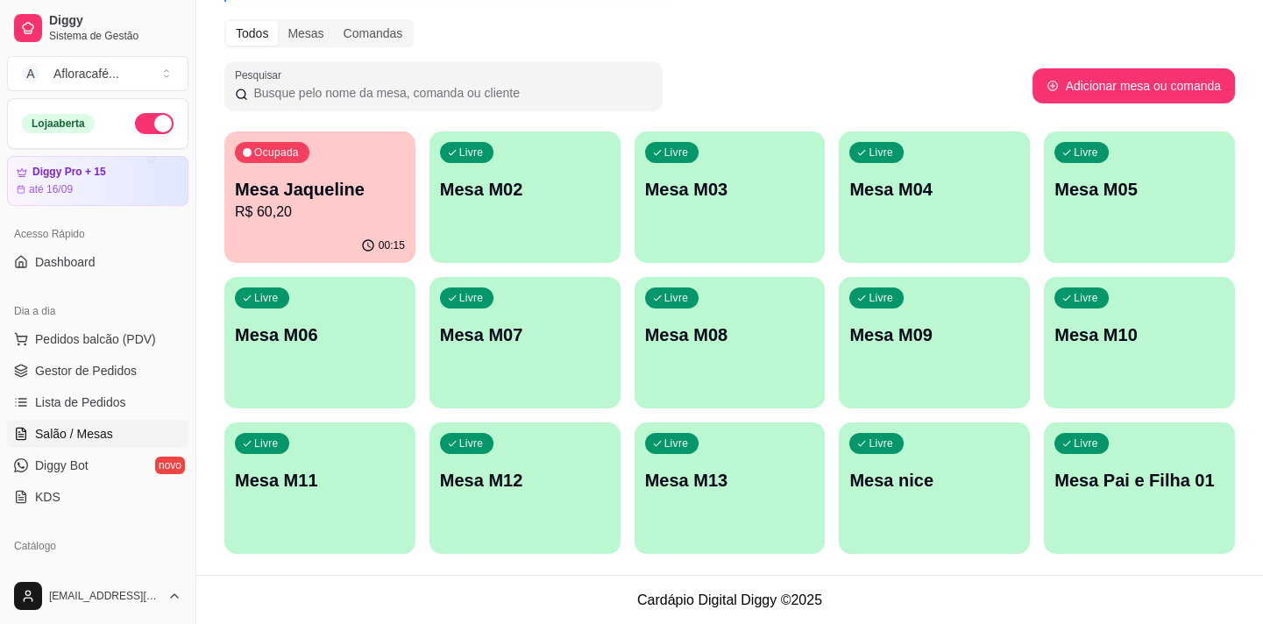
click at [530, 201] on div "Livre Mesa M02" at bounding box center [524, 186] width 191 height 110
click at [443, 595] on footer "Cardápio Digital Diggy © 2025" at bounding box center [729, 600] width 1067 height 50
click at [346, 209] on p "R$ 60,20" at bounding box center [320, 212] width 170 height 21
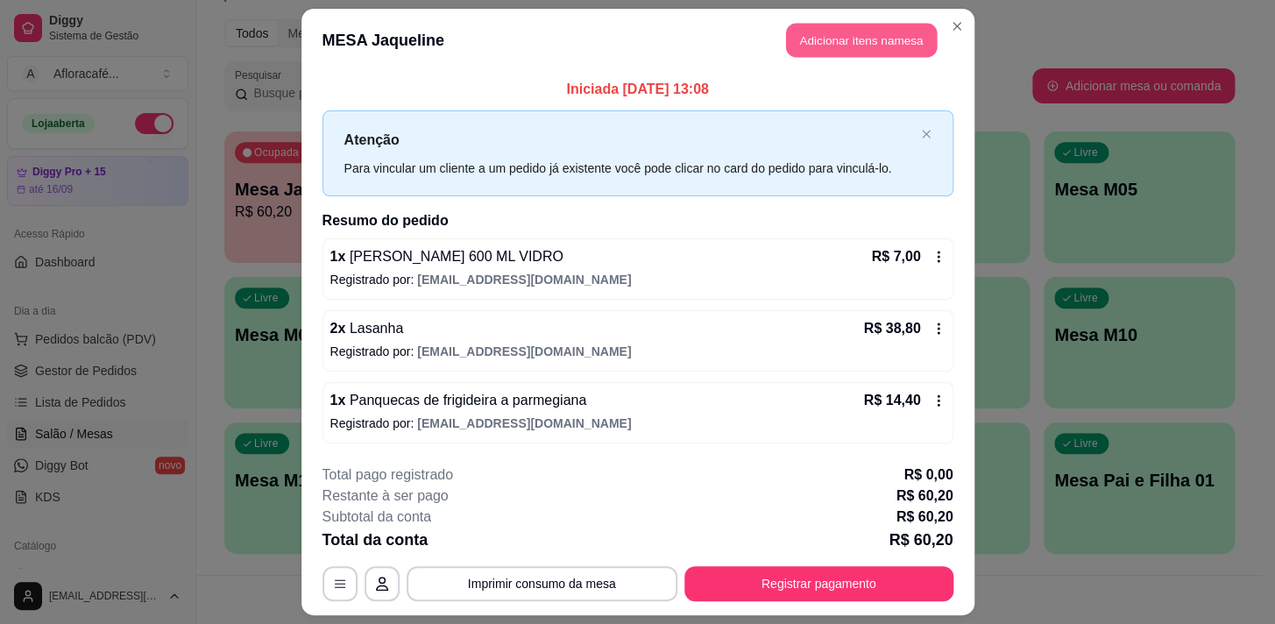
click at [879, 28] on button "Adicionar itens na mesa" at bounding box center [861, 41] width 151 height 34
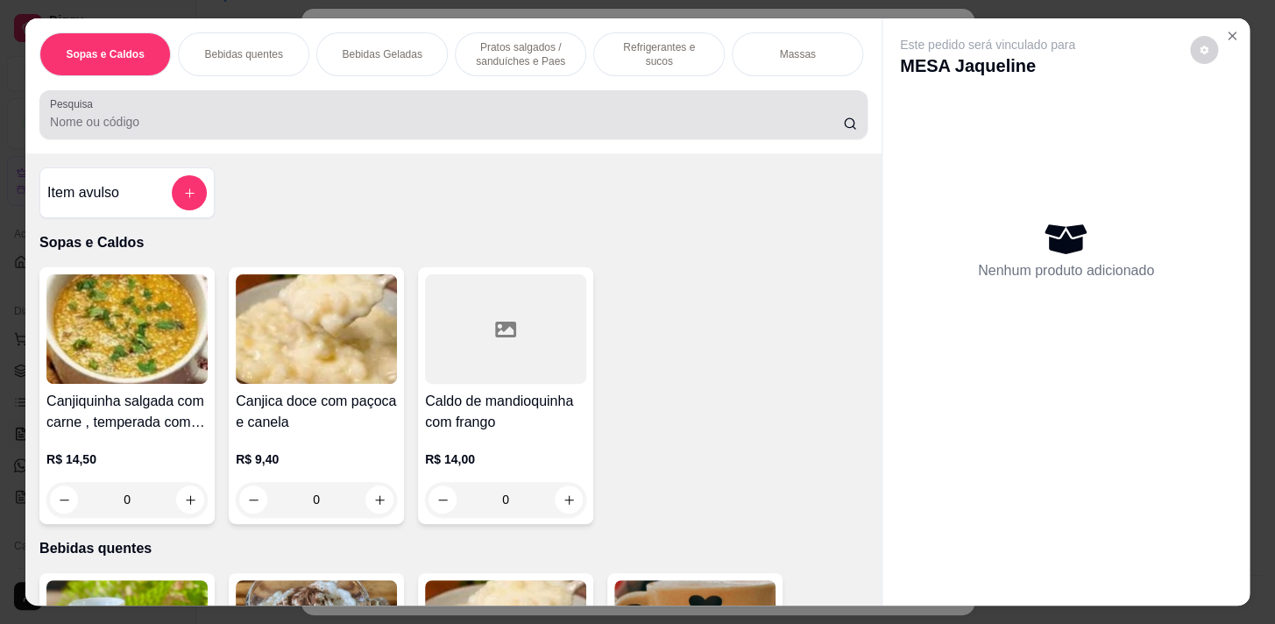
click at [379, 124] on input "Pesquisa" at bounding box center [446, 122] width 793 height 18
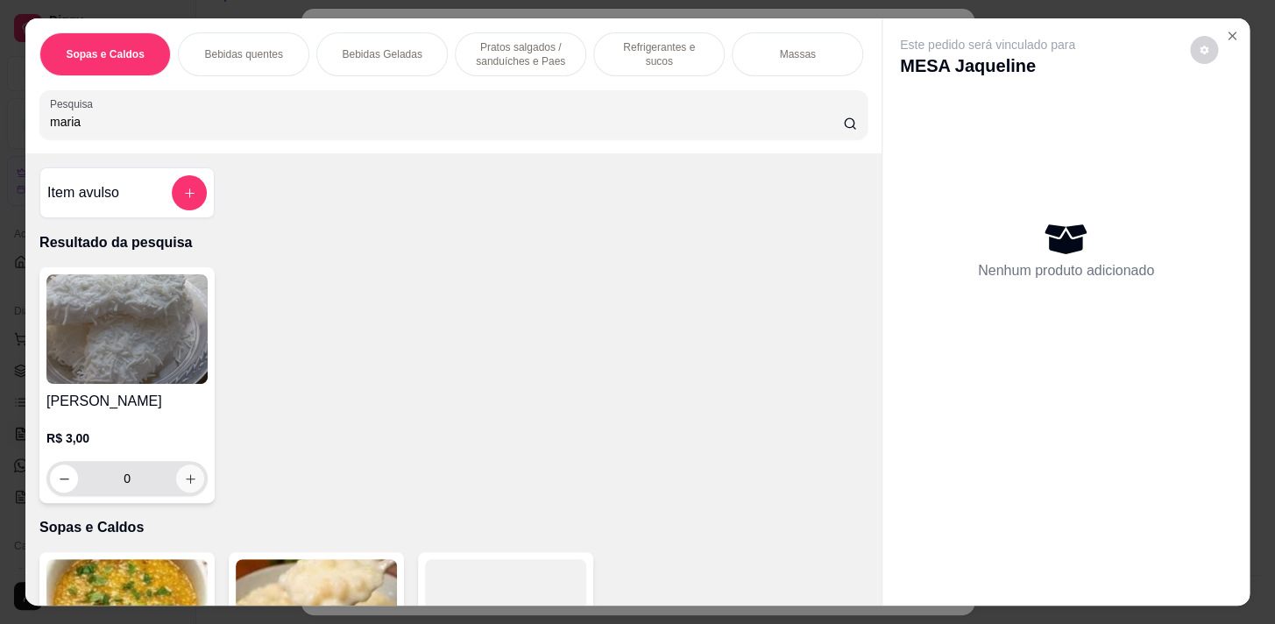
type input "maria"
click at [184, 486] on icon "increase-product-quantity" at bounding box center [190, 478] width 13 height 13
type input "1"
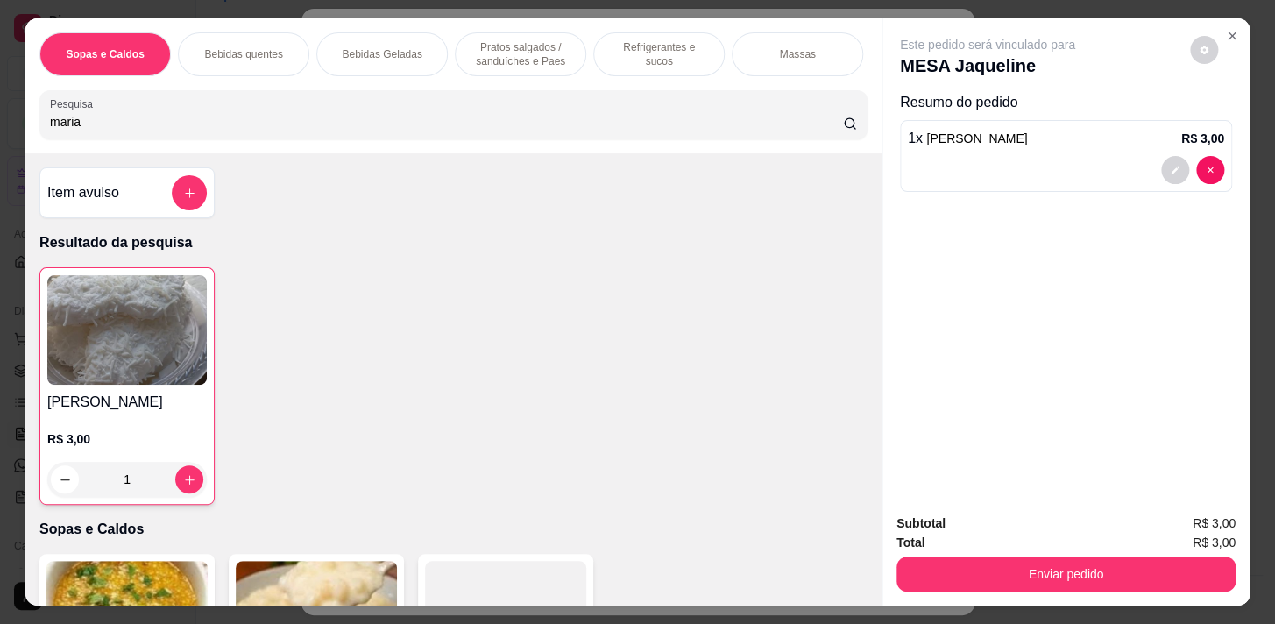
click at [165, 131] on input "maria" at bounding box center [446, 122] width 793 height 18
type input "m"
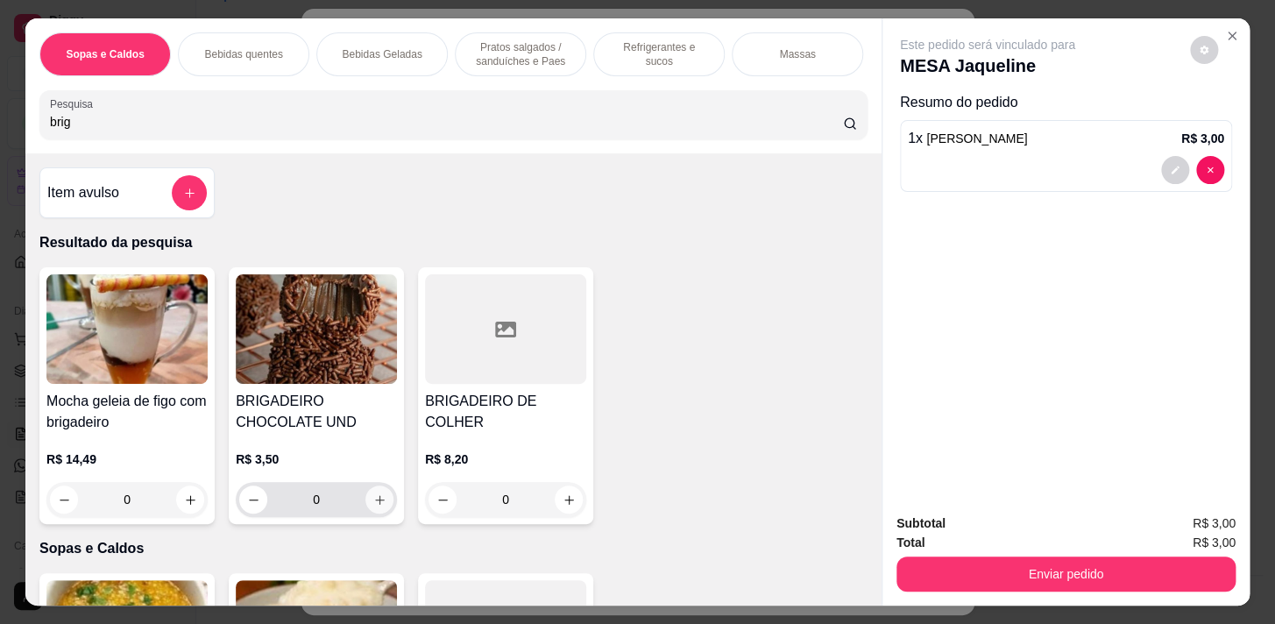
type input "brig"
click at [375, 505] on icon "increase-product-quantity" at bounding box center [380, 500] width 10 height 10
type input "1"
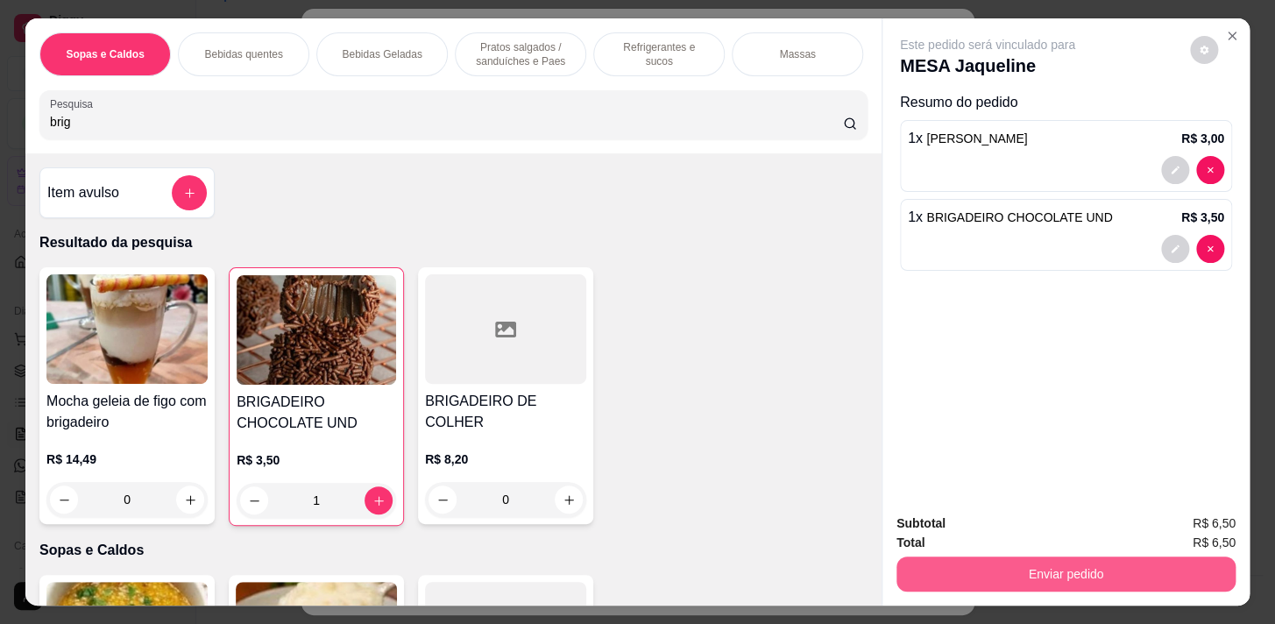
click at [1126, 565] on button "Enviar pedido" at bounding box center [1066, 574] width 339 height 35
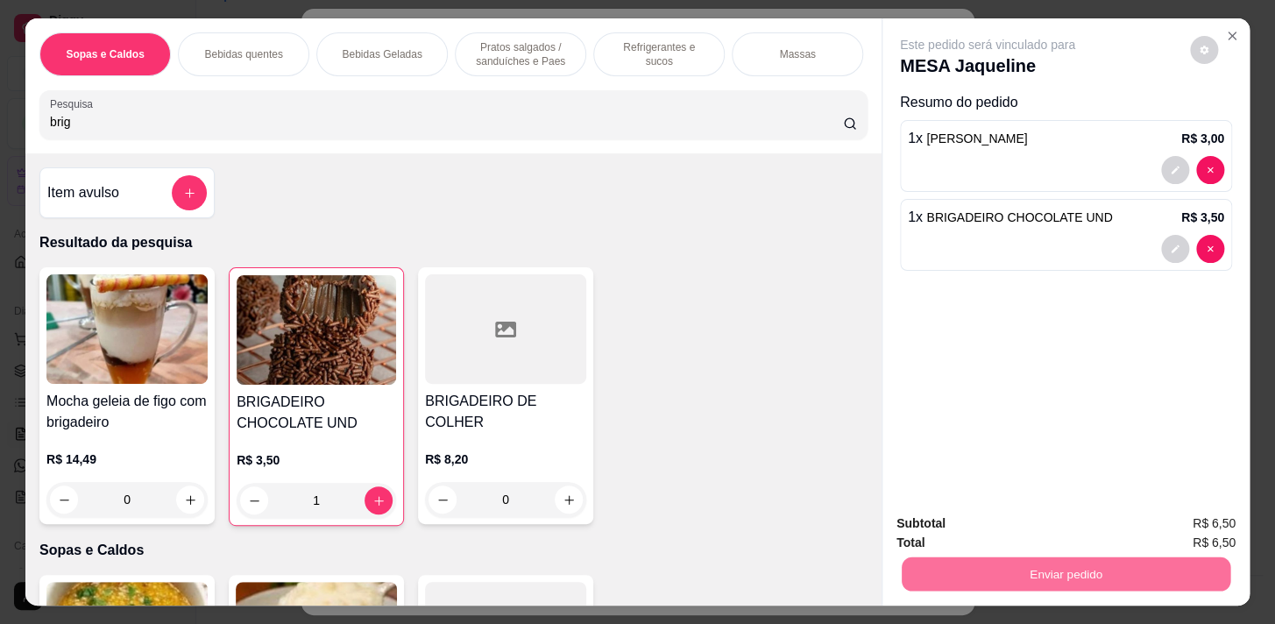
click at [1077, 522] on button "Não registrar e enviar pedido" at bounding box center [1008, 524] width 182 height 33
